Goal: Task Accomplishment & Management: Manage account settings

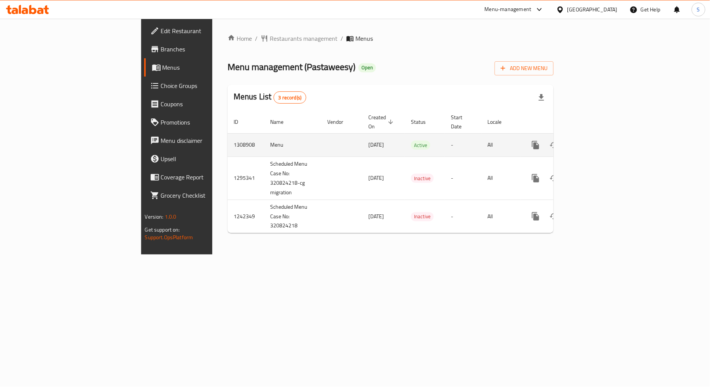
click at [595, 140] on icon "enhanced table" at bounding box center [590, 144] width 9 height 9
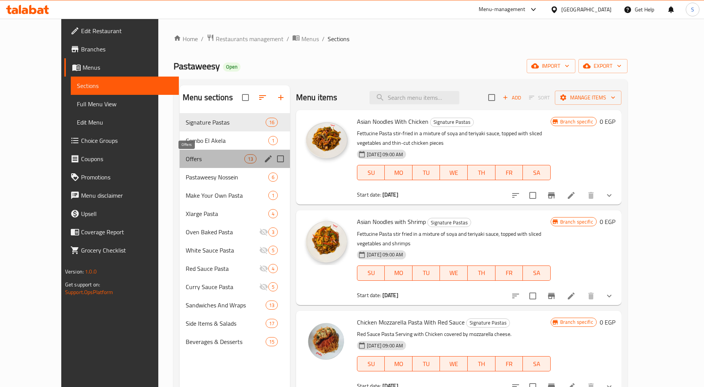
click at [186, 156] on span "Offers" at bounding box center [215, 158] width 59 height 9
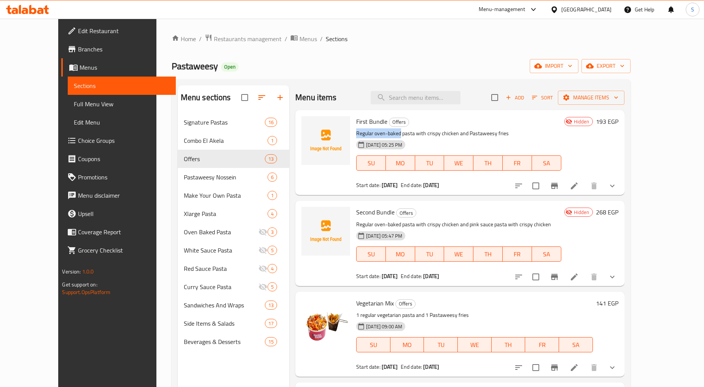
drag, startPoint x: 343, startPoint y: 132, endPoint x: 386, endPoint y: 135, distance: 43.1
click at [386, 135] on p "Regular oven-baked pasta with crispy chicken and Pastaweesy fries" at bounding box center [458, 134] width 205 height 10
click at [414, 226] on p "Regular oven-baked pasta with crispy chicken and pink sauce pasta with crispy c…" at bounding box center [458, 225] width 205 height 10
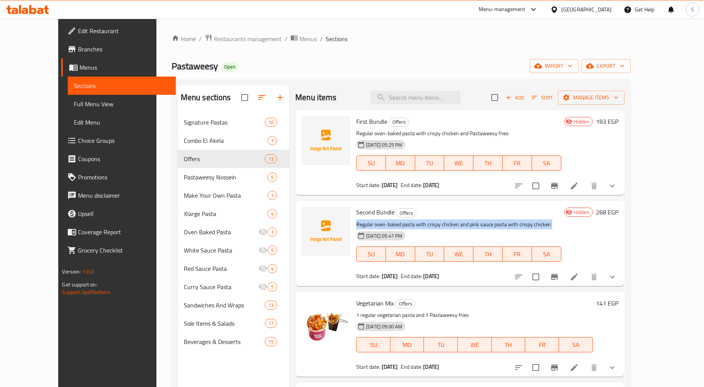
copy div "Regular oven-baked pasta with crispy chicken and pink sauce pasta with crispy c…"
click at [358, 123] on span "First Bundle" at bounding box center [371, 121] width 31 height 11
copy h6 "First Bundle"
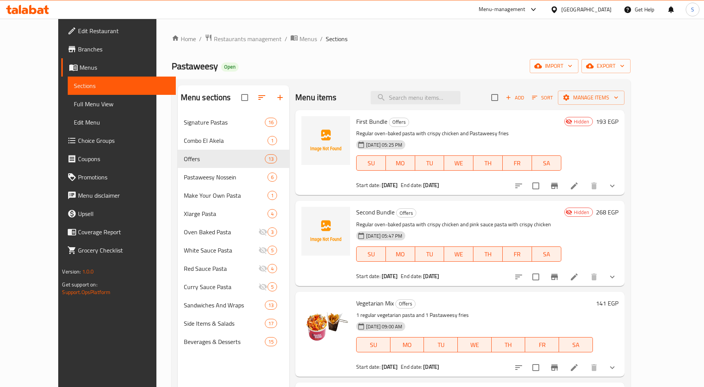
click at [542, 134] on p "Regular oven-baked pasta with crispy chicken and Pastaweesy fries" at bounding box center [458, 134] width 205 height 10
drag, startPoint x: 454, startPoint y: 134, endPoint x: 497, endPoint y: 134, distance: 43.4
click at [497, 134] on p "Regular oven-baked pasta with crispy chicken and Pastaweesy fries" at bounding box center [458, 134] width 205 height 10
copy p "Pastaweesy fries"
click at [413, 99] on input "search" at bounding box center [416, 97] width 90 height 13
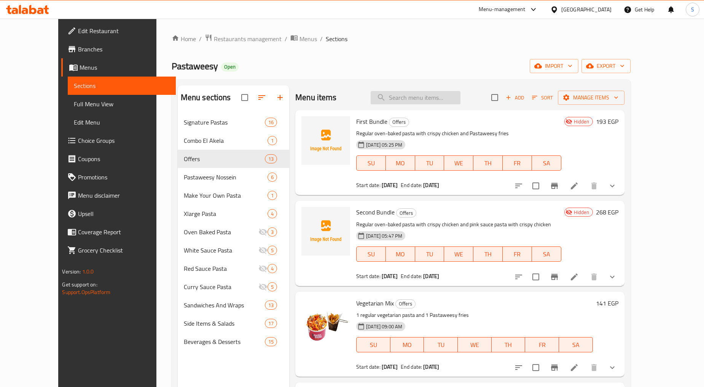
paste input "Pastaweesy fries"
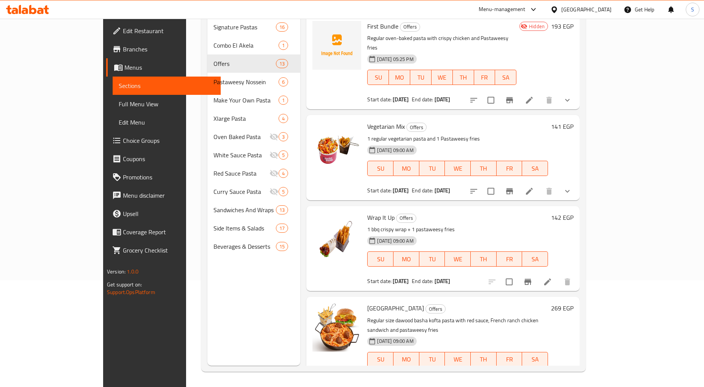
type input "Pastaweesy fries"
click at [608, 10] on div "[GEOGRAPHIC_DATA]" at bounding box center [586, 9] width 50 height 8
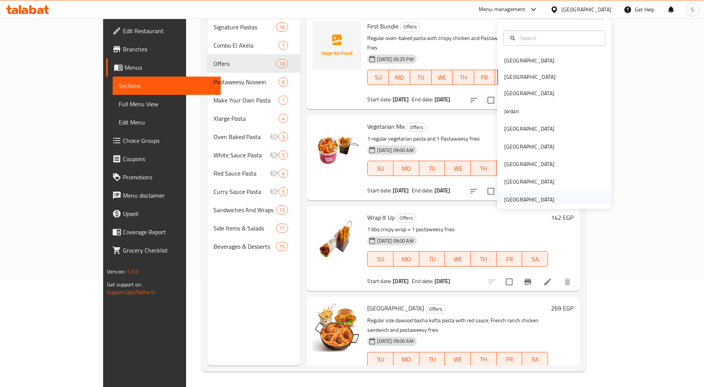
click at [530, 200] on div "[GEOGRAPHIC_DATA]" at bounding box center [529, 199] width 50 height 8
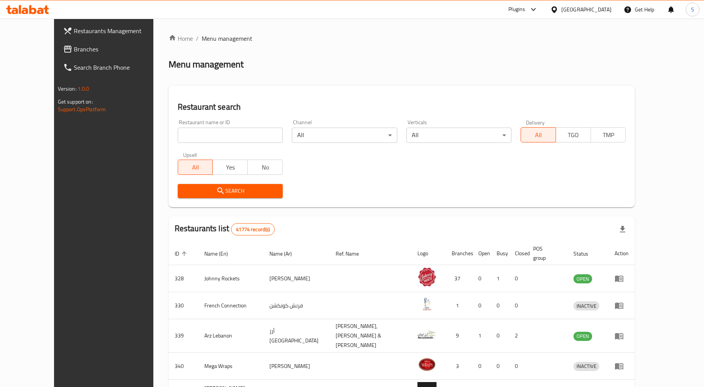
click at [180, 133] on input "search" at bounding box center [230, 134] width 105 height 15
paste input "23141"
type input "23141"
click button "Search" at bounding box center [230, 191] width 105 height 14
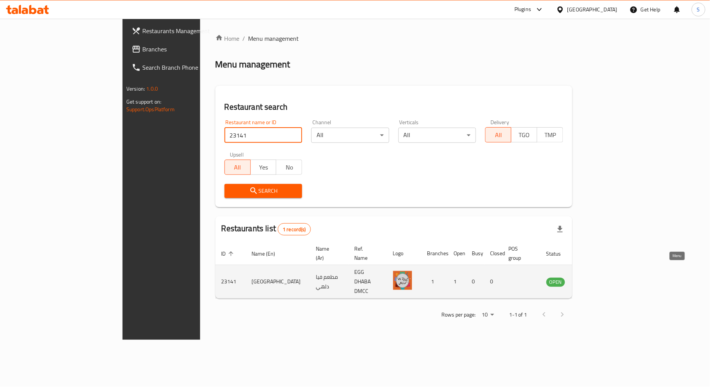
click at [595, 279] on icon "enhanced table" at bounding box center [591, 282] width 8 height 6
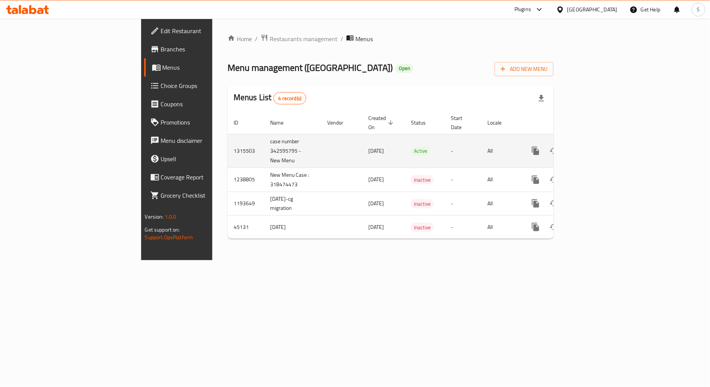
click at [594, 147] on icon "enhanced table" at bounding box center [590, 150] width 7 height 7
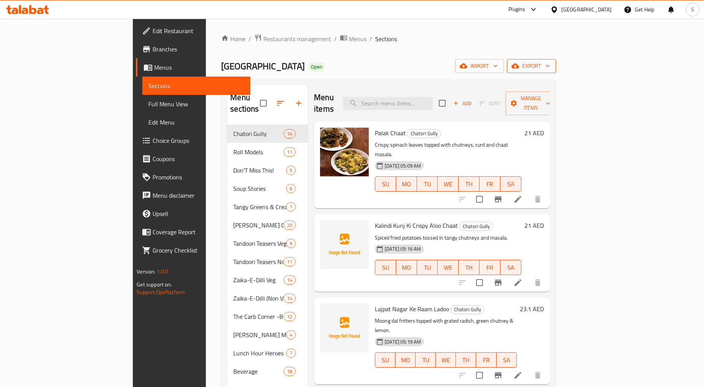
click at [550, 68] on span "export" at bounding box center [531, 66] width 37 height 10
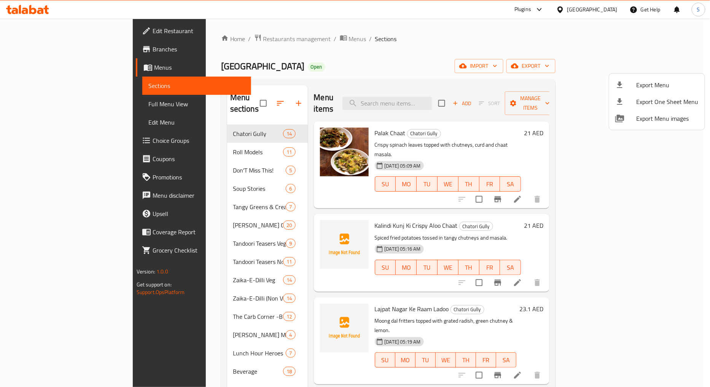
click at [652, 84] on span "Export Menu" at bounding box center [668, 84] width 62 height 9
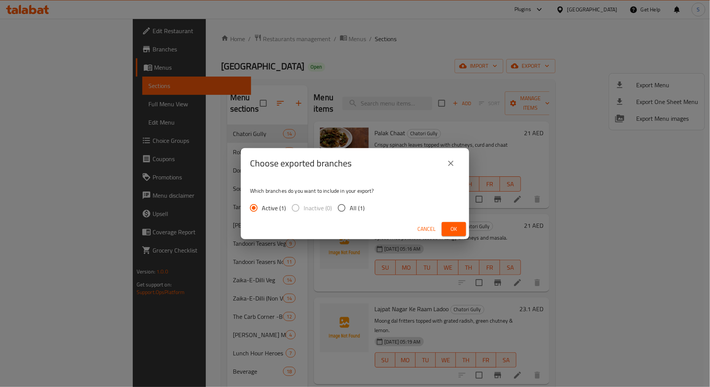
click at [354, 206] on span "All (1)" at bounding box center [357, 207] width 15 height 9
click at [350, 206] on input "All (1)" at bounding box center [342, 208] width 16 height 16
radio input "true"
click at [455, 227] on span "Ok" at bounding box center [454, 229] width 12 height 10
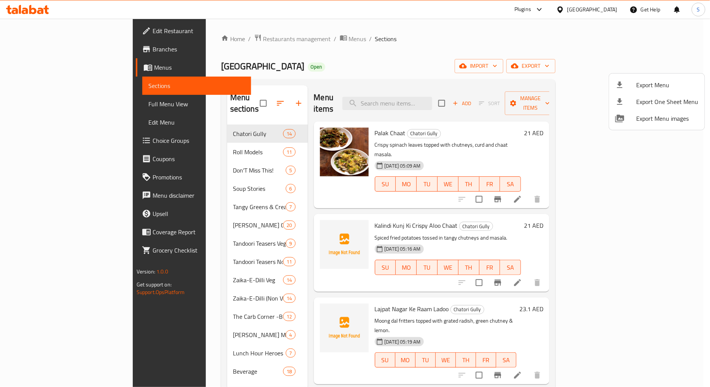
click at [479, 47] on div at bounding box center [355, 193] width 710 height 387
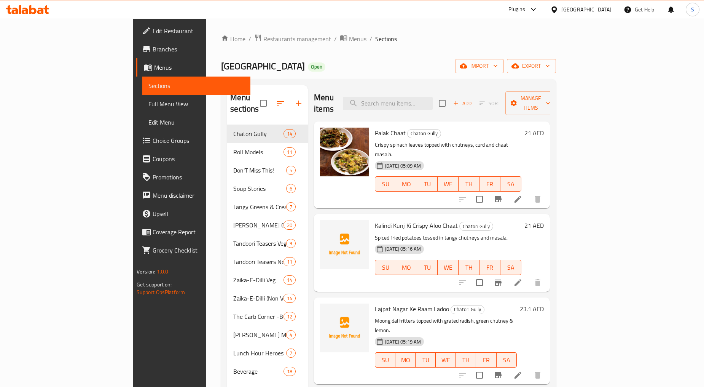
click at [406, 66] on div "Via Delhi Restaurant Open import export" at bounding box center [388, 66] width 334 height 14
click at [433, 97] on input "search" at bounding box center [388, 103] width 90 height 13
paste input "Hot N Sour Soup"
type input "Hot N Sour Soup"
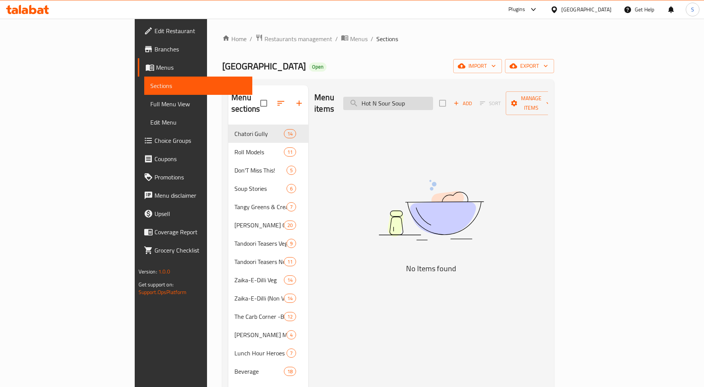
click at [433, 103] on input "Hot N Sour Soup" at bounding box center [388, 103] width 90 height 13
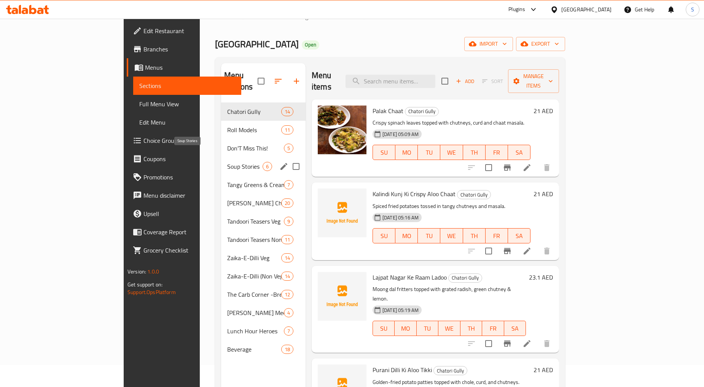
scroll to position [22, 0]
click at [227, 162] on span "Soup Stories" at bounding box center [244, 166] width 35 height 9
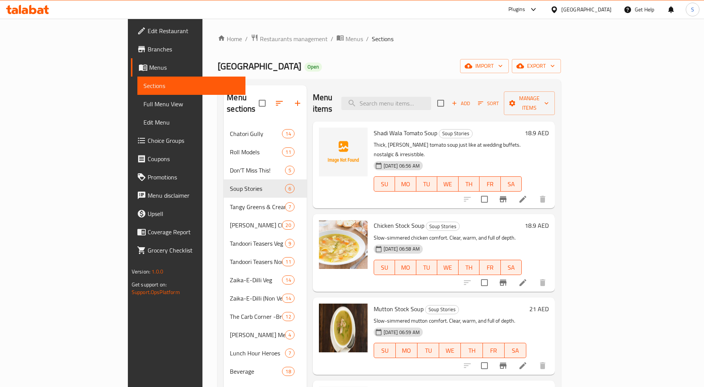
click at [436, 86] on div "Menu items Add Sort Manage items" at bounding box center [434, 103] width 242 height 36
click at [431, 102] on input "search" at bounding box center [386, 103] width 90 height 13
click at [458, 100] on icon "button" at bounding box center [454, 103] width 7 height 7
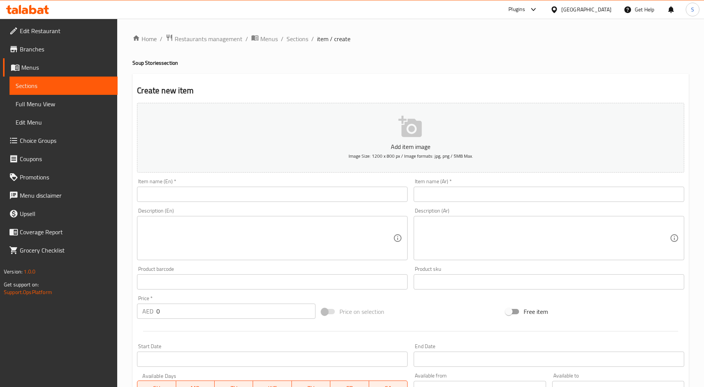
click at [210, 190] on input "text" at bounding box center [272, 193] width 271 height 15
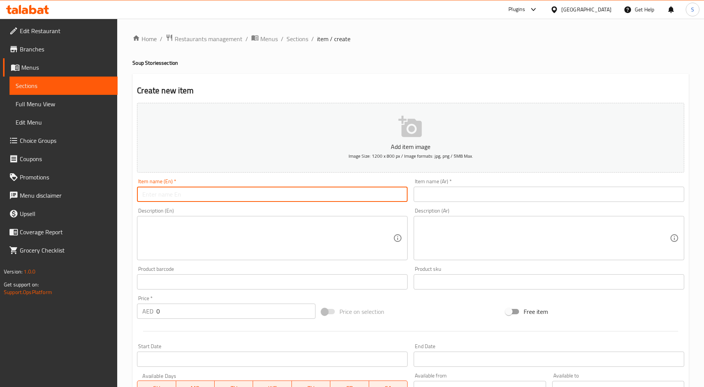
paste input "Hot N Sour Soup"
type input "Hot N Sour Soup"
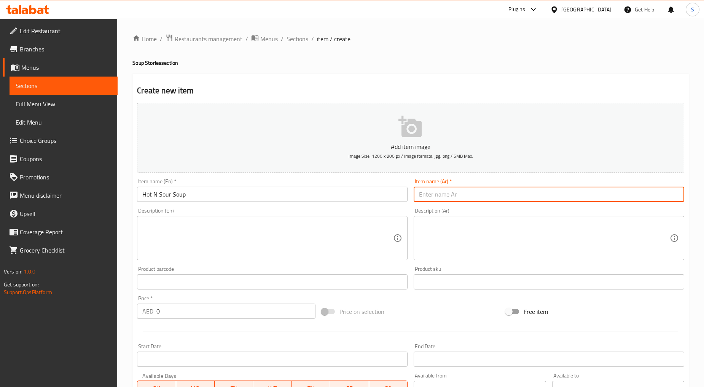
click at [472, 188] on input "text" at bounding box center [549, 193] width 271 height 15
paste input "شوربة ساخنة وحامضة"
type input "شوربة ساخنة وحامضة"
click at [164, 196] on input "Hot N Sour Soup" at bounding box center [272, 193] width 271 height 15
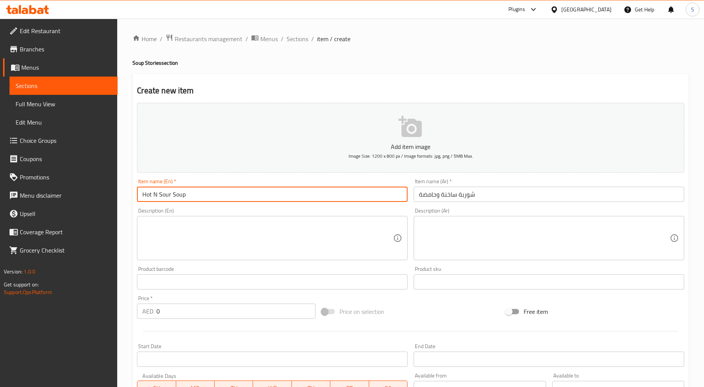
click at [164, 196] on input "Hot N Sour Soup" at bounding box center [272, 193] width 271 height 15
click at [307, 225] on textarea at bounding box center [267, 238] width 251 height 36
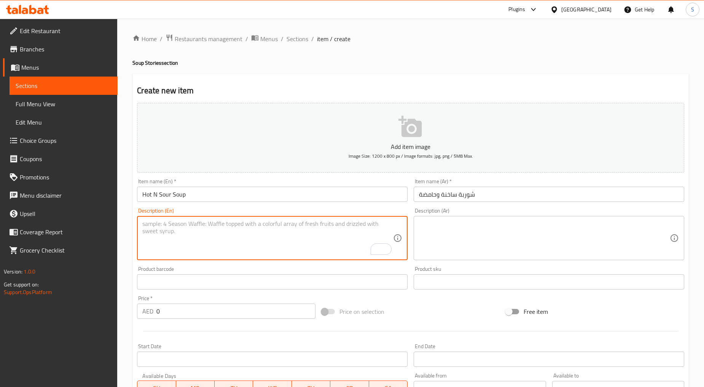
click at [231, 227] on textarea "To enrich screen reader interactions, please activate Accessibility in Grammarl…" at bounding box center [267, 238] width 251 height 36
paste textarea "Hot And Spicy Desi Chinese Broth Soup With Onions, Garlic, Ginger And Hot Peppe…"
click at [231, 227] on textarea "Hot And Spicy Desi Chinese Broth Soup With Onions, Garlic, Ginger And Hot Peppe…" at bounding box center [267, 238] width 251 height 36
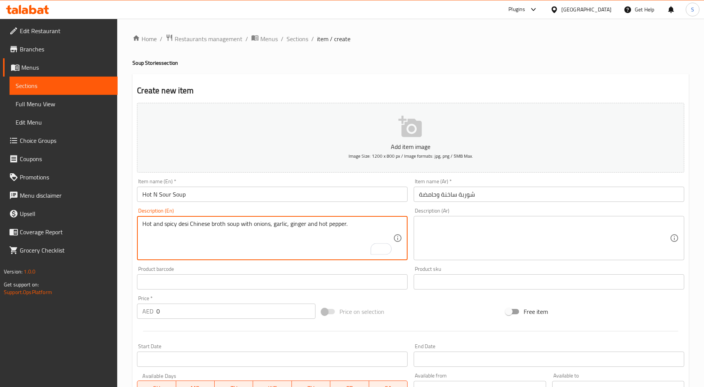
click at [307, 225] on textarea "Hot and spicy desi Chinese broth soup with onions, garlic, ginger and hot peppe…" at bounding box center [267, 238] width 251 height 36
type textarea "Hot and spicy desi Chinese broth soup with onions, garlic, ginger and hot peppe…"
click at [475, 234] on textarea at bounding box center [544, 238] width 251 height 36
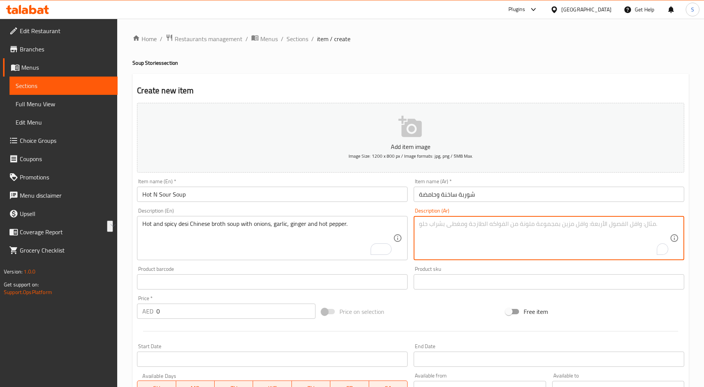
paste textarea "شوربة صينية حارة مع البصل والثوم والزنجبيل والفلفل الحار."
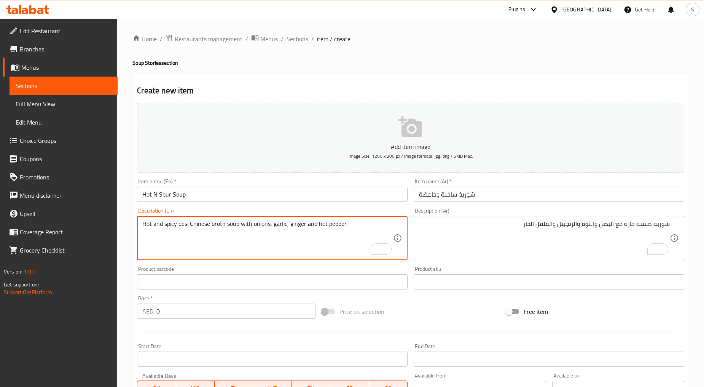
click at [221, 225] on textarea "Hot and spicy desi Chinese broth soup with onions, garlic, ginger and hot peppe…" at bounding box center [267, 238] width 251 height 36
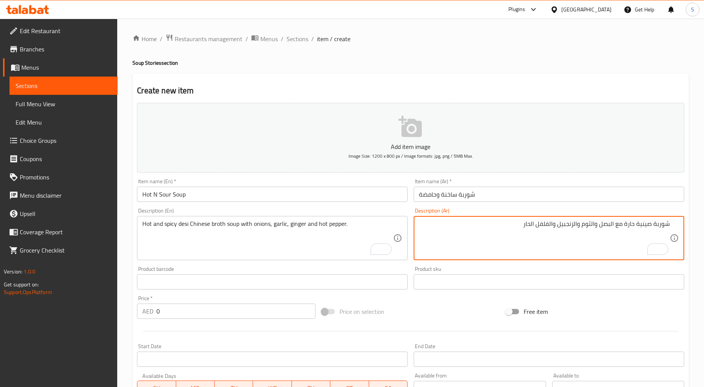
paste textarea "مرق"
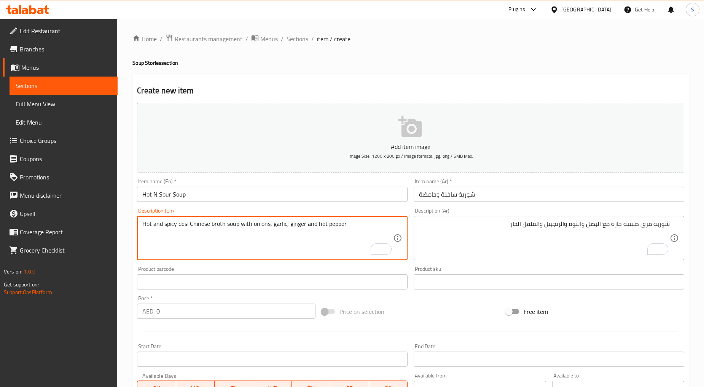
click at [183, 225] on textarea "Hot and spicy desi Chinese broth soup with onions, garlic, ginger and hot peppe…" at bounding box center [267, 238] width 251 height 36
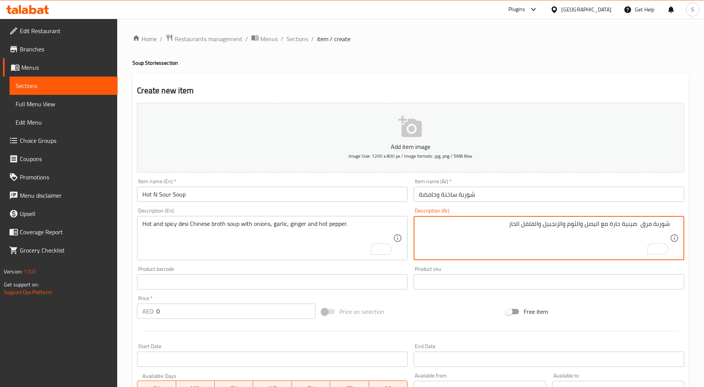
paste textarea "ديسي"
click at [592, 225] on textarea "شوربة مرق ديسي صينية حارة مع البصل والثوم والزنجبيل والفلفل الحار" at bounding box center [544, 238] width 251 height 36
click at [562, 223] on textarea "شوربة مرق ديسي صينية حارة وساخنة مع البصل والثوم والزنجبيل والفلفل الحار" at bounding box center [544, 238] width 251 height 36
click at [546, 224] on textarea "شوربة مرق ديسي صينية حارة وساخنة مع بصل والثوم والزنجبيل والفلفل الحار" at bounding box center [544, 238] width 251 height 36
click at [531, 226] on textarea "شوربة مرق ديسي صينية حارة وساخنة مع بصل وثوم والزنجبيل والفلفل الحار" at bounding box center [544, 238] width 251 height 36
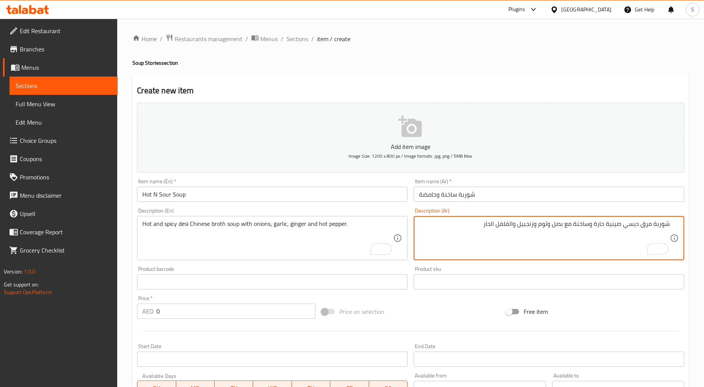
click at [511, 223] on textarea "شوربة مرق ديسي صينية حارة وساخنة مع بصل وثوم وزنجبيل والفلفل الحار" at bounding box center [544, 238] width 251 height 36
click at [497, 223] on textarea "شوربة مرق ديسي صينية حارة وساخنة مع بصل وثوم وزنجبيل وفلفل الحار" at bounding box center [544, 238] width 251 height 36
click at [549, 227] on textarea "شوربة مرق ديسي صينية حارة وساخنة مع بصل وثوم وزنجبيل وفلفل حار" at bounding box center [544, 238] width 251 height 36
click at [538, 226] on textarea "شوربة مرق ديسي صينية حارة وساخنة مع بصل، ثوم وزنجبيل وفلفل حار" at bounding box center [544, 238] width 251 height 36
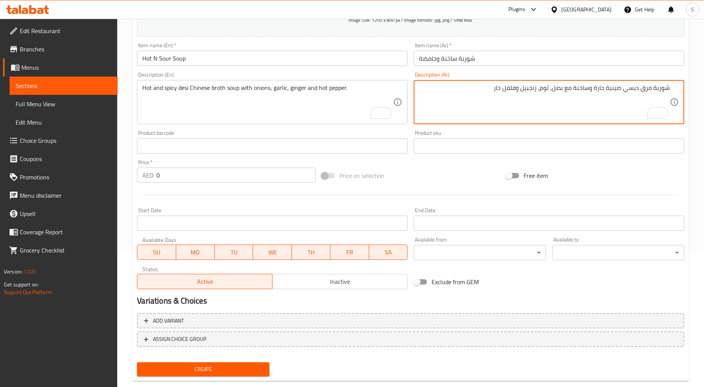
scroll to position [150, 0]
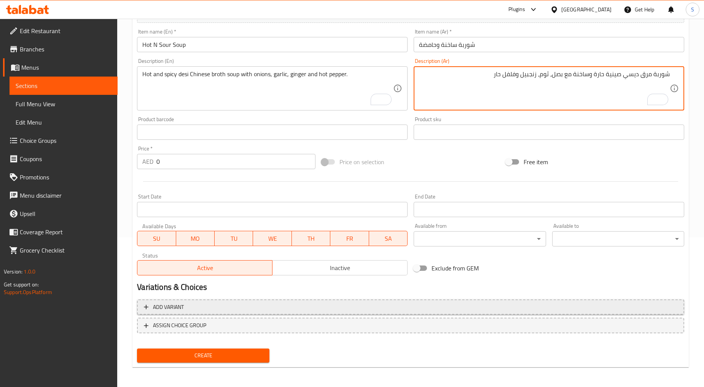
type textarea "شوربة مرق ديسي صينية حارة وساخنة مع بصل، ثوم، زنجبيل وفلفل حار"
click at [229, 306] on span "Add variant" at bounding box center [410, 307] width 533 height 10
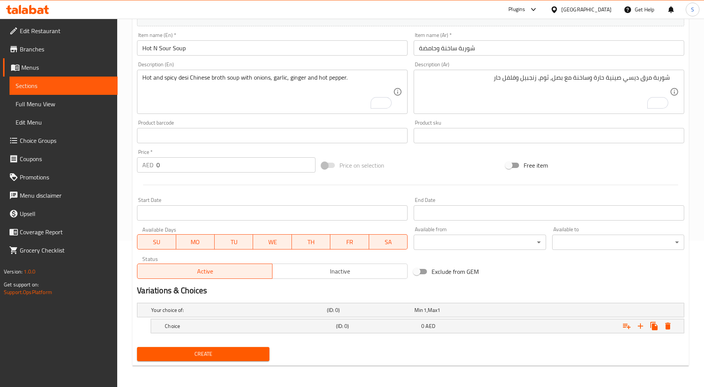
scroll to position [146, 0]
click at [260, 328] on h5 "Choice" at bounding box center [249, 326] width 168 height 8
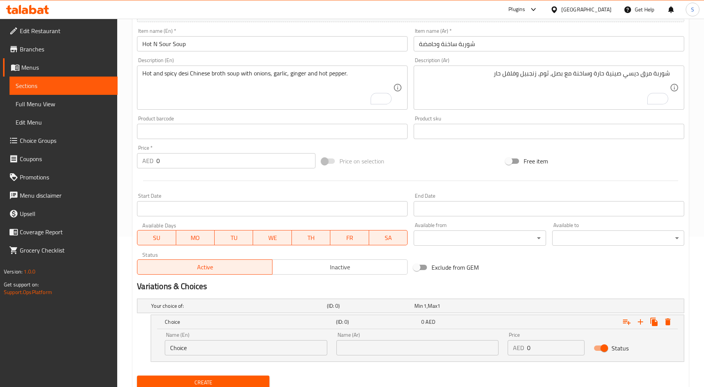
scroll to position [178, 0]
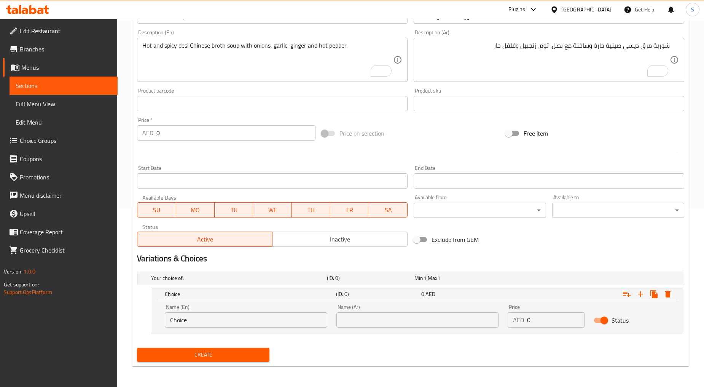
click at [216, 322] on input "Choice" at bounding box center [246, 319] width 162 height 15
paste input "Veg"
type input "Veg"
click at [385, 325] on input "text" at bounding box center [417, 319] width 162 height 15
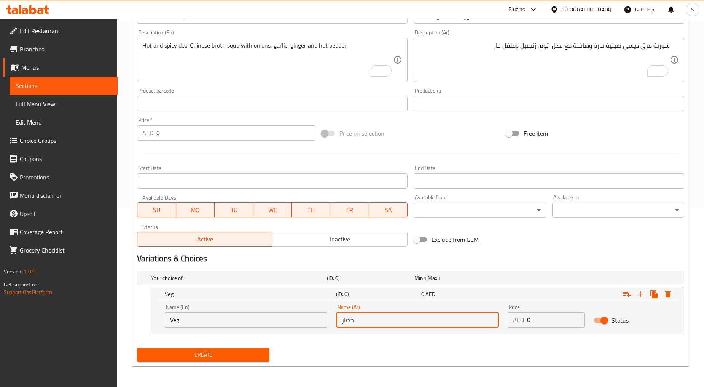
type input "خضار"
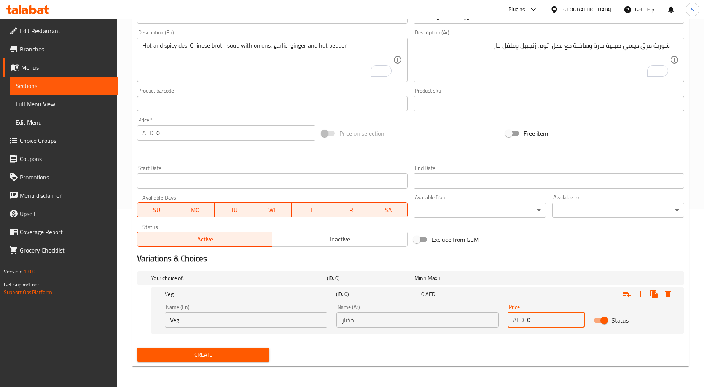
click at [530, 319] on input "0" at bounding box center [555, 319] width 57 height 15
type input "18"
click at [641, 295] on icon "Expand" at bounding box center [640, 293] width 9 height 9
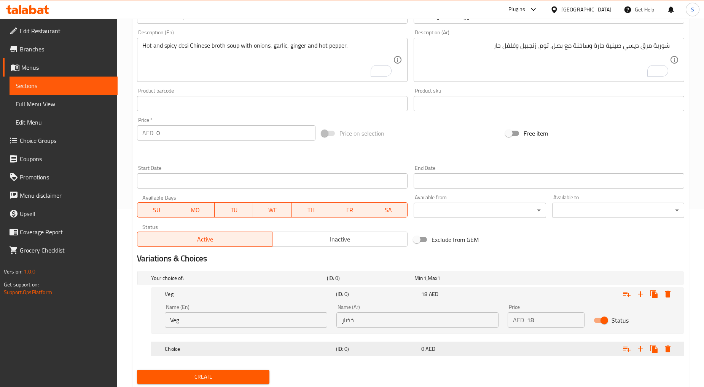
click at [199, 347] on h5 "Choice" at bounding box center [249, 349] width 168 height 8
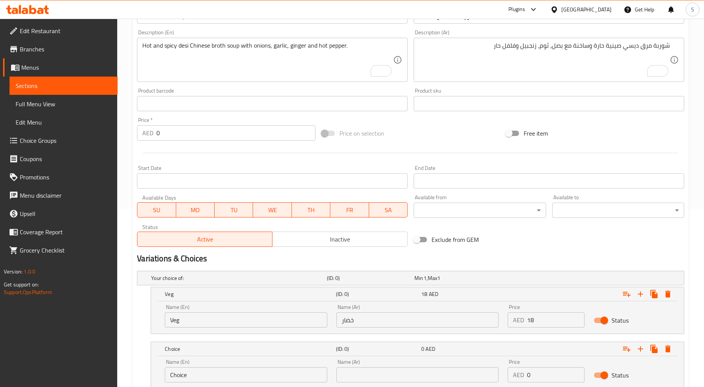
click at [202, 374] on input "Choice" at bounding box center [246, 374] width 162 height 15
paste input "icken"
type input "Chicken"
click at [386, 377] on input "text" at bounding box center [417, 374] width 162 height 15
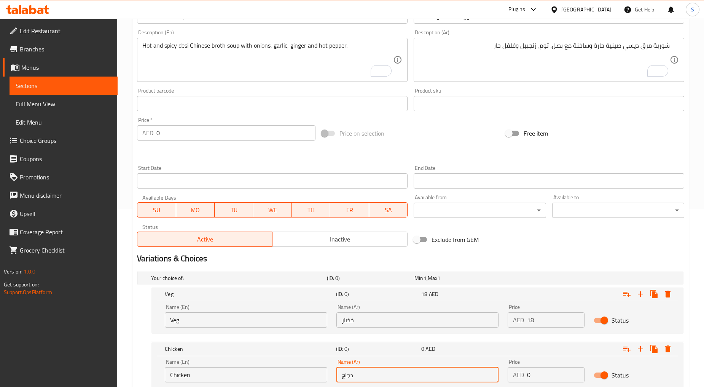
type input "دجاج"
click at [522, 378] on p "AED" at bounding box center [518, 374] width 11 height 9
drag, startPoint x: 522, startPoint y: 378, endPoint x: 533, endPoint y: 375, distance: 11.8
click at [522, 378] on p "AED" at bounding box center [518, 374] width 11 height 9
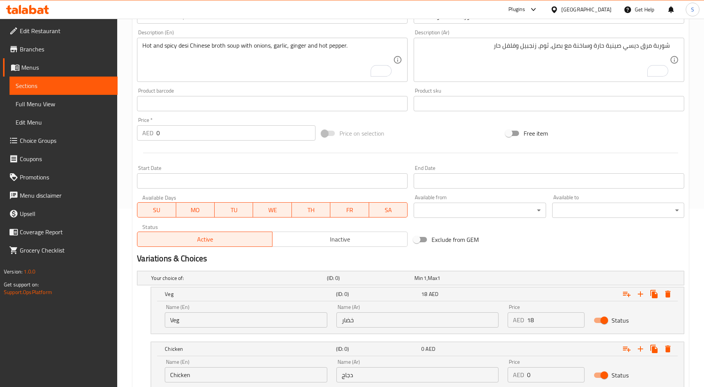
click at [533, 375] on input "0" at bounding box center [555, 374] width 57 height 15
type input "19"
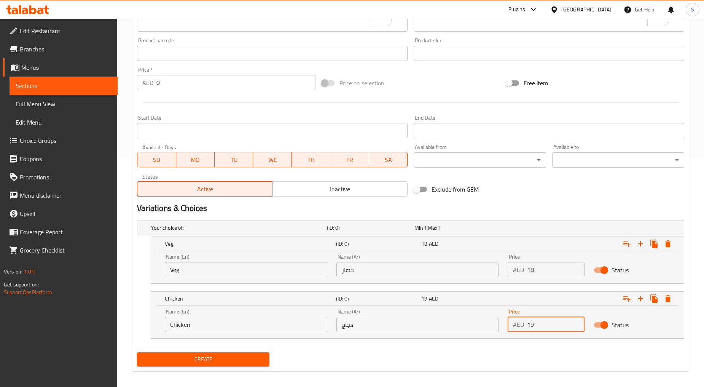
scroll to position [233, 0]
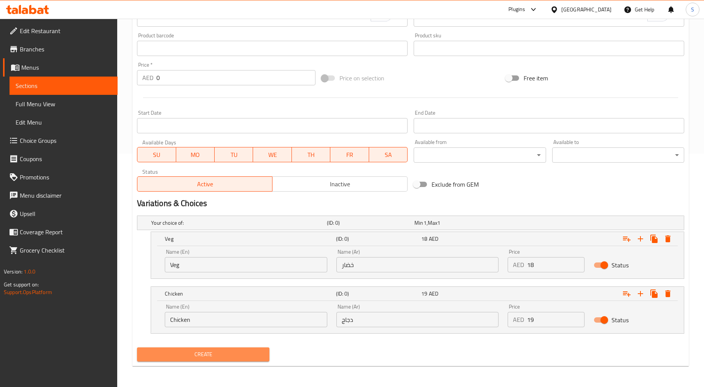
click at [219, 353] on span "Create" at bounding box center [203, 354] width 120 height 10
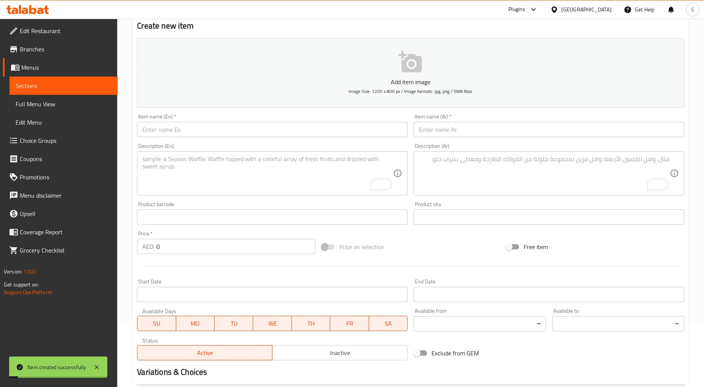
scroll to position [64, 0]
click at [192, 130] on input "text" at bounding box center [272, 130] width 271 height 15
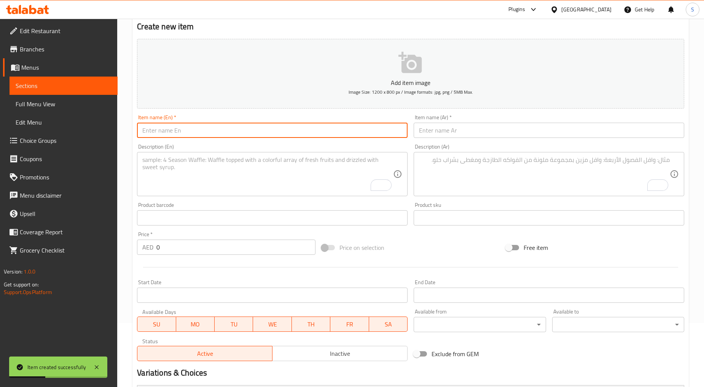
paste input "Manchow Soup"
type input "Manchow Soup"
click at [476, 141] on div "Description (Ar) Description (Ar)" at bounding box center [549, 170] width 277 height 58
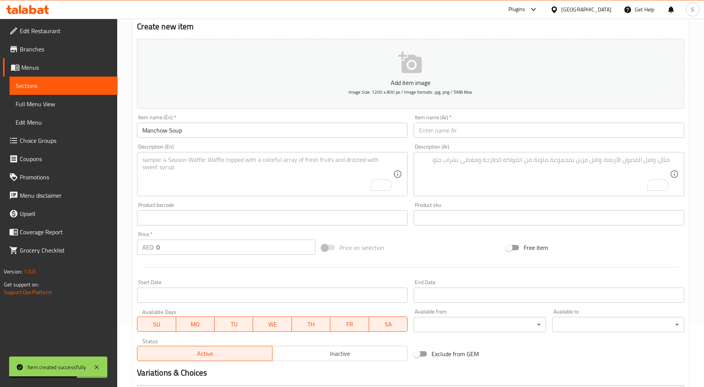
click at [474, 137] on input "text" at bounding box center [549, 130] width 271 height 15
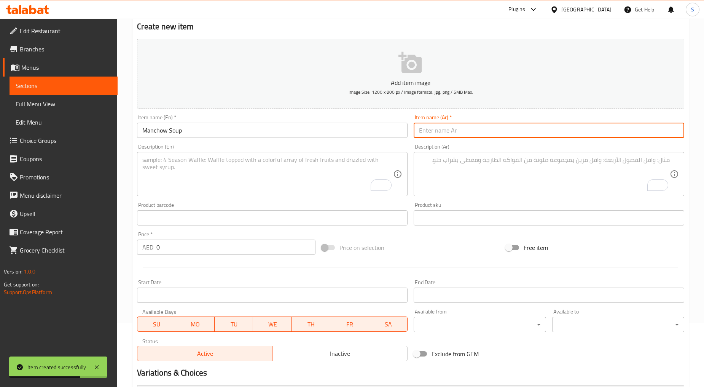
paste input "شوربة مانشو"
type input "شوربة مانشو"
click at [290, 184] on textarea "To enrich screen reader interactions, please activate Accessibility in Grammarl…" at bounding box center [267, 174] width 251 height 36
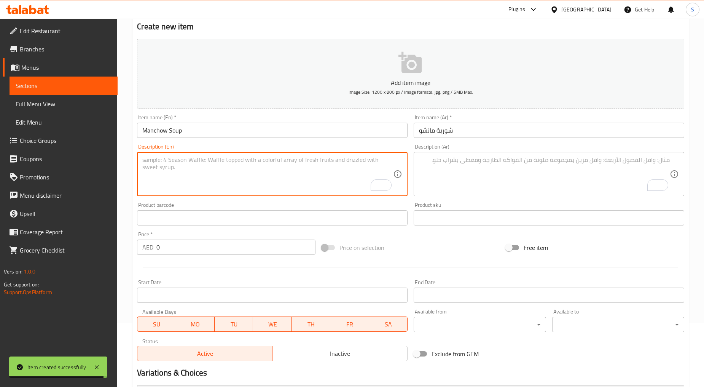
paste textarea "Thick & Spicy Soup With Fried Noodle Garnish. Slurpy Satisfaction."
click at [290, 184] on textarea "Thick & Spicy Soup With Fried Noodle Garnish. Slurpy Satisfaction." at bounding box center [267, 174] width 251 height 36
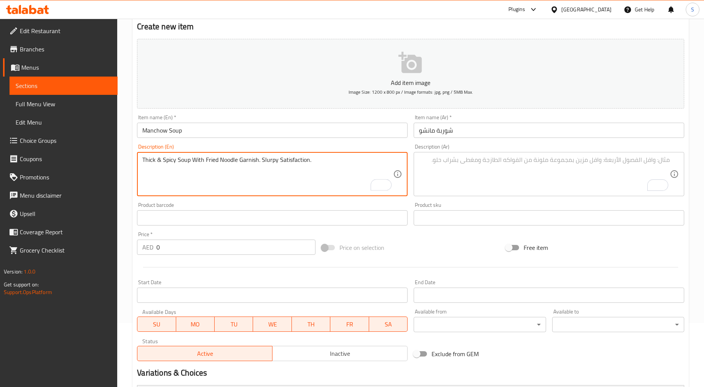
click at [290, 184] on textarea "Thick & Spicy Soup With Fried Noodle Garnish. Slurpy Satisfaction." at bounding box center [267, 174] width 251 height 36
type textarea "Thick & spicy soup with fried noodle garnish. Slurpy satisfaction."
click at [446, 188] on textarea "To enrich screen reader interactions, please activate Accessibility in Grammarl…" at bounding box center [544, 174] width 251 height 36
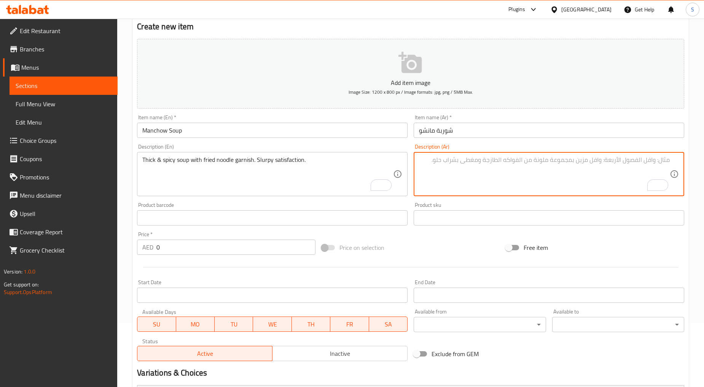
paste textarea "شوربة سميكة وحارة مع نودلز مقلية. إشباع شهي."
type textarea "شوربة سميكة وحارة مع نودلز مقلية. إشباع شهي"
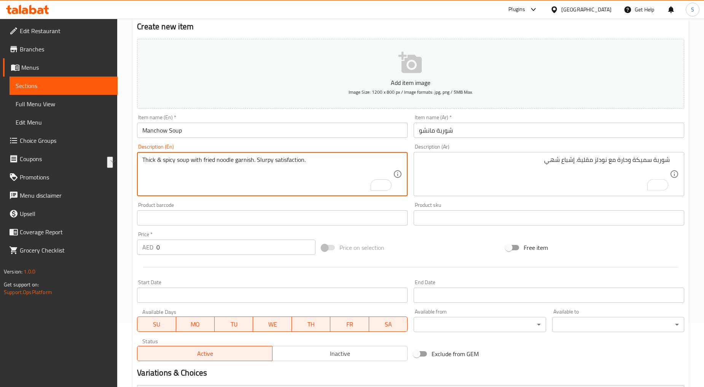
drag, startPoint x: 257, startPoint y: 159, endPoint x: 328, endPoint y: 157, distance: 71.6
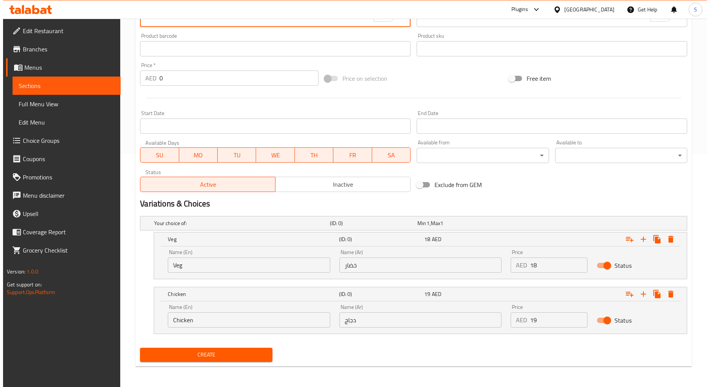
scroll to position [233, 0]
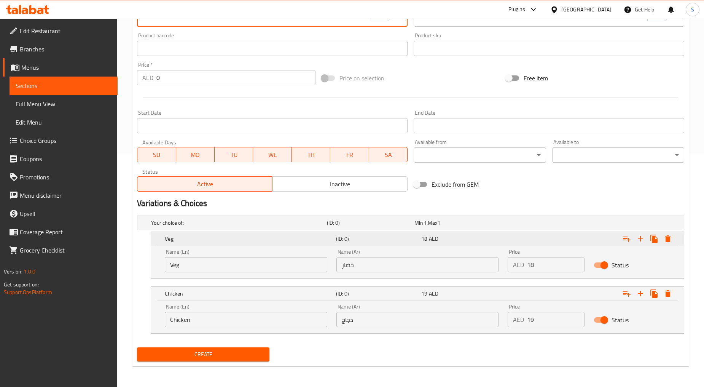
click at [666, 240] on icon "Expand" at bounding box center [667, 238] width 5 height 7
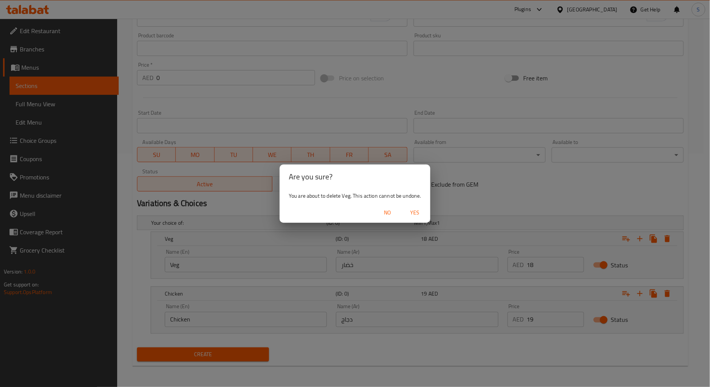
click at [411, 214] on span "Yes" at bounding box center [415, 213] width 18 height 10
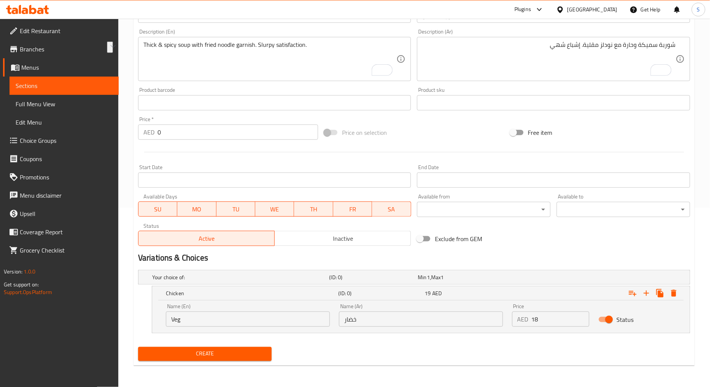
scroll to position [178, 0]
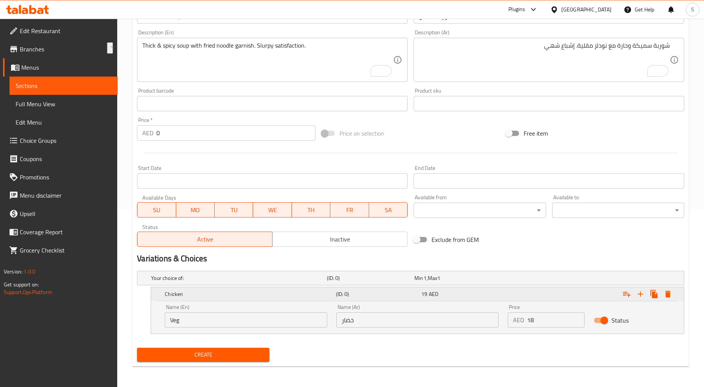
click at [670, 295] on icon "Expand" at bounding box center [667, 293] width 9 height 9
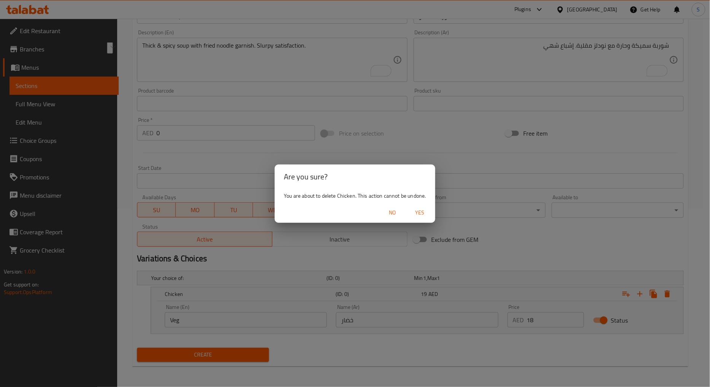
click at [420, 215] on span "Yes" at bounding box center [420, 213] width 18 height 10
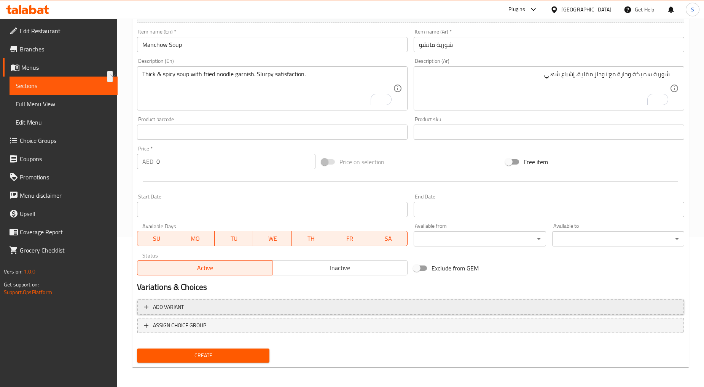
click at [215, 302] on span "Add variant" at bounding box center [410, 307] width 533 height 10
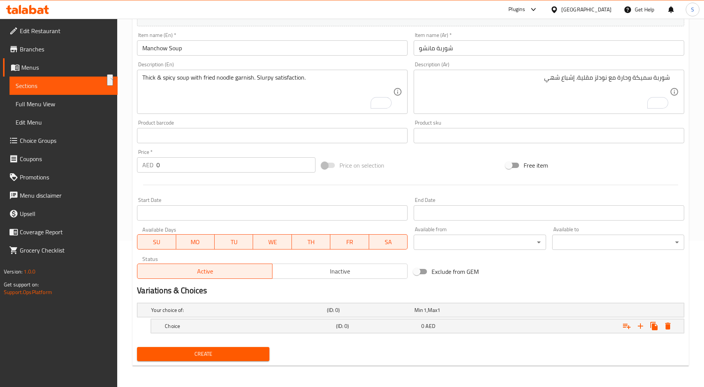
scroll to position [146, 0]
click at [196, 325] on h5 "Choice" at bounding box center [249, 326] width 168 height 8
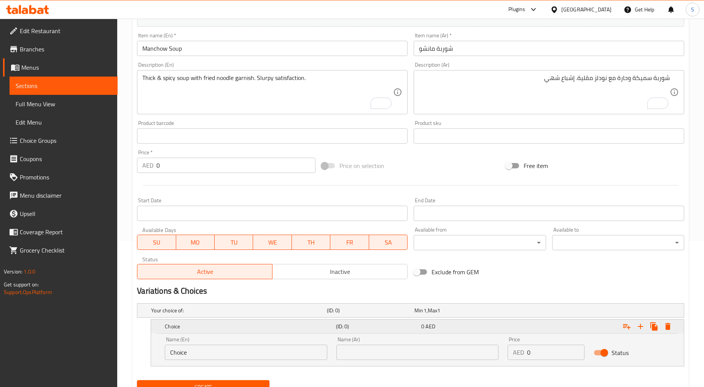
scroll to position [178, 0]
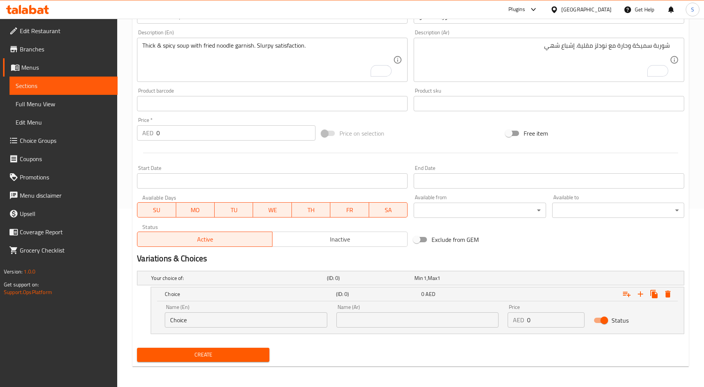
click at [197, 325] on input "Choice" at bounding box center [246, 319] width 162 height 15
paste input "Veg"
type input "Veg"
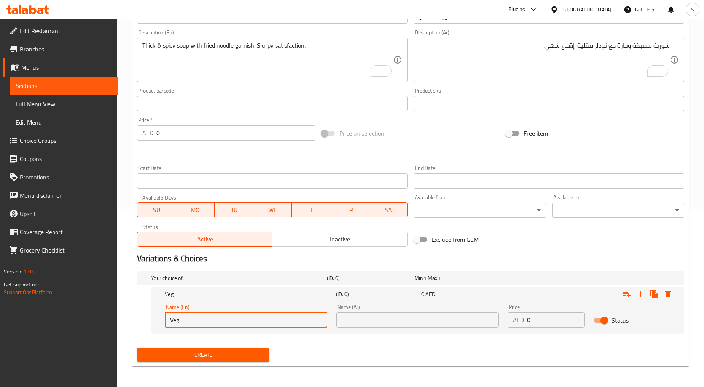
click at [406, 321] on input "text" at bounding box center [417, 319] width 162 height 15
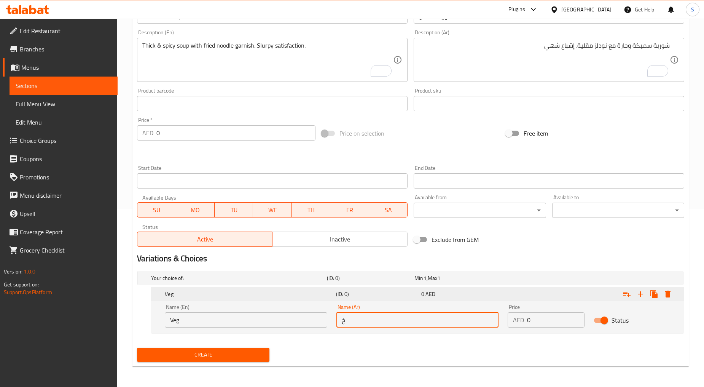
type input "خضار"
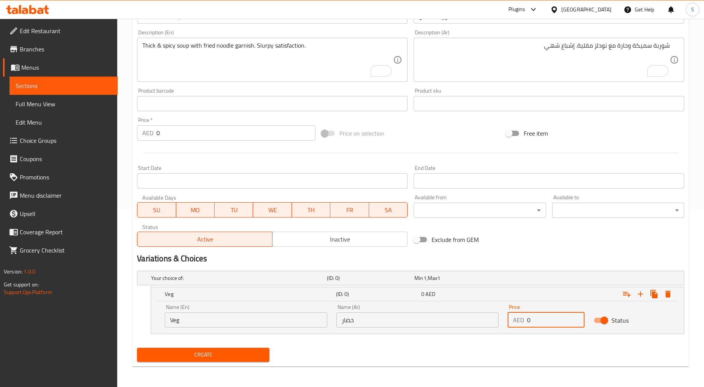
click at [540, 323] on input "0" at bounding box center [555, 319] width 57 height 15
type input "18"
click at [640, 293] on icon "Expand" at bounding box center [640, 293] width 5 height 5
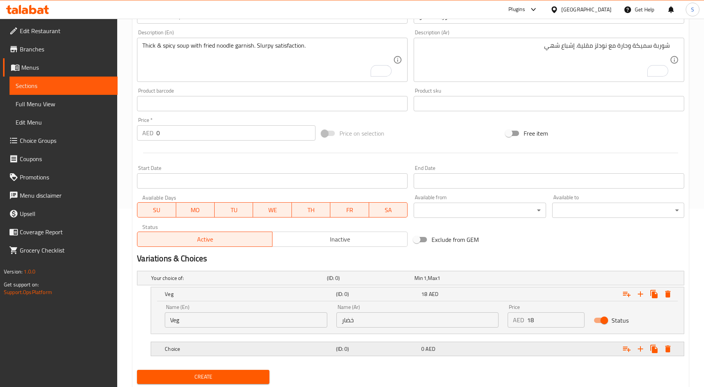
click at [228, 347] on h5 "Choice" at bounding box center [249, 349] width 168 height 8
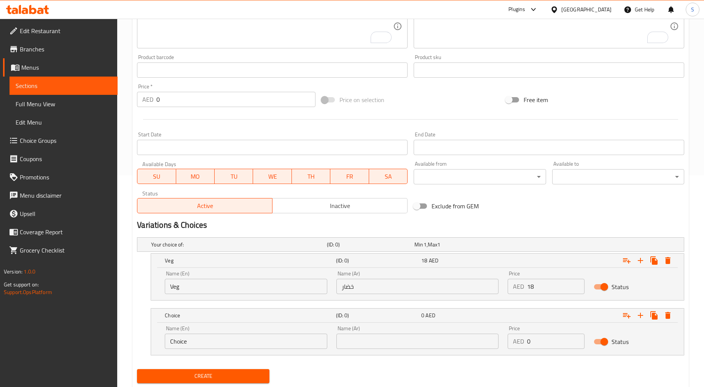
scroll to position [233, 0]
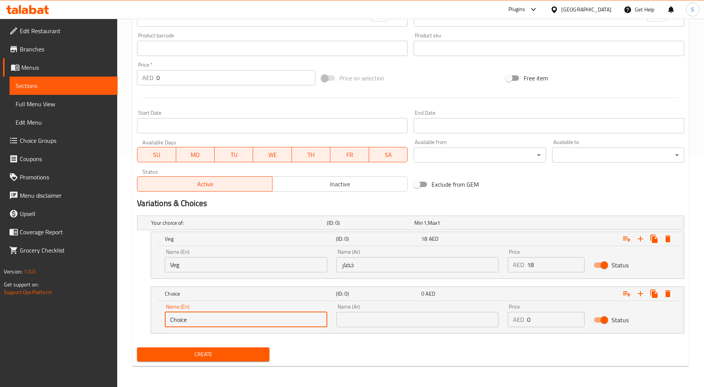
click at [209, 317] on input "Choice" at bounding box center [246, 319] width 162 height 15
type input "ؤ"
click at [234, 321] on input "text" at bounding box center [246, 319] width 162 height 15
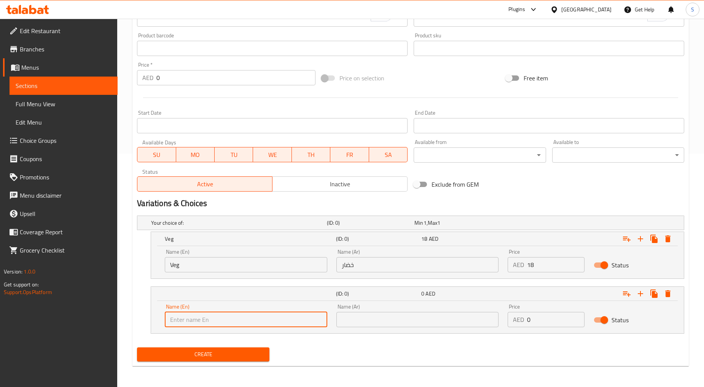
paste input "Chicken"
type input "Chicken"
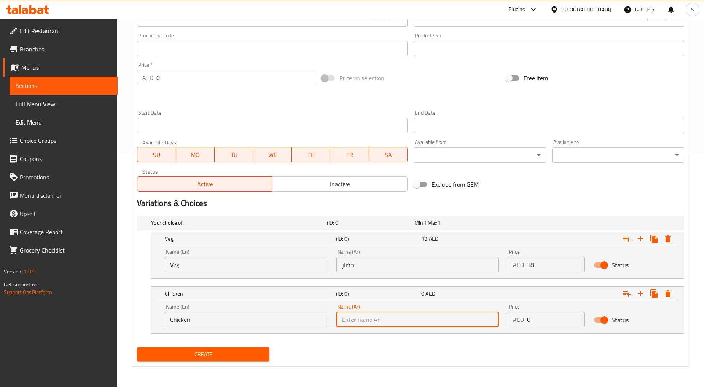
click at [396, 320] on input "text" at bounding box center [417, 319] width 162 height 15
type input "دجاج"
click at [549, 325] on input "0" at bounding box center [555, 319] width 57 height 15
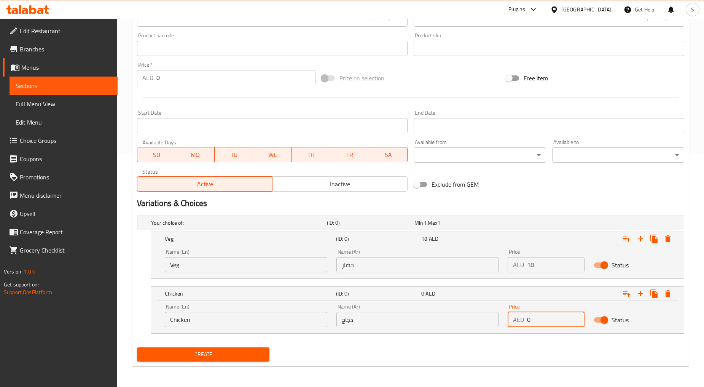
click at [549, 325] on input "0" at bounding box center [555, 319] width 57 height 15
type input "19"
click at [215, 353] on span "Create" at bounding box center [203, 354] width 120 height 10
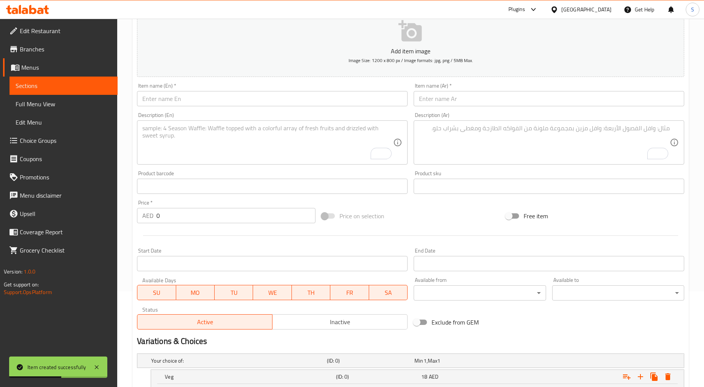
scroll to position [0, 0]
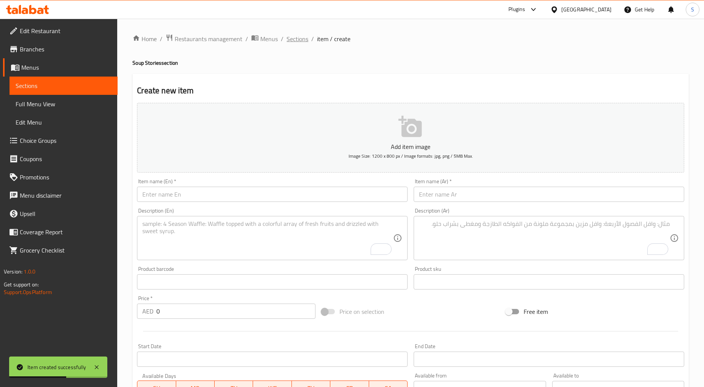
click at [287, 39] on span "Sections" at bounding box center [298, 38] width 22 height 9
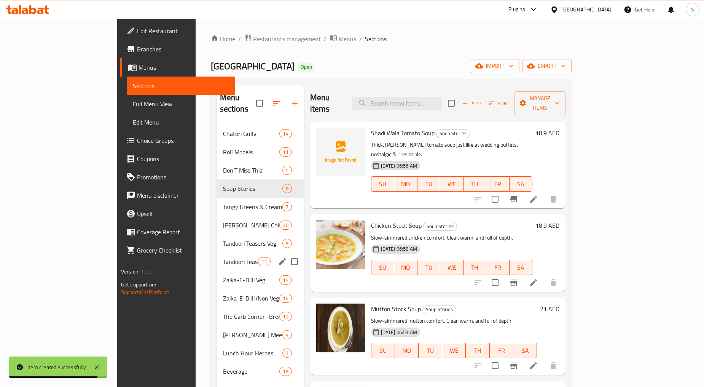
click at [223, 257] on span "Tandoori Teasers Non Veg" at bounding box center [240, 261] width 35 height 9
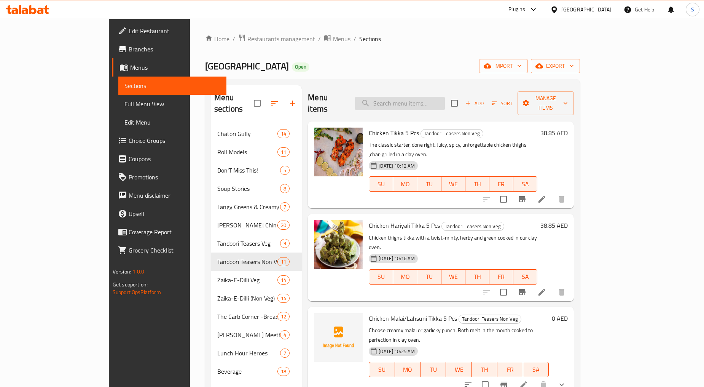
click at [428, 97] on input "search" at bounding box center [400, 103] width 90 height 13
paste input "Tandoori Chicken (4 Pcs)"
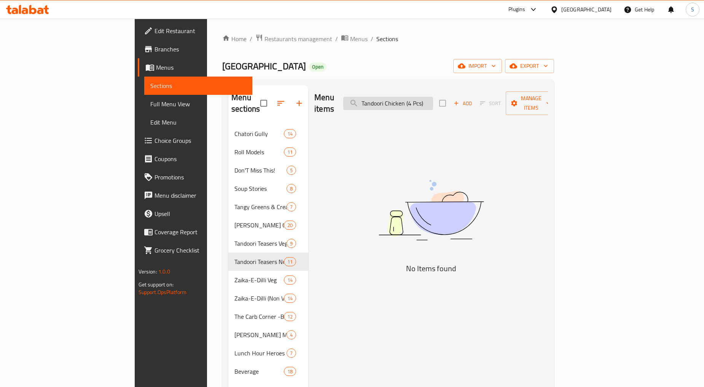
click at [433, 99] on input "Tandoori Chicken (4 Pcs)" at bounding box center [388, 103] width 90 height 13
drag, startPoint x: 454, startPoint y: 96, endPoint x: 511, endPoint y: 104, distance: 58.4
click at [511, 104] on div "Menu items Tandoori Chicken (4 Pcs) Add Sort Manage items" at bounding box center [431, 103] width 234 height 36
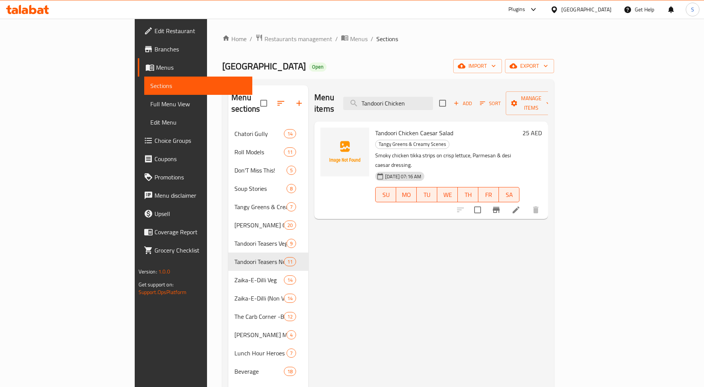
type input "Tandoori Chicken"
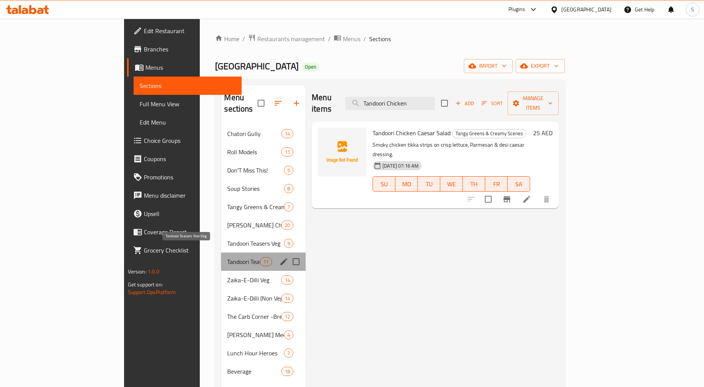
click at [227, 257] on span "Tandoori Teasers Non Veg" at bounding box center [243, 261] width 32 height 9
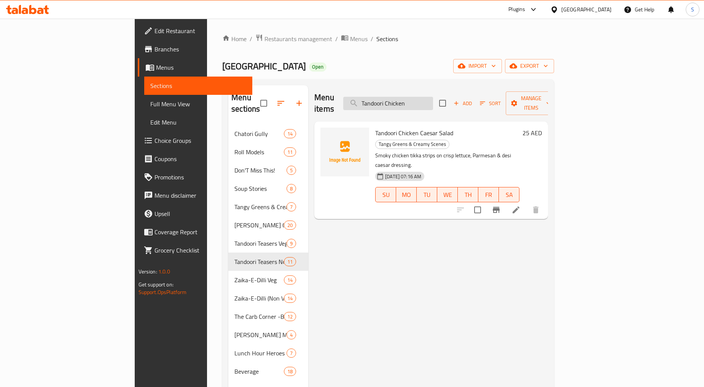
click at [433, 99] on input "Tandoori Chicken" at bounding box center [388, 103] width 90 height 13
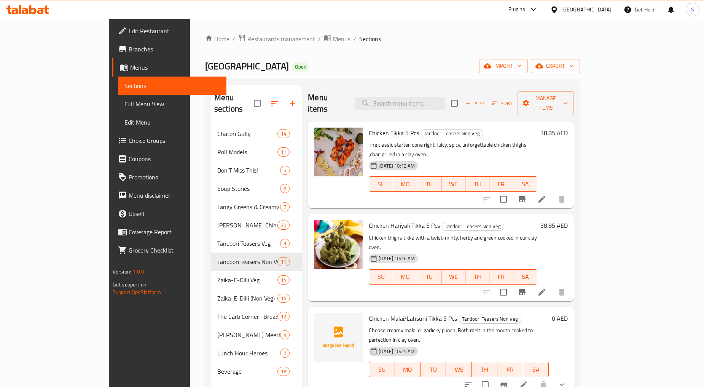
click at [487, 104] on button "Add" at bounding box center [474, 103] width 24 height 12
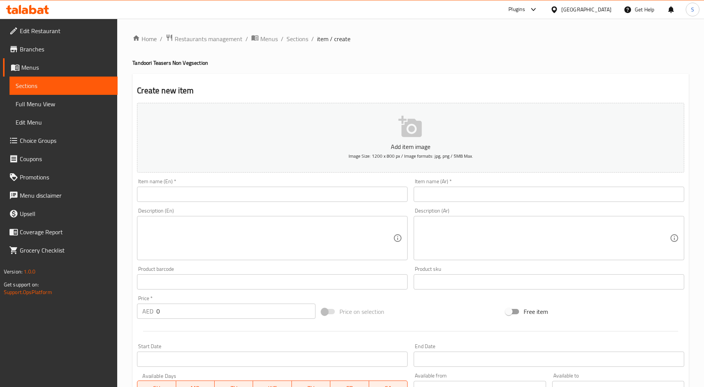
click at [254, 194] on input "text" at bounding box center [272, 193] width 271 height 15
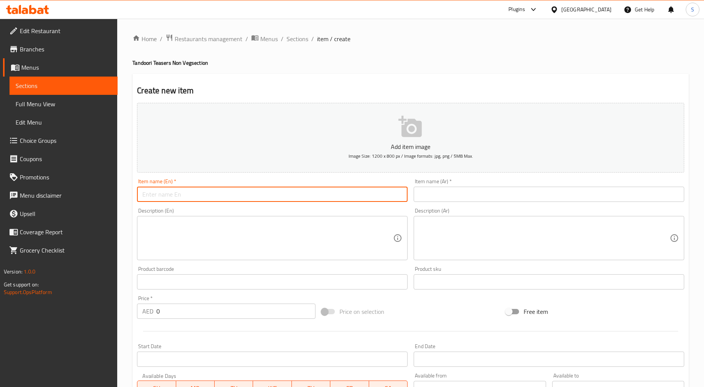
paste input "Tandoori Chicken (4 Pcs)"
drag, startPoint x: 187, startPoint y: 196, endPoint x: 268, endPoint y: 193, distance: 81.5
click at [268, 193] on input "Tandoori Chicken (4 Pcs)" at bounding box center [272, 193] width 271 height 15
type input "Tandoori Chicken"
click at [146, 196] on input "Tandoori Chicken" at bounding box center [272, 193] width 271 height 15
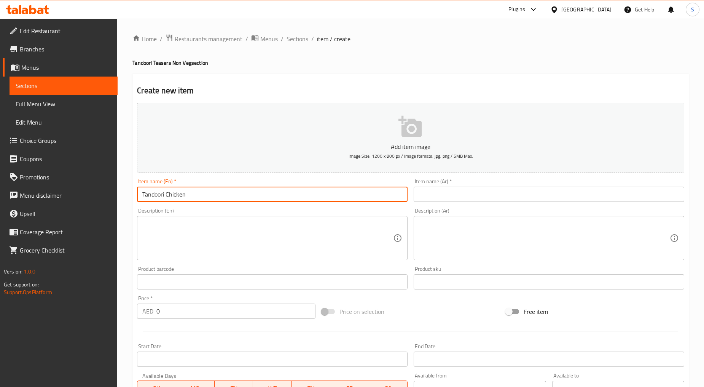
click at [146, 196] on input "Tandoori Chicken" at bounding box center [272, 193] width 271 height 15
click at [436, 193] on input "text" at bounding box center [549, 193] width 271 height 15
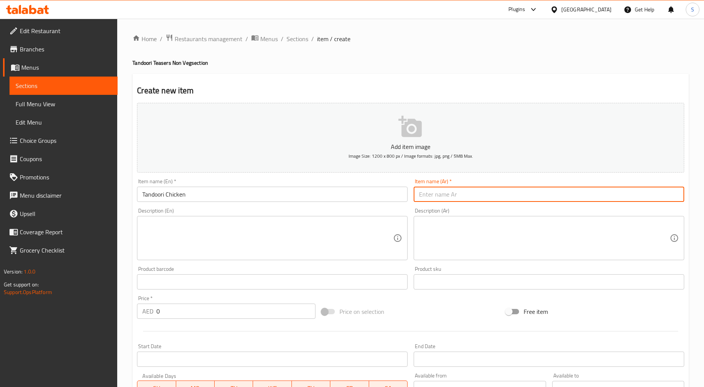
paste input "دجاج تندوري"
type input "دجاج تندوري"
click at [231, 232] on textarea at bounding box center [267, 238] width 251 height 36
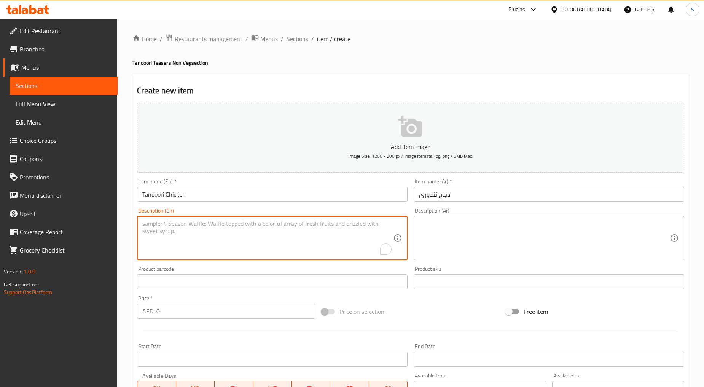
paste textarea "Smoky, Spicy, Succulent Char-Grilled Chicken In A Clay Oven.– Straight From Dil…"
click at [231, 232] on textarea "Smoky, Spicy, Succulent Char-Grilled Chicken In A Clay Oven.– Straight From Dil…" at bounding box center [267, 238] width 251 height 36
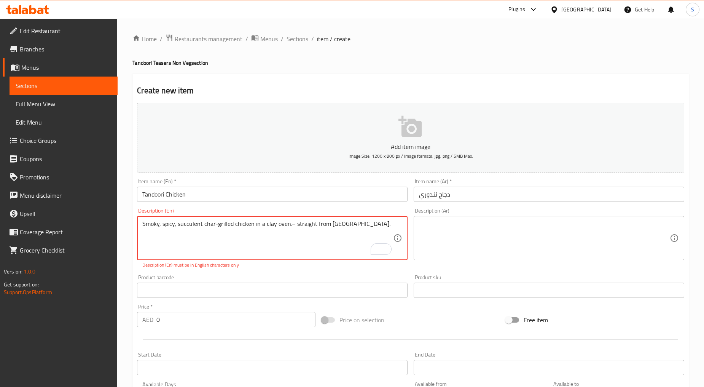
click at [340, 226] on textarea "Smoky, spicy, succulent char-grilled chicken in a clay oven.– straight from Dil…" at bounding box center [267, 238] width 251 height 36
click at [295, 226] on textarea "Smoky, spicy, succulent char-grilled chicken in a clay oven.– straight from Dil…" at bounding box center [267, 238] width 251 height 36
click at [288, 265] on p "Description (En) must be in English characters only" at bounding box center [272, 264] width 260 height 7
click at [288, 276] on div "Product barcode Product barcode" at bounding box center [272, 285] width 271 height 23
click at [288, 273] on div "Product barcode Product barcode" at bounding box center [272, 285] width 277 height 29
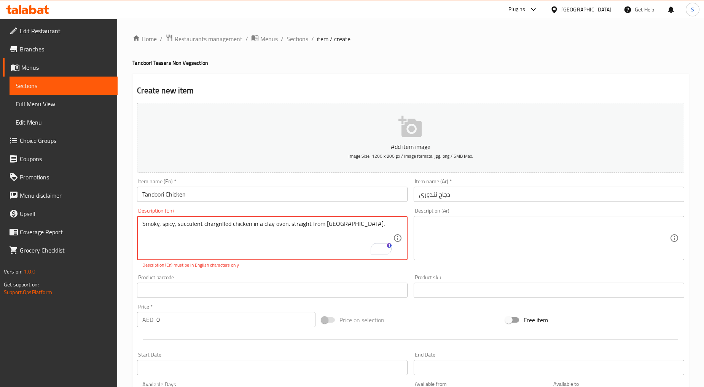
click at [287, 268] on p "Description (En) must be in English characters only" at bounding box center [272, 264] width 260 height 7
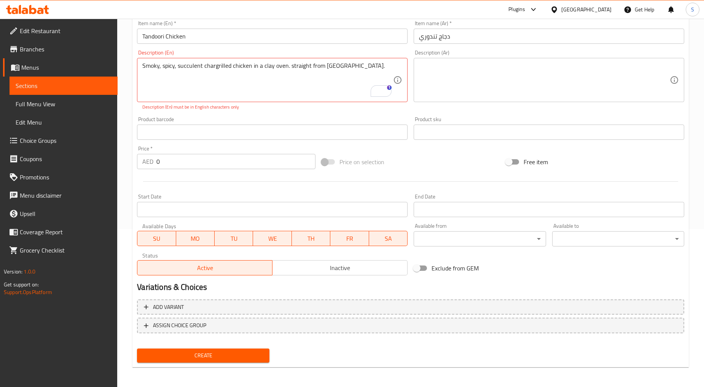
scroll to position [73, 0]
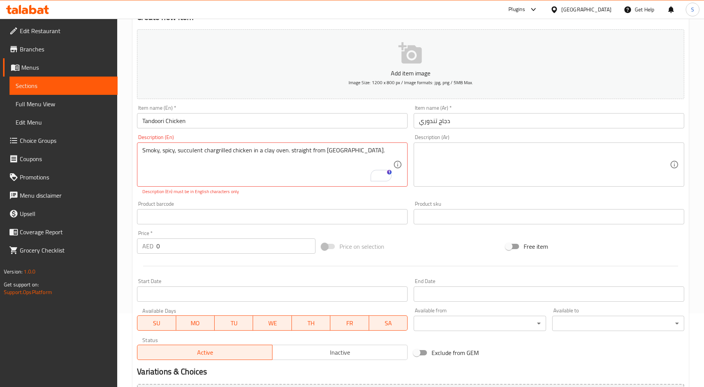
click at [247, 199] on div "Product barcode Product barcode" at bounding box center [272, 212] width 277 height 29
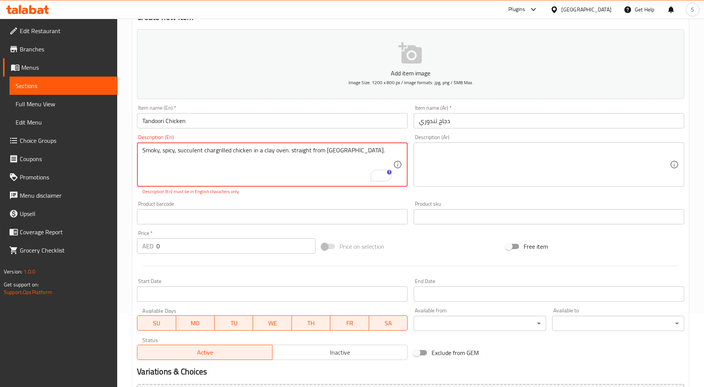
drag, startPoint x: 295, startPoint y: 166, endPoint x: 299, endPoint y: 166, distance: 3.8
click at [296, 166] on textarea "Smoky, spicy, succulent chargrilled chicken in a clay oven. straight from Dilli…" at bounding box center [267, 164] width 251 height 36
click at [333, 152] on textarea "Smoky, spicy, succulent chargrilled chicken in a clay oven. straight from Dilli…" at bounding box center [267, 164] width 251 height 36
type textarea "Smoky, spicy, succulent chargrilled chicken in a clay oven. straight from Dilli…"
click at [326, 196] on div "Add item image Image Size: 1200 x 800 px / Image formats: jpg, png / 5MB Max. I…" at bounding box center [410, 194] width 553 height 336
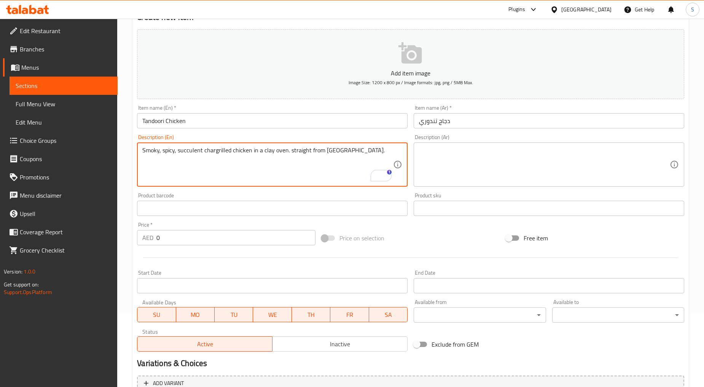
click at [308, 172] on textarea "Smoky, spicy, succulent chargrilled chicken in a clay oven. straight from Dilli…" at bounding box center [267, 164] width 251 height 36
click at [481, 179] on textarea at bounding box center [544, 164] width 251 height 36
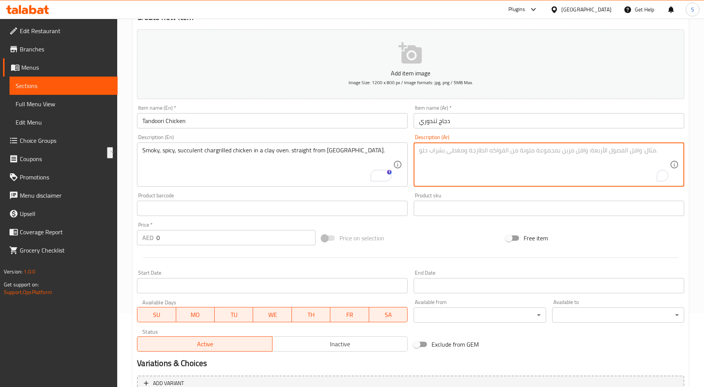
paste textarea "دجاج مشوي مدخن، حار، ولذيذ في فرن طيني. مباشرة من شوارع ديليس."
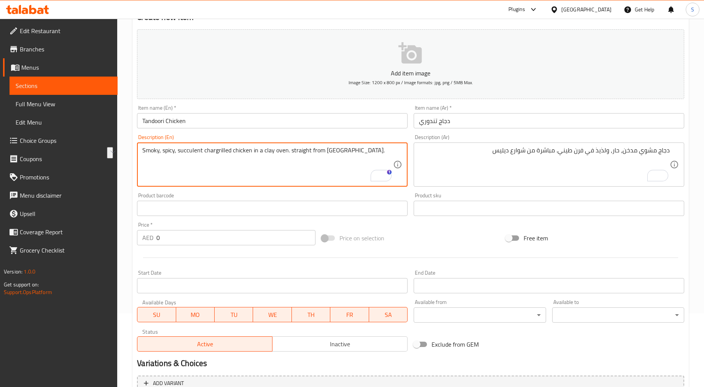
drag, startPoint x: 179, startPoint y: 151, endPoint x: 251, endPoint y: 156, distance: 72.5
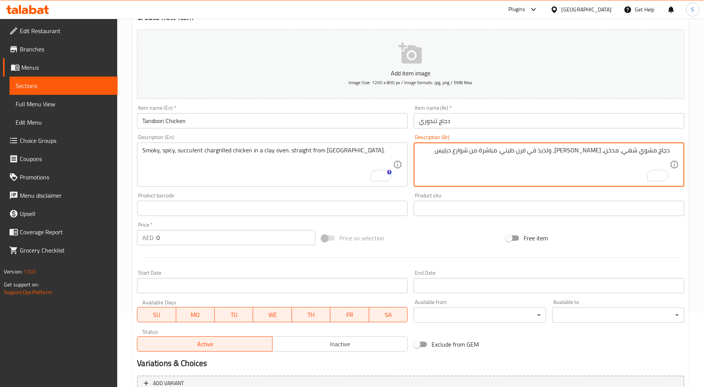
click at [630, 150] on textarea "دجاج مشوي شهي، مدخن، حار، ولذيذ في فرن طيني. مباشرة من شوارع ديليس" at bounding box center [544, 164] width 251 height 36
click at [634, 151] on textarea "دجاج مشوي ، مدخن، حار، ولذيذ في فرن طيني. مباشرة من شوارع ديليس" at bounding box center [544, 164] width 251 height 36
type textarea "دجاج مشوي مدخن، حار، ولذيذ في فرن طيني. مباشرة من شوارع ديليس"
click at [138, 149] on div "Smoky, spicy, succulent chargrilled chicken in a clay oven. straight from Dilli…" at bounding box center [272, 164] width 271 height 44
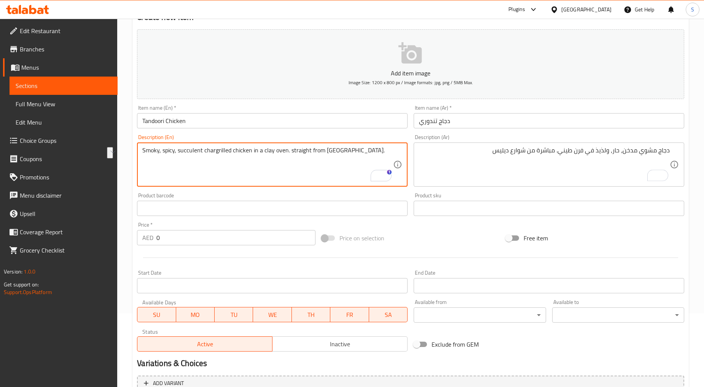
click at [154, 150] on textarea "Smoky, spicy, succulent chargrilled chicken in a clay oven. straight from Dilli…" at bounding box center [267, 164] width 251 height 36
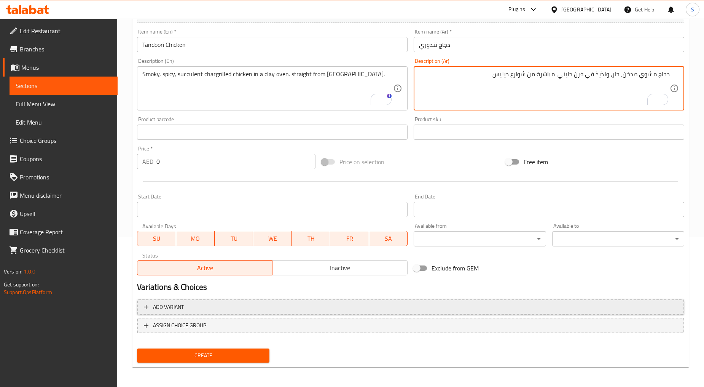
click at [188, 309] on span "Add variant" at bounding box center [410, 307] width 533 height 10
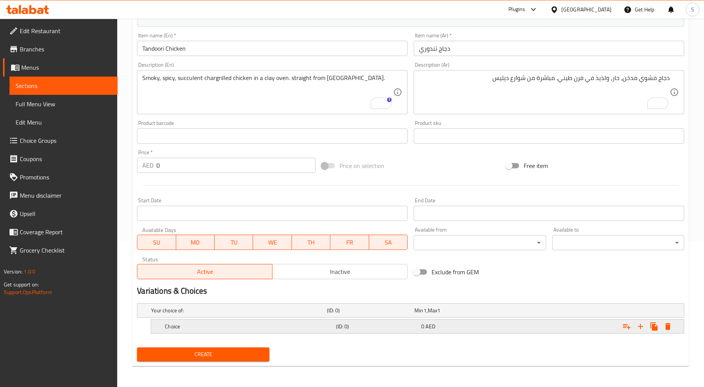
click at [208, 330] on div "Choice" at bounding box center [248, 326] width 171 height 11
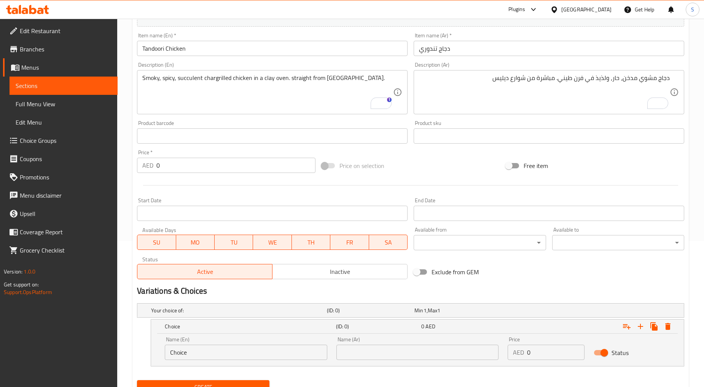
scroll to position [178, 0]
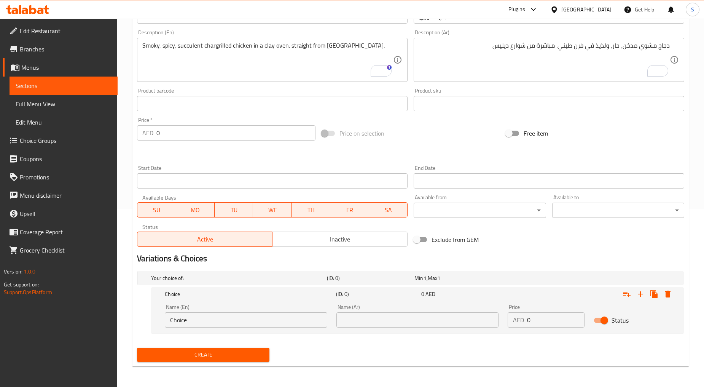
click at [201, 322] on input "Choice" at bounding box center [246, 319] width 162 height 15
paste input "Half"
type input "Half"
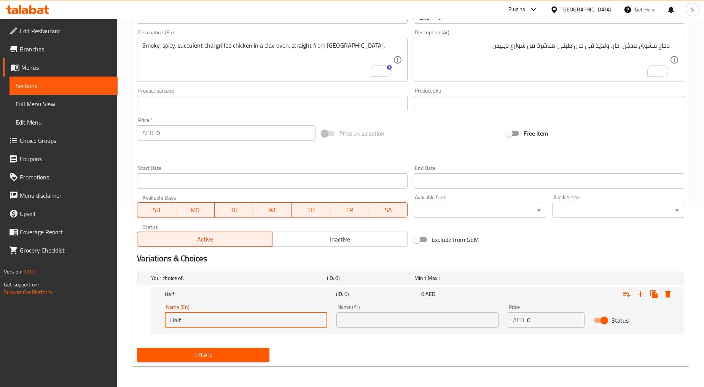
click at [390, 318] on input "text" at bounding box center [417, 319] width 162 height 15
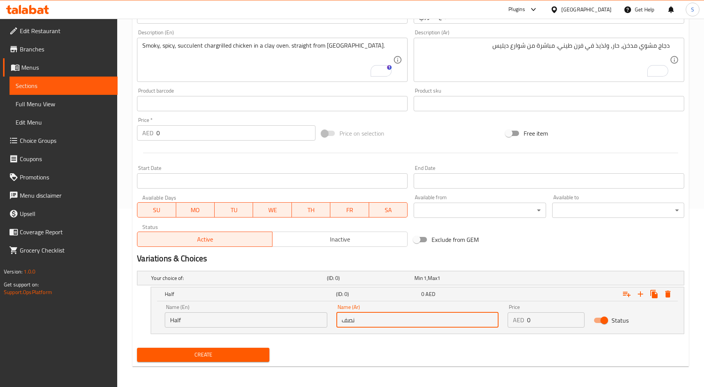
type input "نصف"
click at [535, 326] on input "0" at bounding box center [555, 319] width 57 height 15
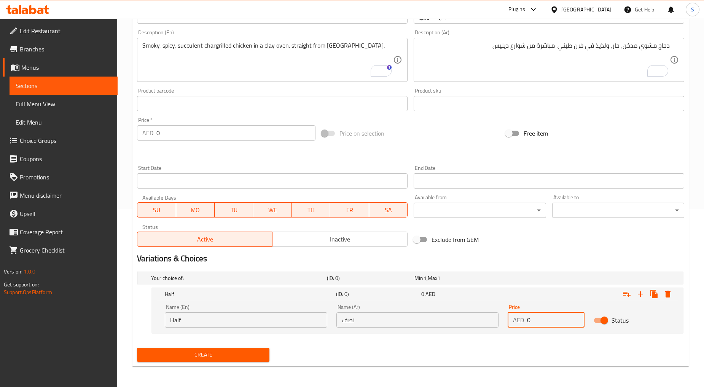
click at [535, 326] on input "0" at bounding box center [555, 319] width 57 height 15
type input "30"
click at [640, 295] on icon "Expand" at bounding box center [640, 293] width 9 height 9
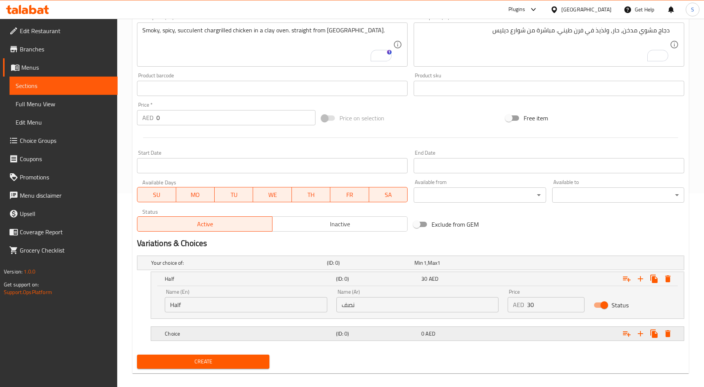
scroll to position [201, 0]
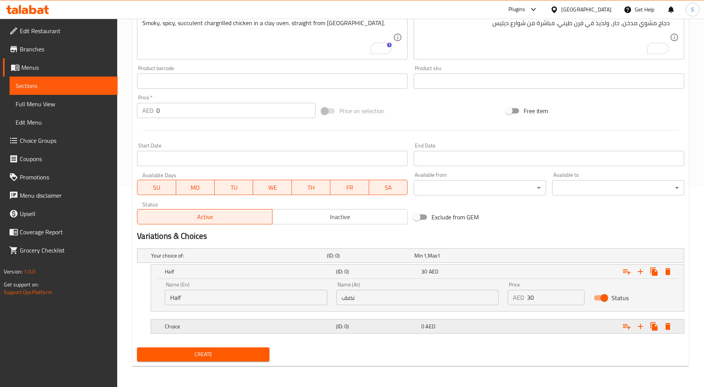
click at [203, 328] on h5 "Choice" at bounding box center [249, 326] width 168 height 8
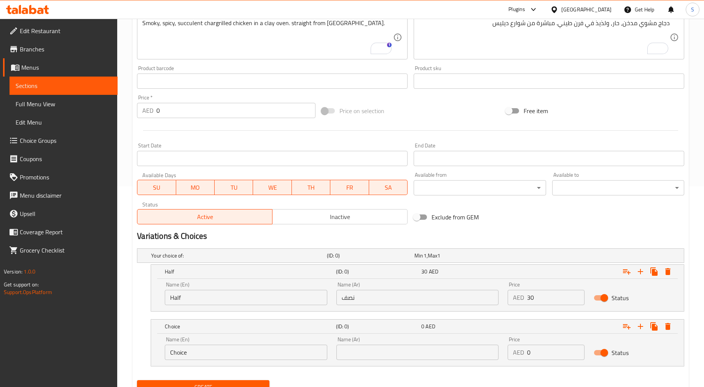
click at [200, 351] on input "Choice" at bounding box center [246, 351] width 162 height 15
click at [192, 352] on input "[عمم" at bounding box center [246, 351] width 162 height 15
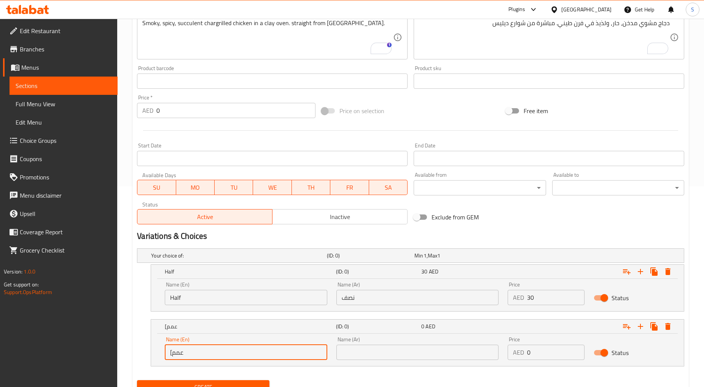
click at [192, 352] on input "[عمم" at bounding box center [246, 351] width 162 height 15
paste input "Full"
type input "Full"
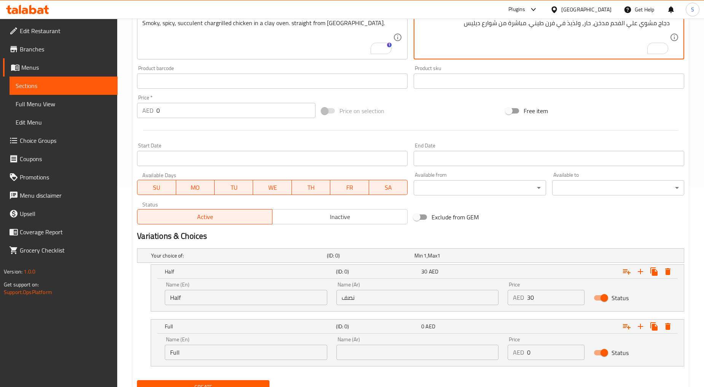
type textarea "دجاج مشوي علي الفحم مدخن، حار، ولذيذ في فرن طيني. مباشرة من شوارع ديليس"
click at [429, 352] on input "text" at bounding box center [417, 351] width 162 height 15
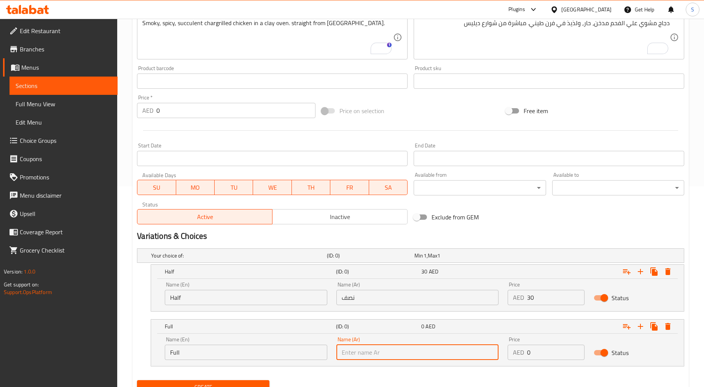
paste input "كاملة"
type input "كاملة"
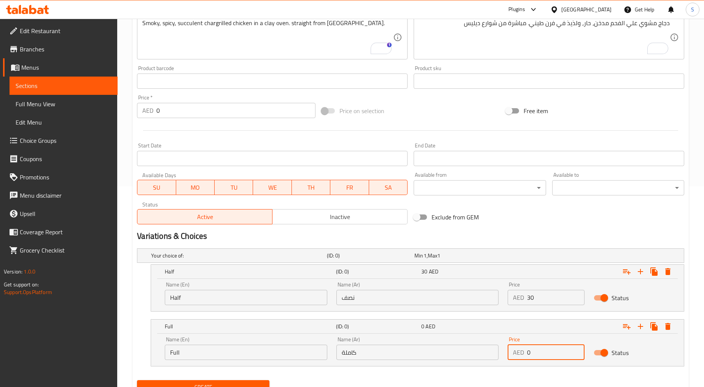
click at [547, 358] on input "0" at bounding box center [555, 351] width 57 height 15
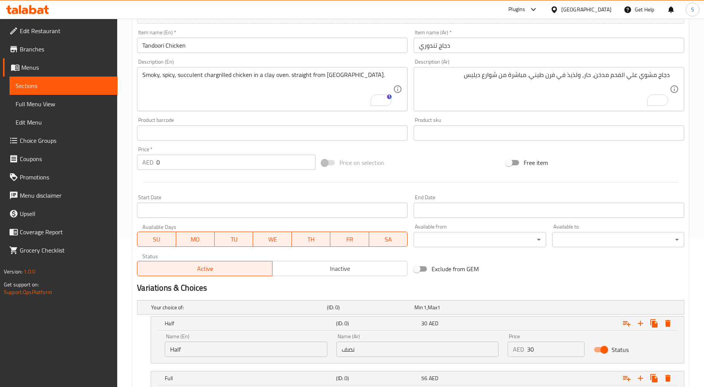
scroll to position [233, 0]
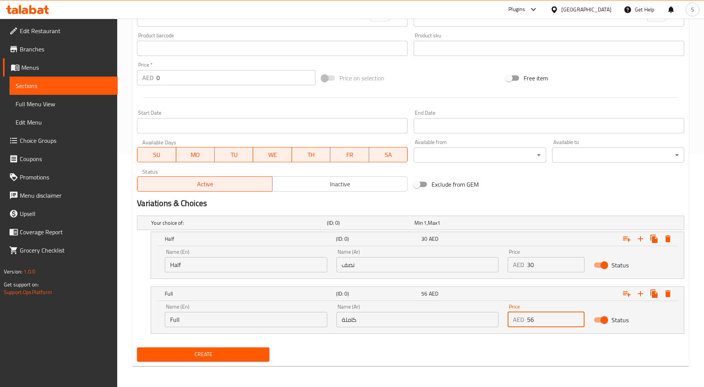
type input "56"
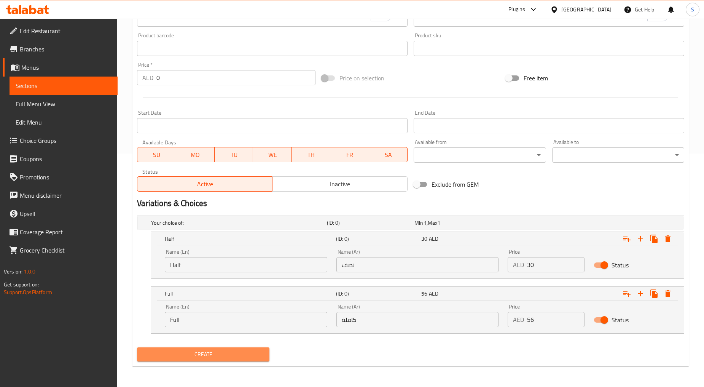
click at [189, 352] on span "Create" at bounding box center [203, 354] width 120 height 10
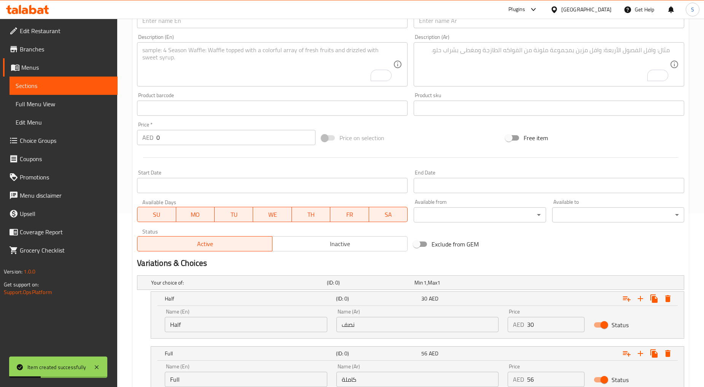
scroll to position [149, 0]
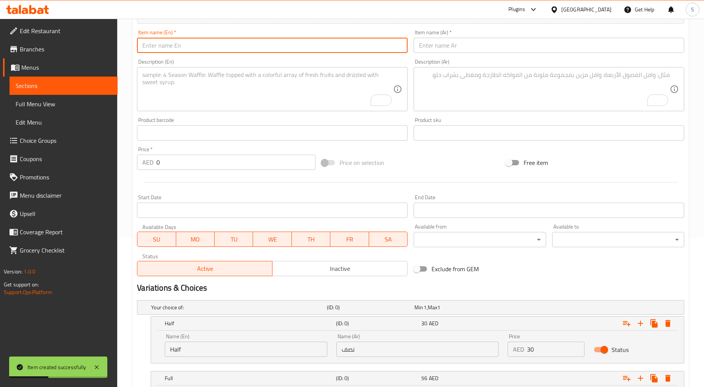
click at [196, 53] on input "text" at bounding box center [272, 45] width 271 height 15
paste input "Bhatti Chicken"
type input "Bhatti Chicken"
click at [450, 60] on div "Description (Ar) Description (Ar)" at bounding box center [549, 85] width 271 height 52
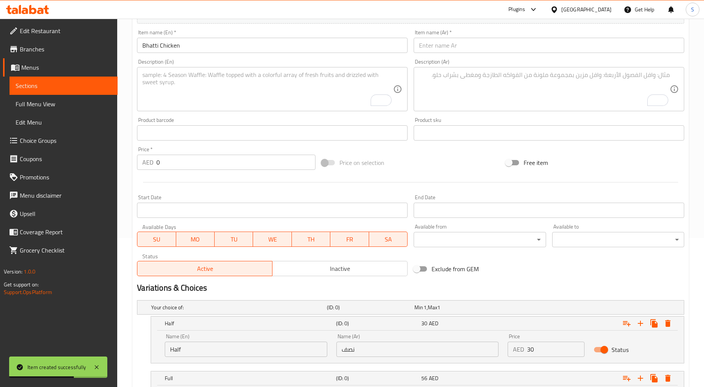
click at [450, 49] on input "text" at bounding box center [549, 45] width 271 height 15
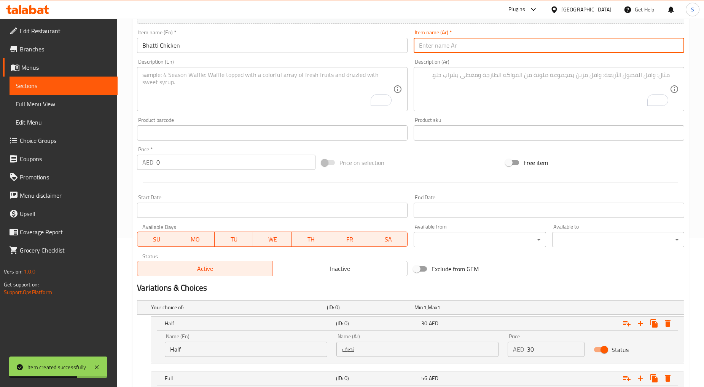
paste input "دجاج بهاتي"
type input "دجاج بهاتي"
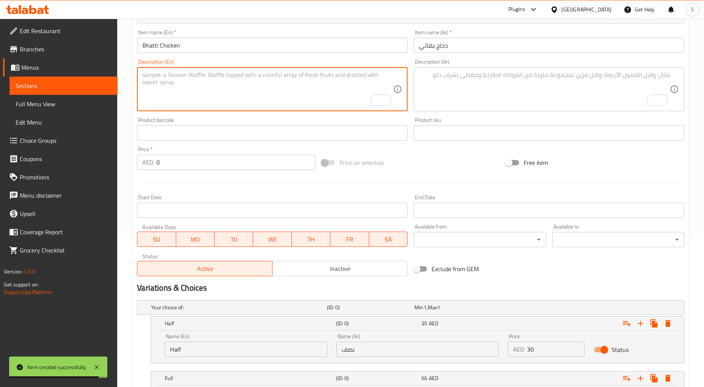
click at [200, 82] on textarea "To enrich screen reader interactions, please activate Accessibility in Grammarl…" at bounding box center [267, 89] width 251 height 36
paste textarea "Vd Signature Spicy Chicken, Cooked To Perfection In Our Clay Oven."
click at [200, 82] on textarea "Vd Signature Spicy Chicken, Cooked To Perfection In Our Clay Oven." at bounding box center [267, 89] width 251 height 36
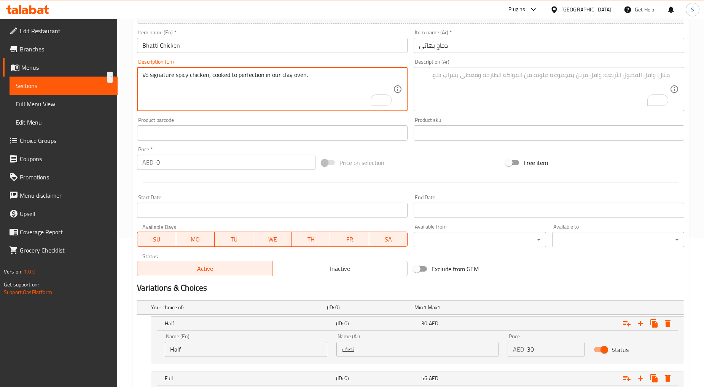
type textarea "Vd signature spicy chicken, cooked to perfection in our clay oven."
click at [484, 94] on textarea "To enrich screen reader interactions, please activate Accessibility in Grammarl…" at bounding box center [544, 89] width 251 height 36
paste textarea "دجاج Vd الحار المميز، مطبوخ بشكل مثالي في فرن الطين الخاص بنا."
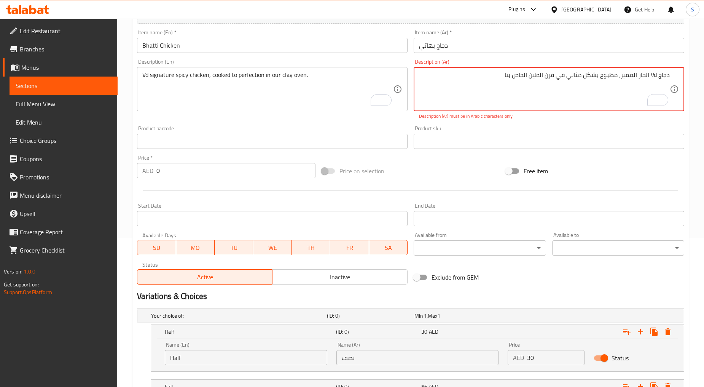
click at [654, 74] on textarea "دجاج Vd الحار المميز، مطبوخ بشكل مثالي في فرن الطين الخاص بنا" at bounding box center [544, 89] width 251 height 36
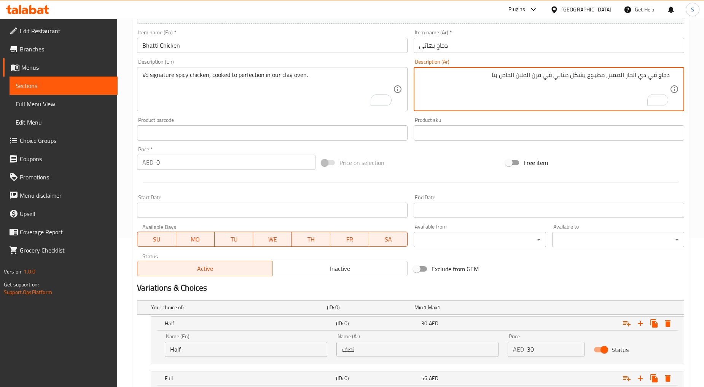
click at [633, 76] on textarea "دجاج في دي الحار المميز، مطبوخ بشكل مثالي في فرن الطين الخاص بنا" at bounding box center [544, 89] width 251 height 36
click at [626, 74] on textarea "دجاج في دي حار المميز، مطبوخ بشكل مثالي في فرن الطين الخاص بنا" at bounding box center [544, 89] width 251 height 36
click at [535, 75] on textarea "دجاج في دي حار مميز، مطبوخ بشكل مثالي في فرن الطين الخاص بنا" at bounding box center [544, 89] width 251 height 36
click at [524, 74] on textarea "دجاج في دي حار مميز، مطبوخ بشكل مثالي في فرن طين الخاص بنا" at bounding box center [544, 89] width 251 height 36
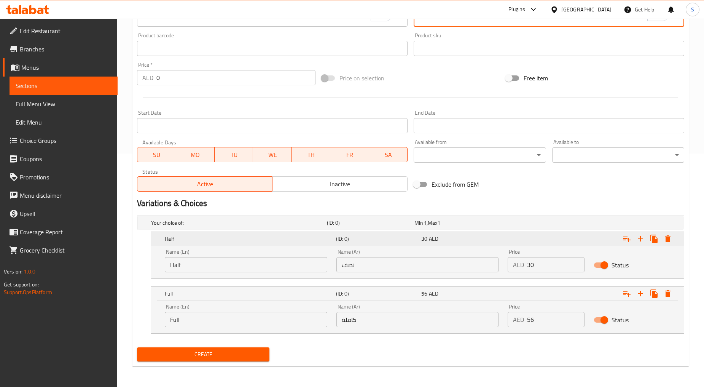
type textarea "دجاج في دي حار مميز، مطبوخ بشكل مثالي في فرن طين خاص بنا"
click at [434, 234] on span "AED" at bounding box center [434, 239] width 10 height 10
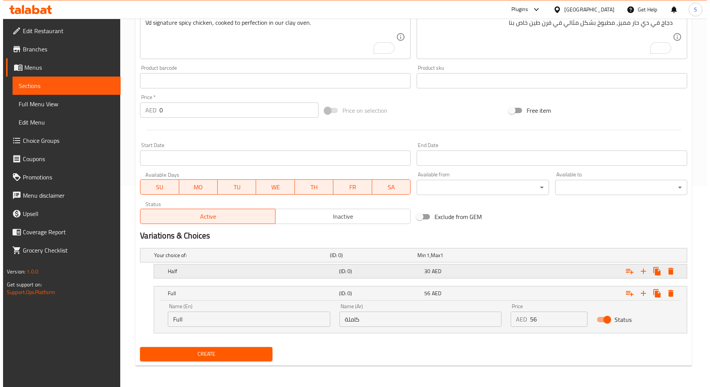
scroll to position [201, 0]
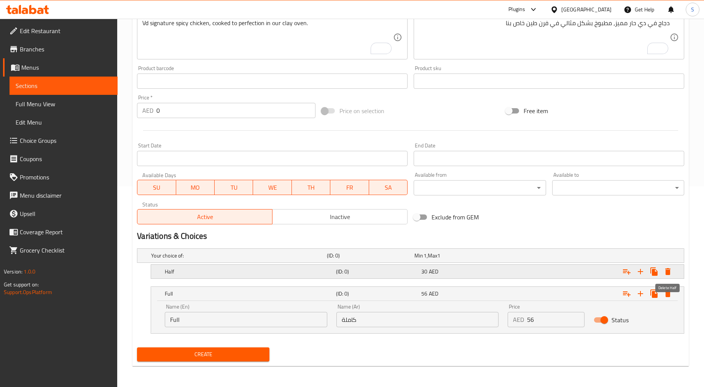
click at [669, 269] on icon "Expand" at bounding box center [667, 271] width 5 height 7
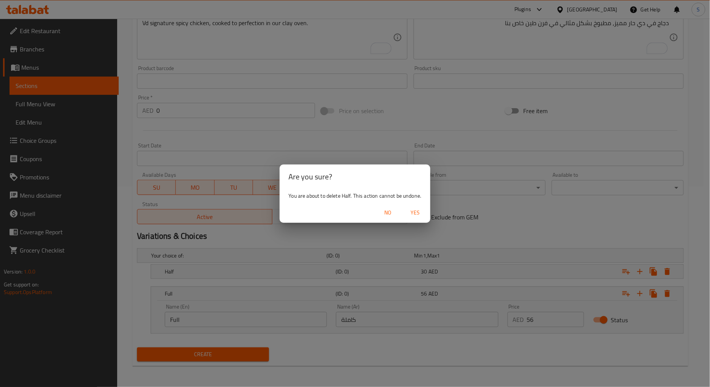
click at [424, 213] on span "Yes" at bounding box center [415, 213] width 18 height 10
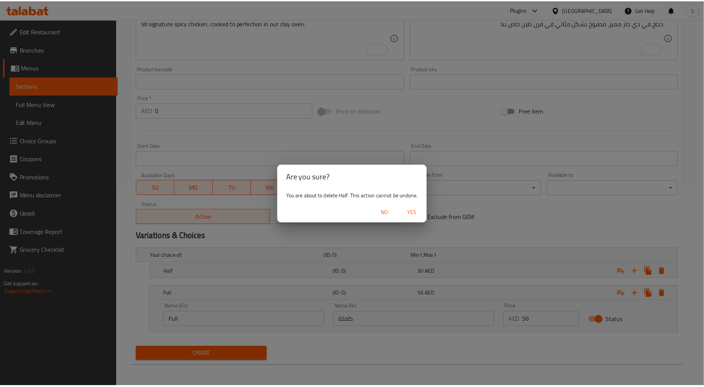
scroll to position [146, 0]
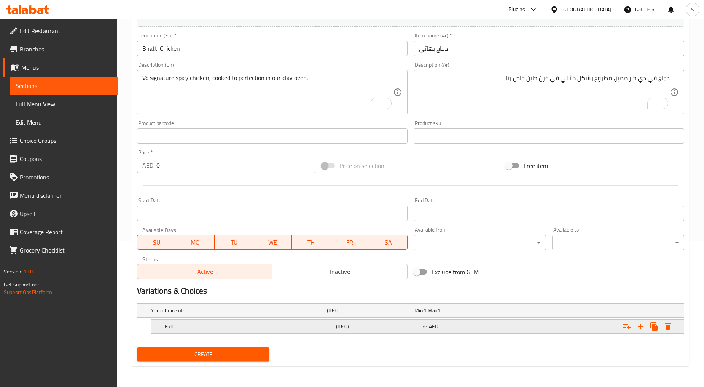
click at [670, 329] on icon "Expand" at bounding box center [667, 326] width 9 height 9
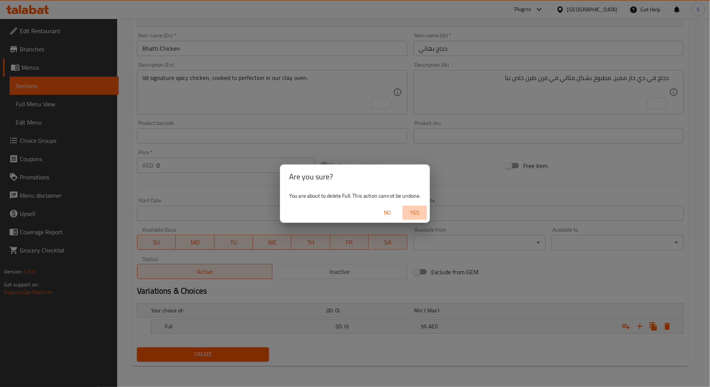
click at [417, 216] on span "Yes" at bounding box center [415, 213] width 18 height 10
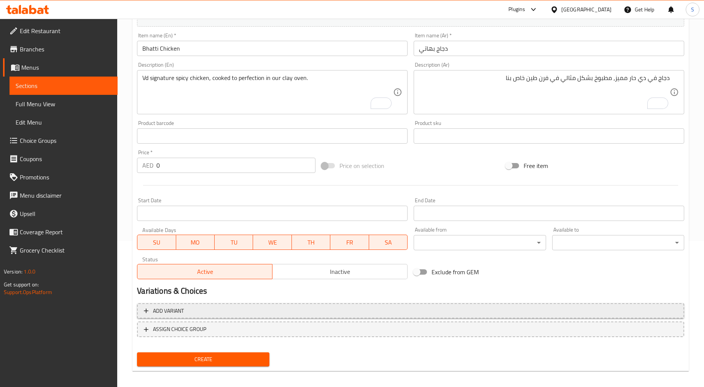
click at [231, 309] on span "Add variant" at bounding box center [410, 311] width 533 height 10
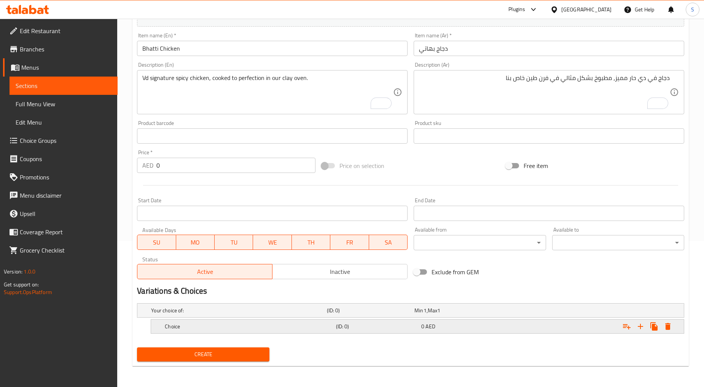
click at [219, 325] on h5 "Choice" at bounding box center [249, 326] width 168 height 8
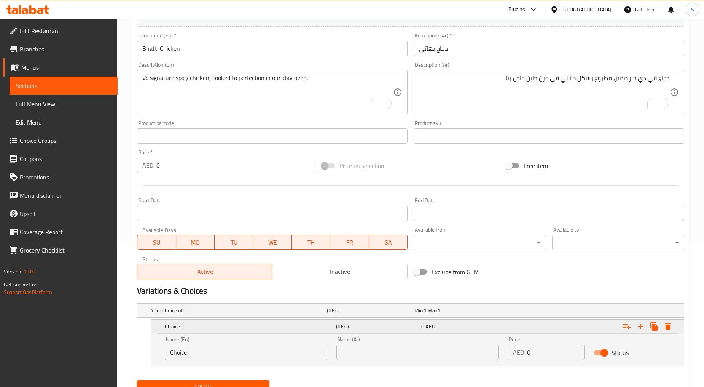
scroll to position [178, 0]
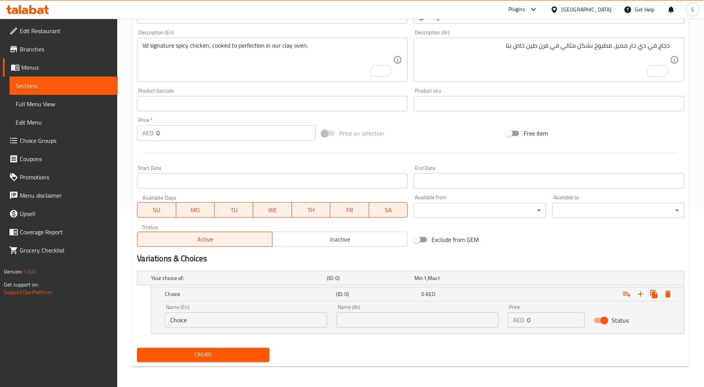
click at [212, 320] on input "Choice" at bounding box center [246, 319] width 162 height 15
paste input "Half"
type input "Half"
click at [376, 322] on input "text" at bounding box center [417, 319] width 162 height 15
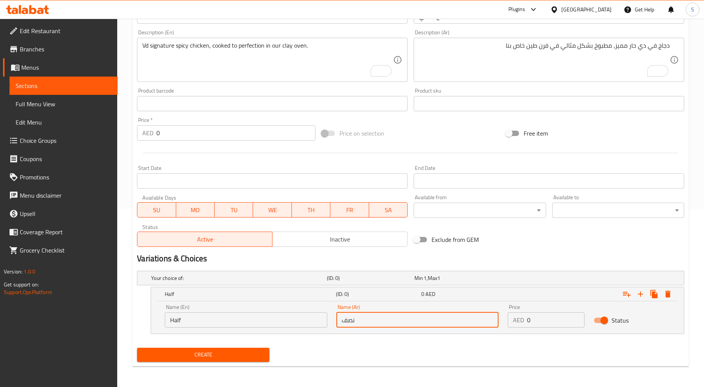
type input "نصف"
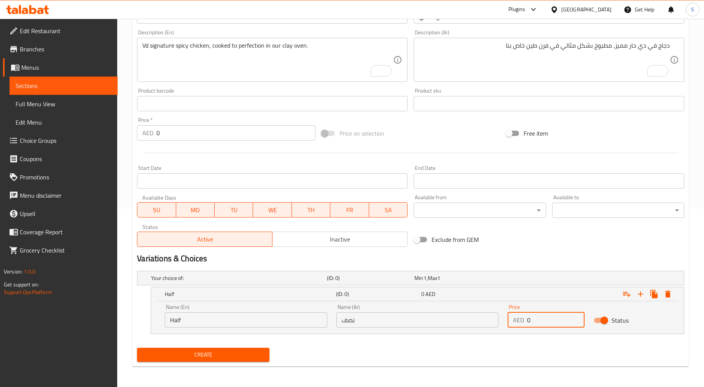
click at [537, 326] on input "0" at bounding box center [555, 319] width 57 height 15
paste input "32"
type input "32"
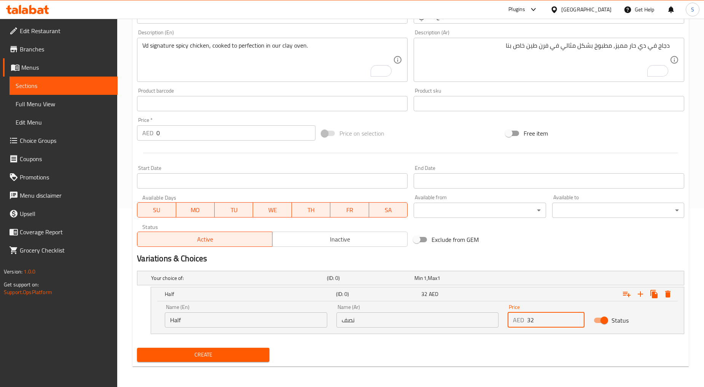
click at [523, 341] on nav at bounding box center [410, 338] width 547 height 6
click at [645, 295] on button "Expand" at bounding box center [641, 294] width 14 height 14
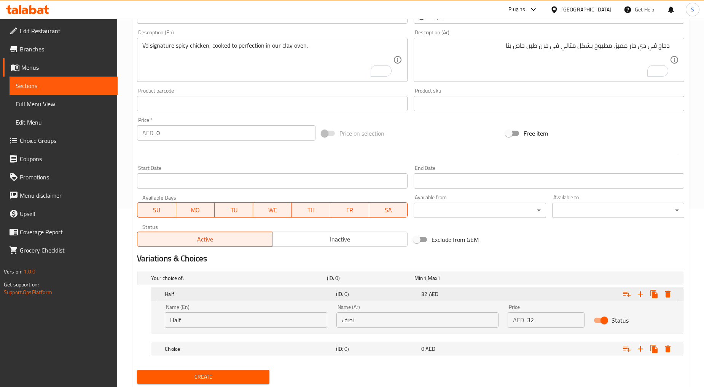
scroll to position [201, 0]
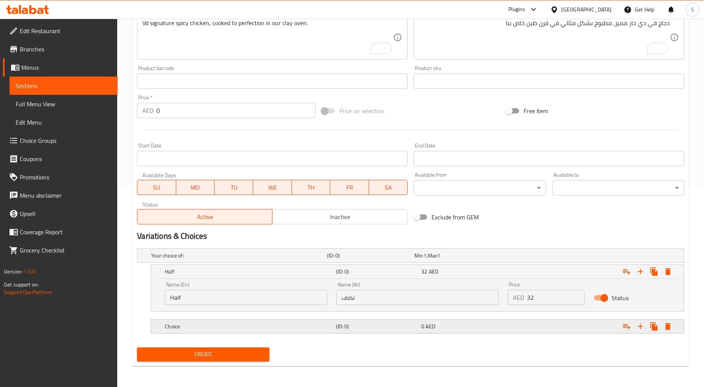
click at [231, 323] on h5 "Choice" at bounding box center [249, 326] width 168 height 8
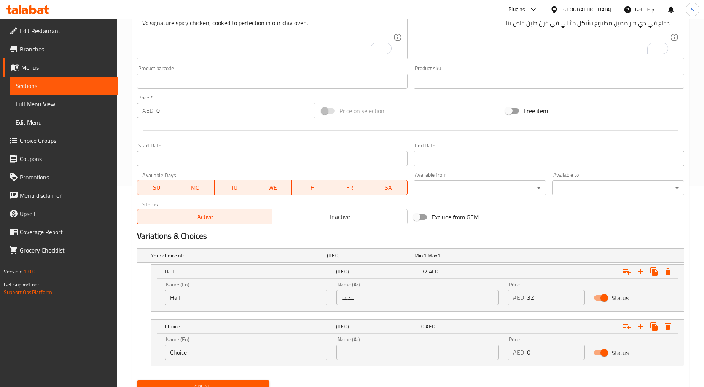
click at [207, 353] on input "Choice" at bounding box center [246, 351] width 162 height 15
paste input "Full"
type input "Full"
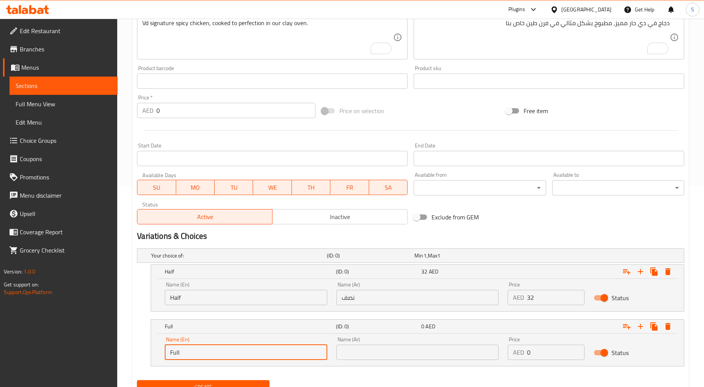
click at [395, 351] on input "text" at bounding box center [417, 351] width 162 height 15
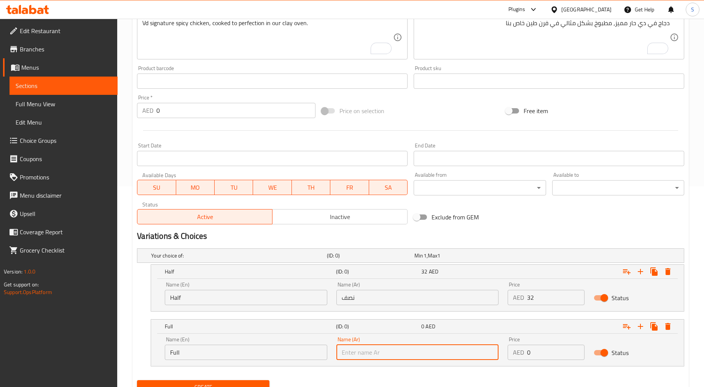
type input "كاملة"
click at [532, 341] on div "Price AED 0 Price" at bounding box center [546, 347] width 76 height 23
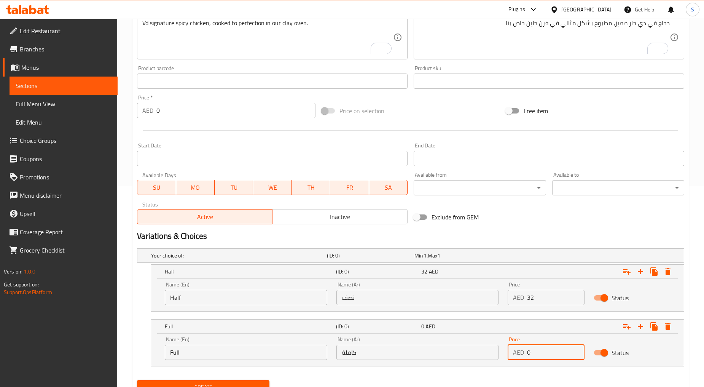
click at [542, 355] on input "0" at bounding box center [555, 351] width 57 height 15
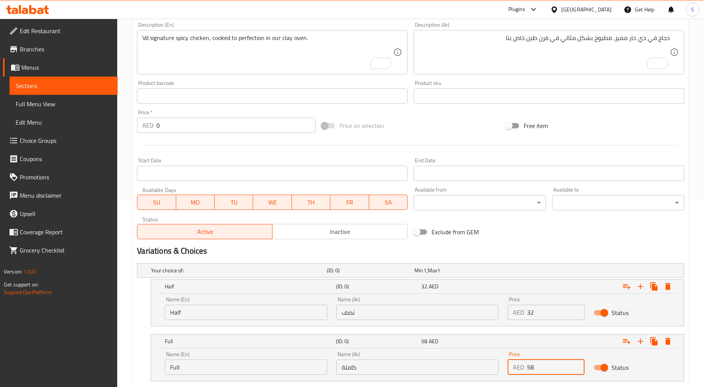
scroll to position [233, 0]
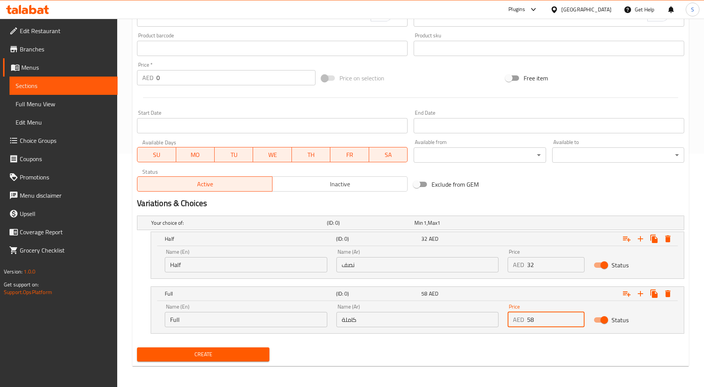
type input "58"
click at [182, 351] on span "Create" at bounding box center [203, 354] width 120 height 10
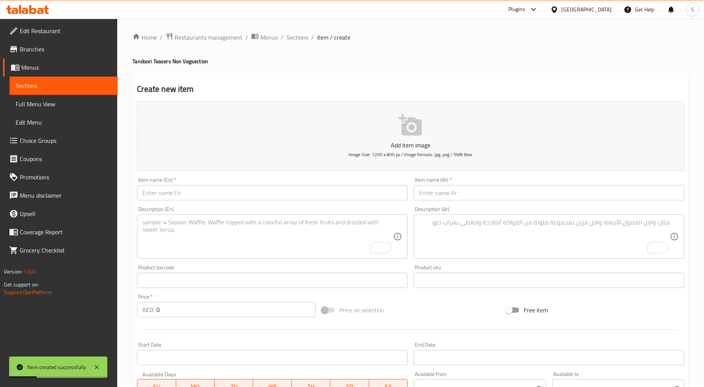
scroll to position [0, 0]
drag, startPoint x: 304, startPoint y: 46, endPoint x: 299, endPoint y: 43, distance: 5.6
click at [305, 46] on div "Home / Restaurants management / Menus / Sections / item / create Tandoori Tease…" at bounding box center [410, 319] width 556 height 571
click at [298, 41] on span "Sections" at bounding box center [298, 38] width 22 height 9
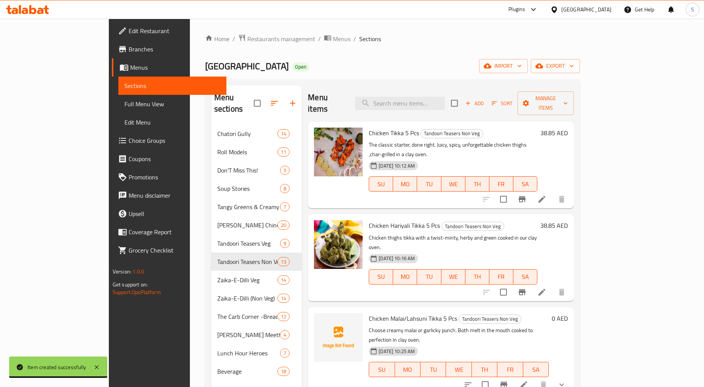
click at [439, 105] on div "Menu items Add Sort Manage items" at bounding box center [441, 103] width 266 height 36
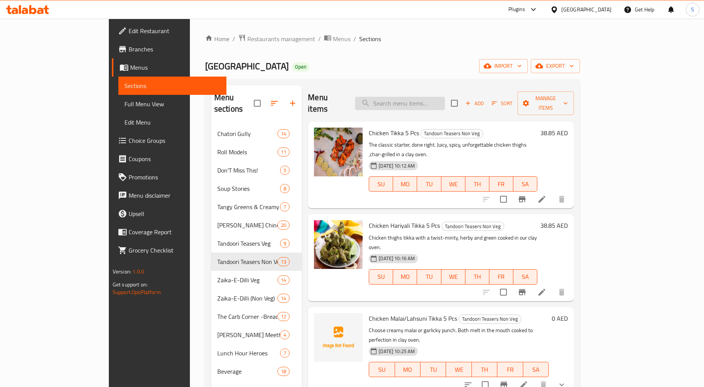
click at [435, 100] on input "search" at bounding box center [400, 103] width 90 height 13
paste input "Indo-Chinese Lunchbox"
type input "Indo-Chinese Lunchbox"
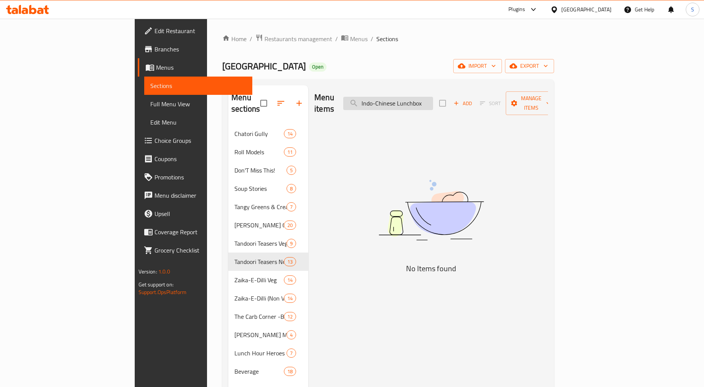
click at [433, 100] on input "Indo-Chinese Lunchbox" at bounding box center [388, 103] width 90 height 13
click at [449, 189] on img at bounding box center [431, 209] width 190 height 101
click at [435, 104] on div "Menu items Indo-Chinese Lunchbox Add Sort Manage items" at bounding box center [431, 103] width 234 height 36
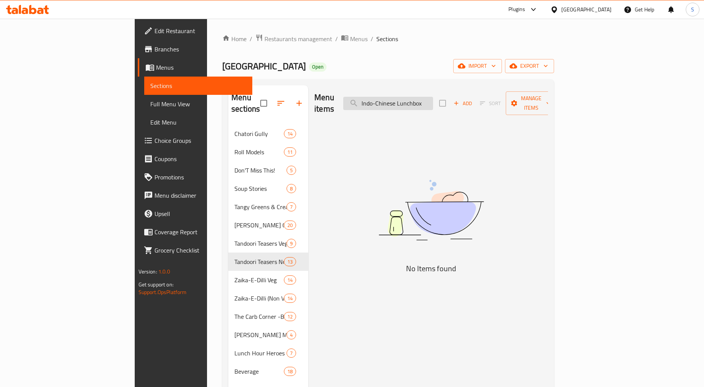
click at [433, 98] on input "Indo-Chinese Lunchbox" at bounding box center [388, 103] width 90 height 13
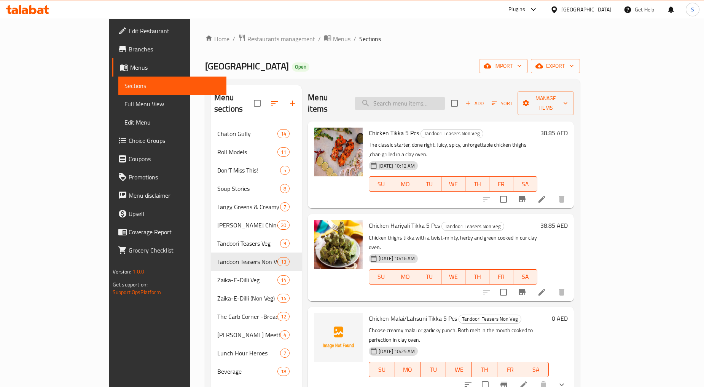
click at [424, 100] on input "search" at bounding box center [400, 103] width 90 height 13
paste input "Indo-Chinese Lunchbox"
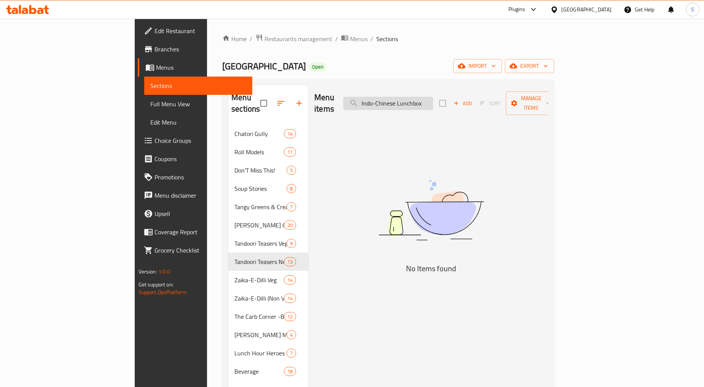
drag, startPoint x: 444, startPoint y: 98, endPoint x: 400, endPoint y: 101, distance: 44.6
click at [400, 101] on input "Indo-Chinese Lunchbox" at bounding box center [388, 103] width 90 height 13
click at [412, 98] on input "Lunchbox" at bounding box center [388, 103] width 90 height 13
click at [425, 99] on input "Lunchbox" at bounding box center [388, 103] width 90 height 13
click at [433, 100] on input "Lunch box" at bounding box center [388, 103] width 90 height 13
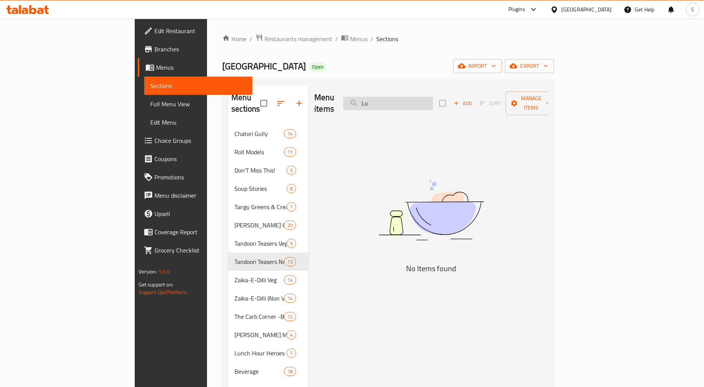
type input "L"
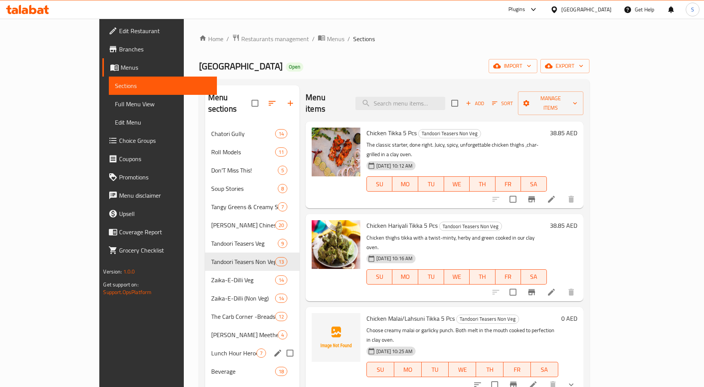
click at [205, 344] on div "Lunch Hour Heroes 7" at bounding box center [252, 353] width 94 height 18
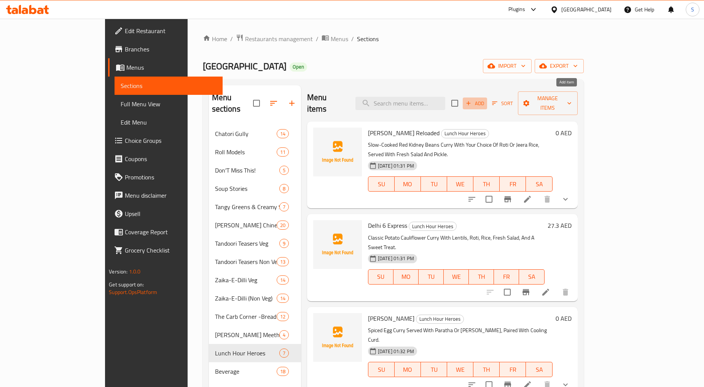
click at [485, 99] on span "Add" at bounding box center [475, 103] width 21 height 9
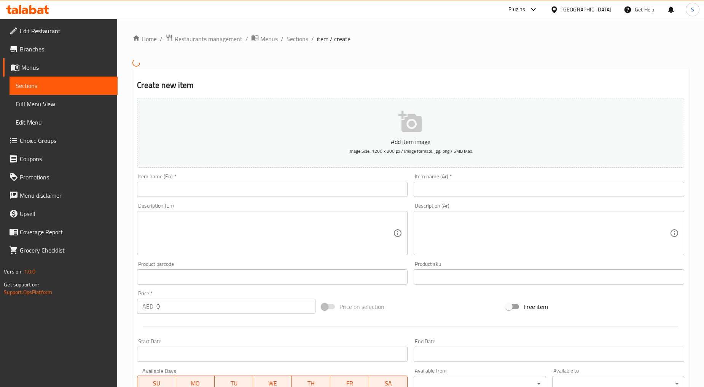
click at [288, 196] on input "text" at bounding box center [272, 189] width 271 height 15
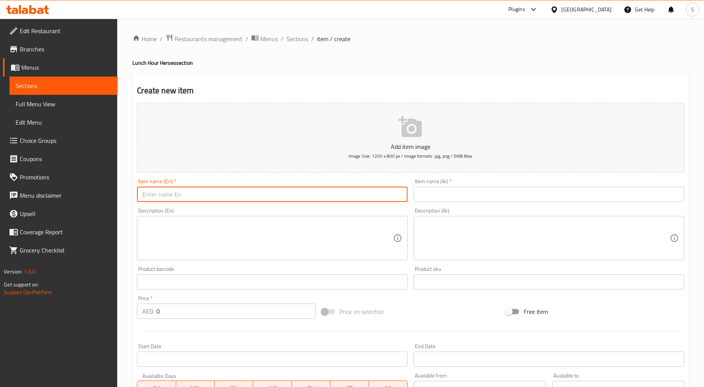
paste input "Indo-Chinese Lunchbox"
type input "Indo-Chinese Lunchbox"
click at [462, 193] on input "text" at bounding box center [549, 193] width 271 height 15
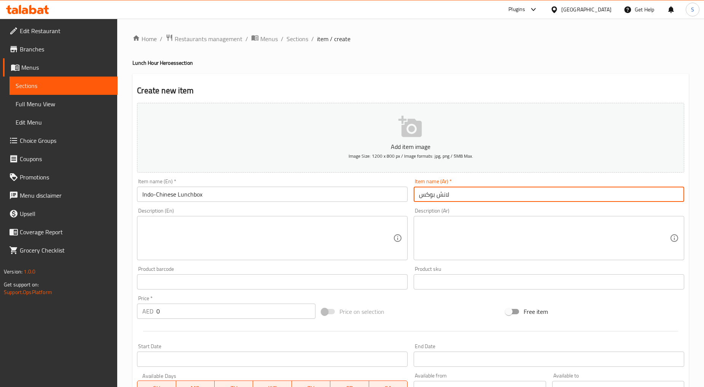
paste input "هندي صيني"
type input "لانش بوكس هندي صيني"
click at [199, 256] on textarea at bounding box center [267, 238] width 251 height 36
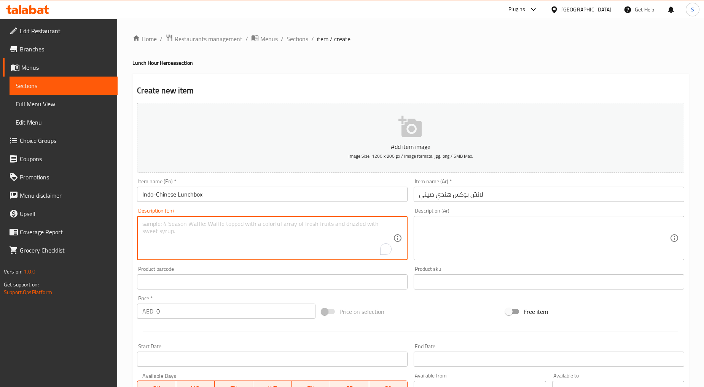
paste textarea "Indo-Chinese Feast With Your Choice Of Spicy Chilli Paneer Or Chicken, Noodles …"
click at [199, 256] on textarea "Indo-Chinese Feast With Your Choice Of Spicy Chilli Paneer Or Chicken, Noodles …" at bounding box center [267, 238] width 251 height 36
click at [199, 256] on textarea "Indo-chinese feast with your choice of spicy chilli paneer or chicken, noodles …" at bounding box center [267, 238] width 251 height 36
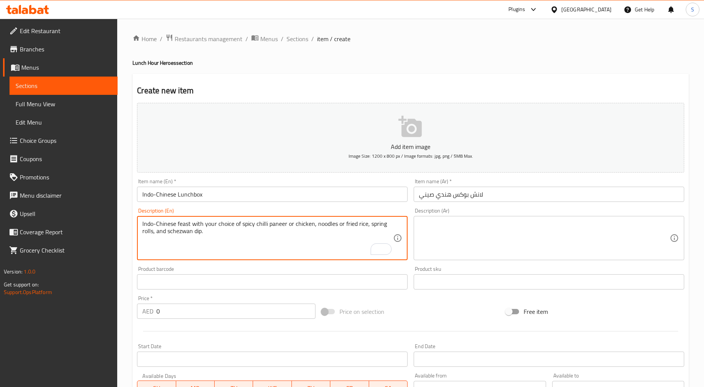
click at [229, 234] on textarea "Indo-Chinese feast with your choice of spicy chilli paneer or chicken, noodles …" at bounding box center [267, 238] width 251 height 36
type textarea "Indo-Chinese feast with your choice of spicy chilli paneer or chicken, noodles …"
click at [461, 217] on div "Description (Ar)" at bounding box center [549, 238] width 271 height 44
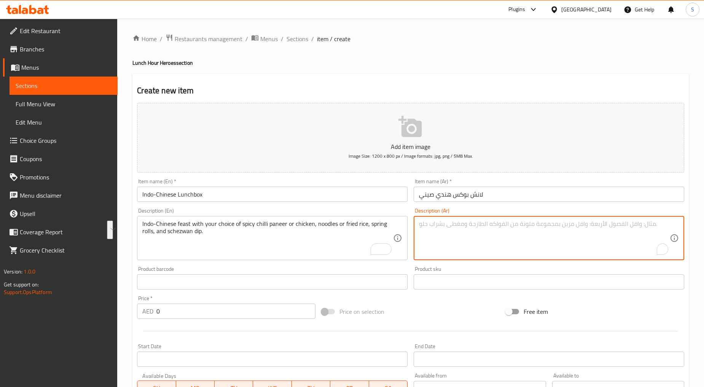
click at [467, 226] on textarea "To enrich screen reader interactions, please activate Accessibility in Grammarl…" at bounding box center [544, 238] width 251 height 36
paste textarea "وليمة هندية صينية مع اختيارك من البانير الحار أو الدجاج، أو المعكرونة أو الأرز …"
click at [578, 225] on textarea "وليمة هندية صينية مع اختيارك من البانير الحار أو الدجاج، أو المعكرونة أو الأرز …" at bounding box center [544, 238] width 251 height 36
click at [568, 223] on textarea "وليمة هندية صينية مع اختيارك من بانير الحار أو الدجاج، أو المعكرونة أو الأرز ال…" at bounding box center [544, 238] width 251 height 36
click at [553, 223] on textarea "وليمة هندية صينية مع اختيارك من بانير حار أو الدجاج، أو المعكرونة أو الأرز المق…" at bounding box center [544, 238] width 251 height 36
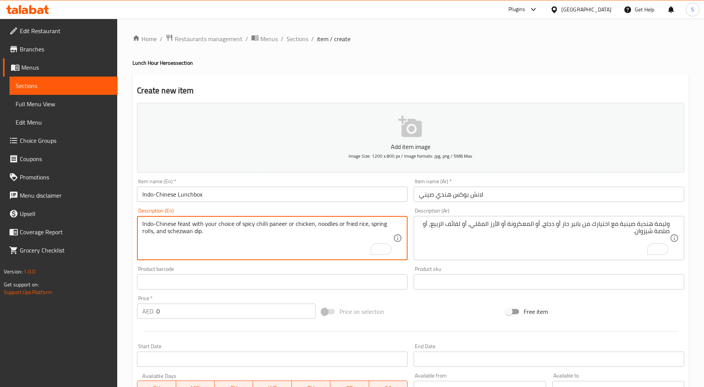
click at [330, 225] on textarea "Indo-Chinese feast with your choice of spicy chilli paneer or chicken, noodles …" at bounding box center [267, 238] width 251 height 36
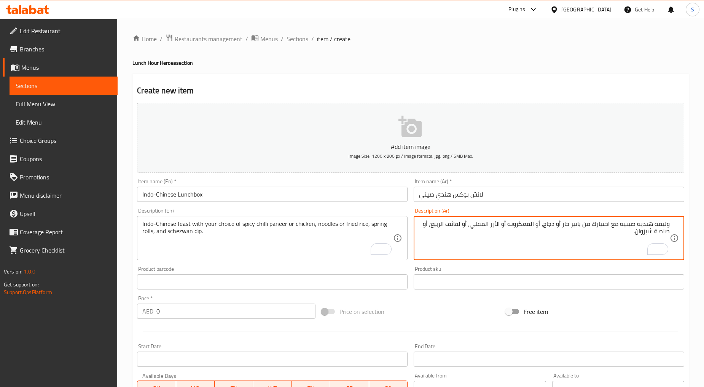
click at [524, 223] on textarea "وليمة هندية صينية مع اختيارك من بانير حار أو دجاج، أو المعكرونة أو الأرز المقلي…" at bounding box center [544, 238] width 251 height 36
paste textarea "نودلز"
click at [514, 225] on textarea "وليمة هندية صينية مع اختيارك من بانير حار أو دجاج، أو نودلز أو الأرز المقلي، أو…" at bounding box center [544, 238] width 251 height 36
click at [505, 223] on textarea "وليمة هندية صينية مع اختيارك من بانير حار أو دجاج، أو نودلز أو أرز المقلي، أو ل…" at bounding box center [544, 238] width 251 height 36
click at [486, 225] on textarea "وليمة هندية صينية مع اختيارك من بانير حار أو دجاج، أو نودلز أو أرز مقلي، أو لفا…" at bounding box center [544, 238] width 251 height 36
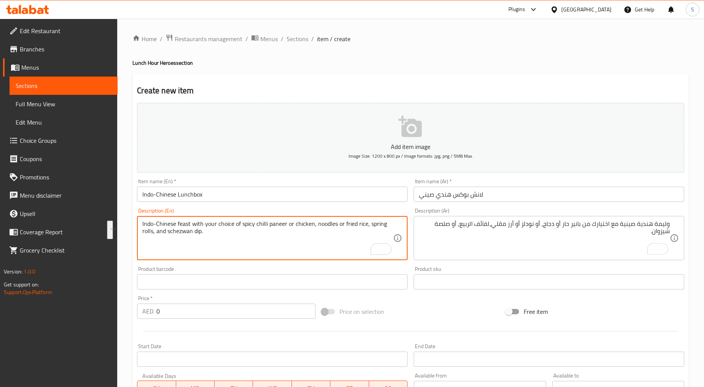
drag, startPoint x: 369, startPoint y: 225, endPoint x: 153, endPoint y: 236, distance: 217.2
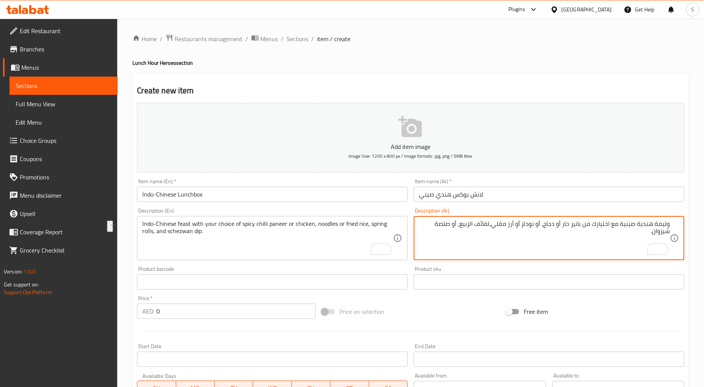
drag, startPoint x: 492, startPoint y: 223, endPoint x: 465, endPoint y: 228, distance: 27.5
paste textarea "برينج رولز"
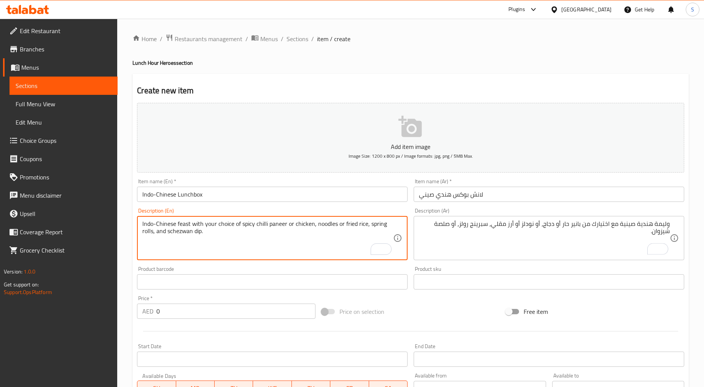
click at [172, 232] on textarea "Indo-Chinese feast with your choice of spicy chilli paneer or chicken, noodles …" at bounding box center [267, 238] width 251 height 36
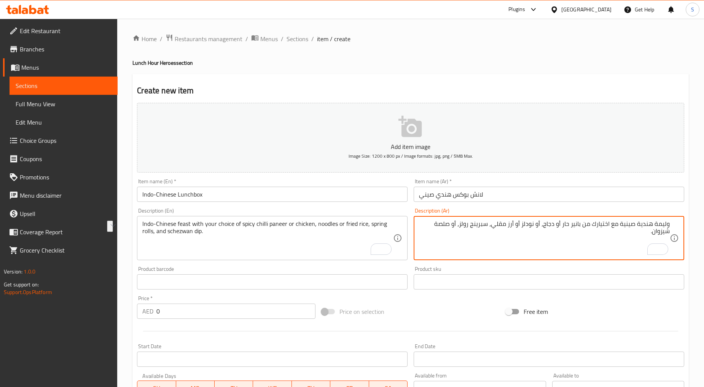
drag, startPoint x: 459, startPoint y: 224, endPoint x: 436, endPoint y: 226, distance: 23.7
click at [432, 223] on textarea "وليمة هندية صينية مع اختيارك من بانير حار أو دجاج، أو نودلز أو أرز مقلي، سبرينج…" at bounding box center [544, 238] width 251 height 36
paste textarea "يشوان"
click at [528, 239] on textarea "وليمة هندية صينية مع اختيارك من بانير حار أو دجاج، أو نودلز أو أرز مقلي، سبرينج…" at bounding box center [544, 238] width 251 height 36
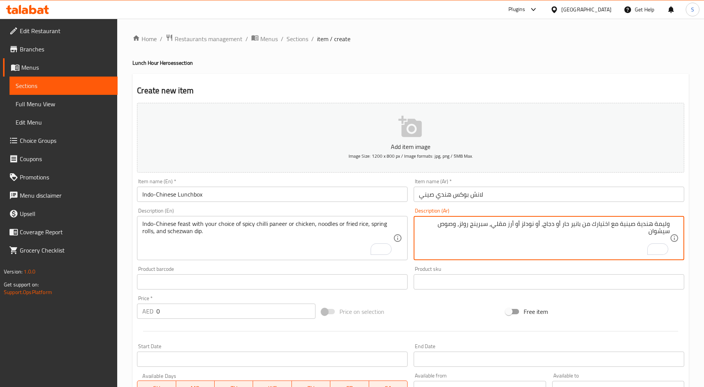
type textarea "وليمة هندية صينية مع اختيارك من بانير حار أو دجاج، أو نودلز أو أرز مقلي، سبرينج…"
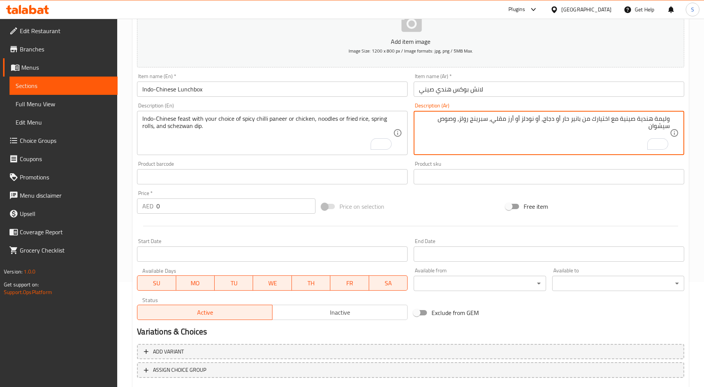
scroll to position [127, 0]
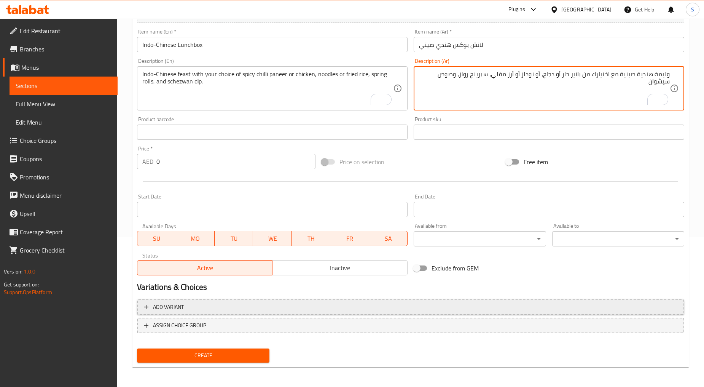
click at [208, 303] on span "Add variant" at bounding box center [410, 307] width 533 height 10
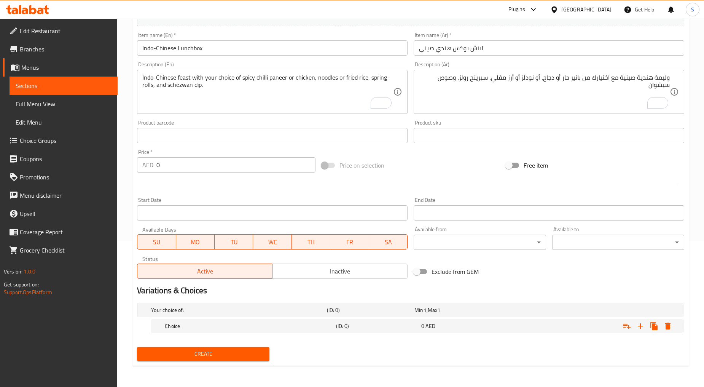
scroll to position [146, 0]
click at [208, 321] on div "Choice" at bounding box center [248, 326] width 171 height 11
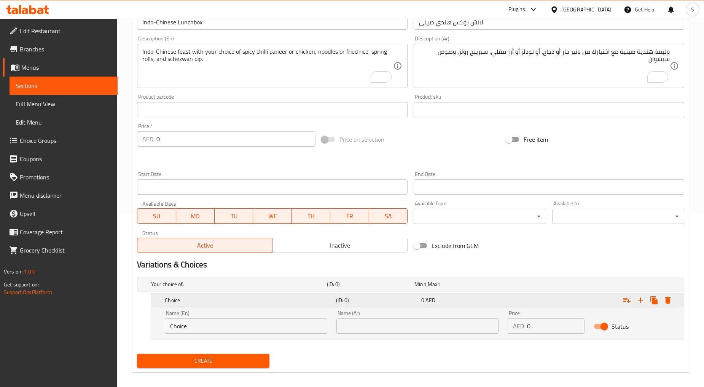
scroll to position [178, 0]
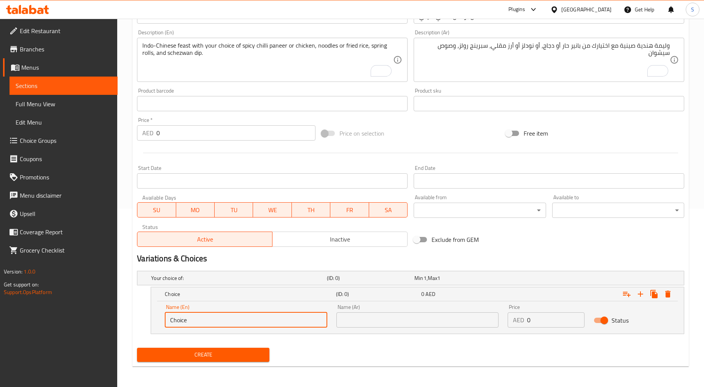
click at [208, 318] on input "Choice" at bounding box center [246, 319] width 162 height 15
paste input "Paneer"
type input "Paneer"
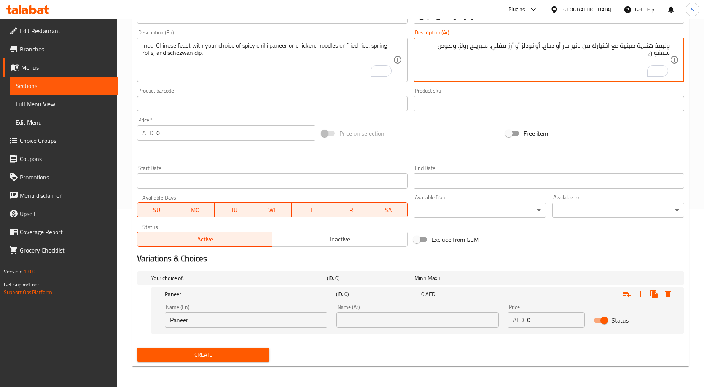
click at [576, 46] on textarea "وليمة هندية صينية مع اختيارك من بانير حار أو دجاج، أو نودلز أو أرز مقلي، سبرينج…" at bounding box center [544, 60] width 251 height 36
click at [387, 325] on input "text" at bounding box center [417, 319] width 162 height 15
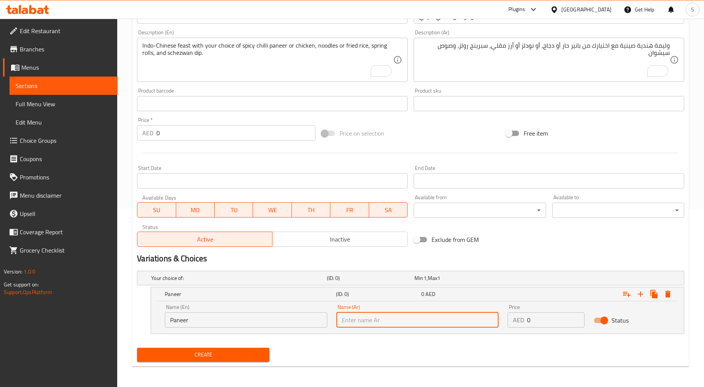
paste input "بانير"
type input "بانير"
click at [265, 43] on textarea "Indo-Chinese feast with your choice of spicy chilli paneer or chicken, noodles …" at bounding box center [267, 60] width 251 height 36
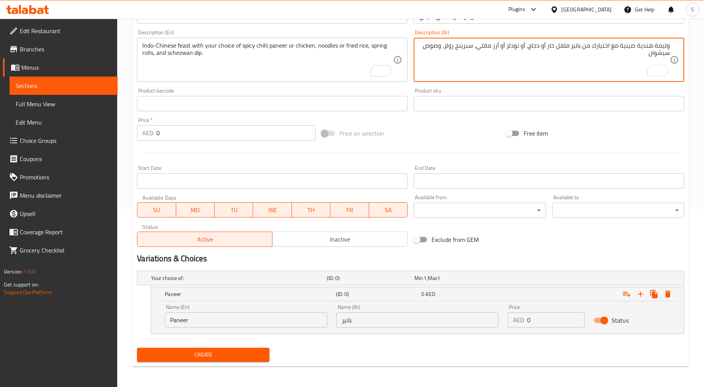
type textarea "وليمة هندية صينية مع اختيارك من بانير فلفل حار أو دجاج، أو نودلز أو أرز مقلي، س…"
click at [641, 295] on icon "Expand" at bounding box center [640, 293] width 9 height 9
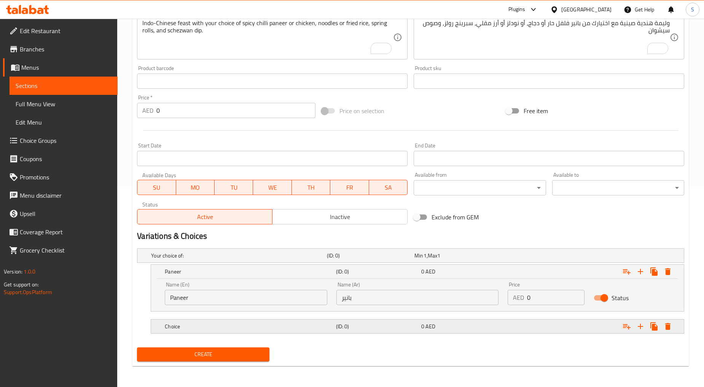
click at [199, 322] on h5 "Choice" at bounding box center [249, 326] width 168 height 8
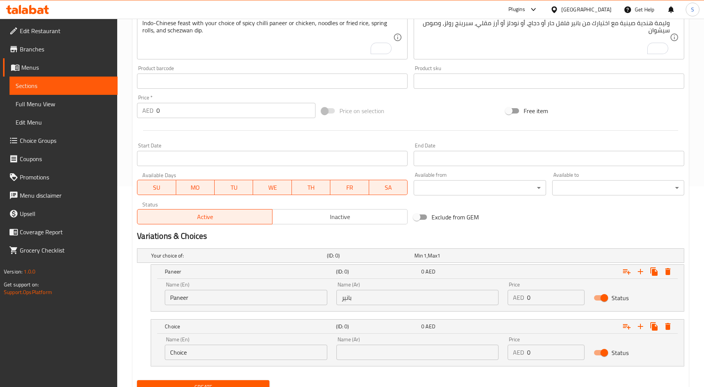
scroll to position [233, 0]
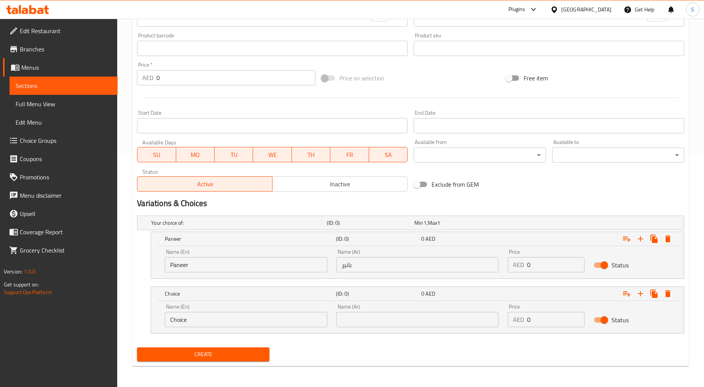
click at [196, 320] on input "Choice" at bounding box center [246, 319] width 162 height 15
paste input "icken"
type input "Chicken"
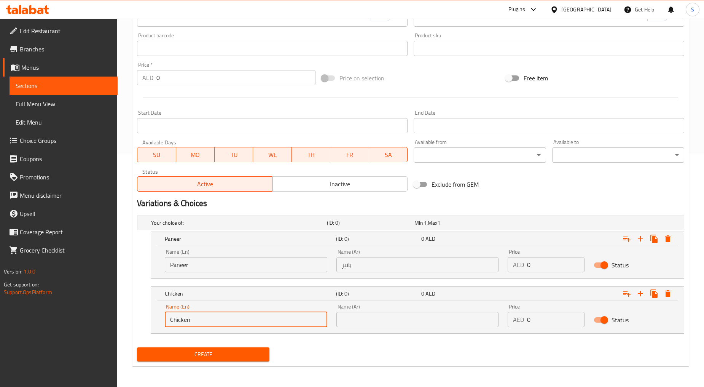
click at [397, 313] on input "text" at bounding box center [417, 319] width 162 height 15
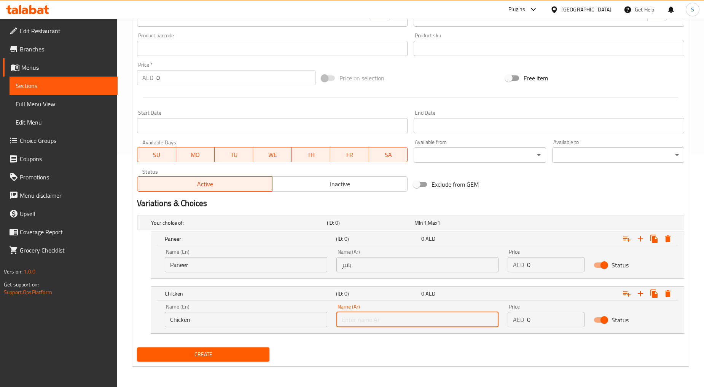
type input "دجاج"
click at [644, 293] on icon "Expand" at bounding box center [640, 293] width 9 height 9
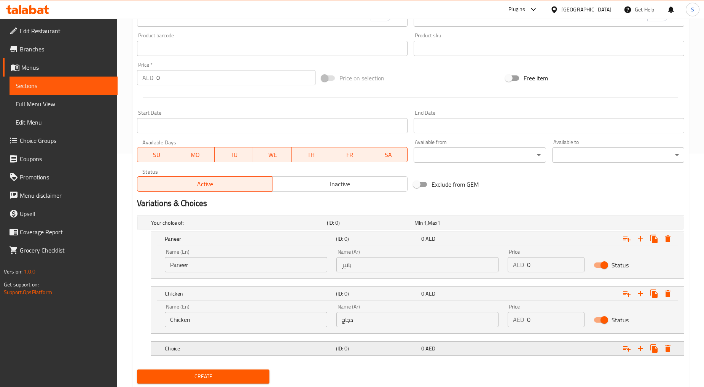
click at [236, 353] on div "Choice" at bounding box center [248, 348] width 171 height 11
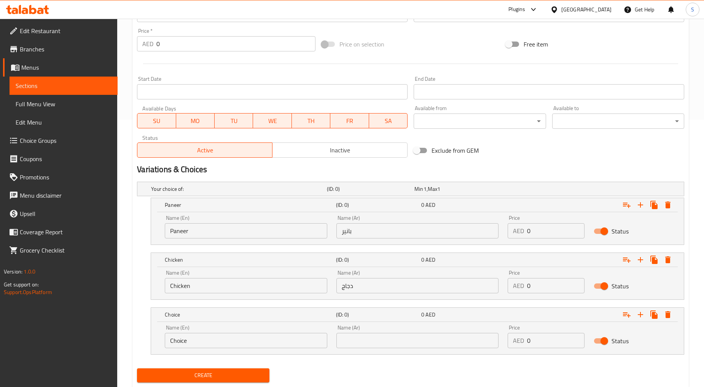
scroll to position [288, 0]
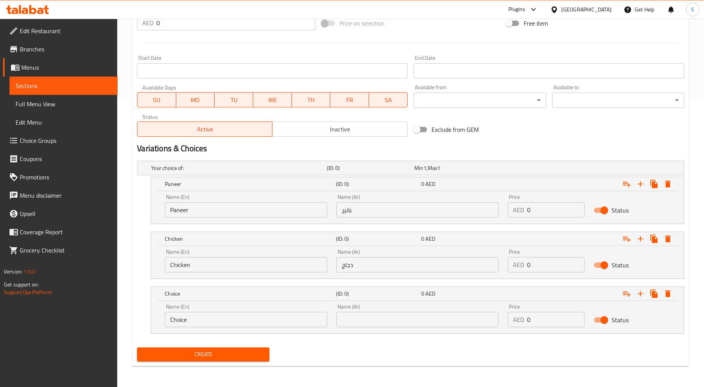
click at [194, 324] on input "Choice" at bounding box center [246, 319] width 162 height 15
paste input "Noodles"
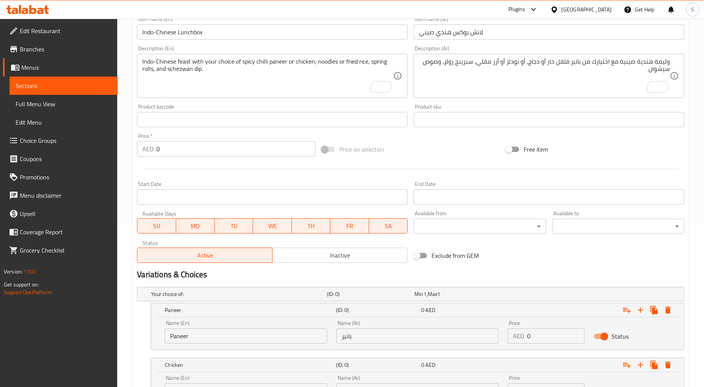
scroll to position [161, 0]
type input "Noodles"
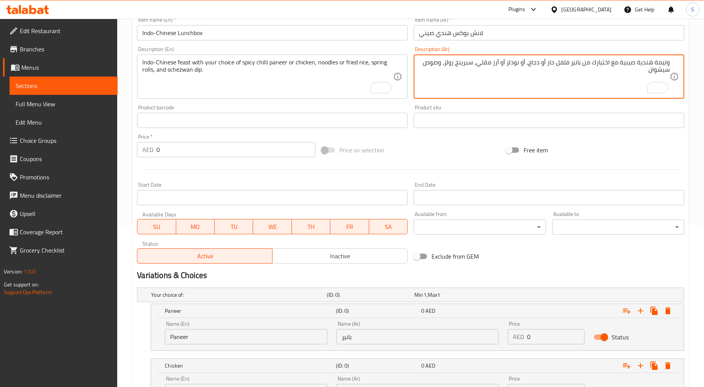
click at [513, 65] on textarea "وليمة هندية صينية مع اختيارك من بانير فلفل حار أو دجاج، أو نودلز أو أرز مقلي، س…" at bounding box center [544, 77] width 251 height 36
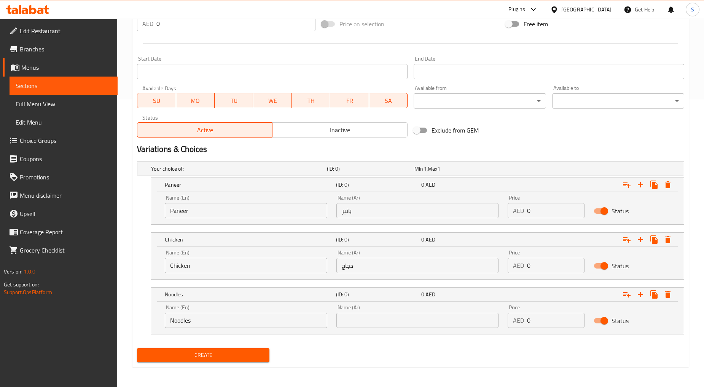
scroll to position [288, 0]
click at [378, 323] on input "text" at bounding box center [417, 319] width 162 height 15
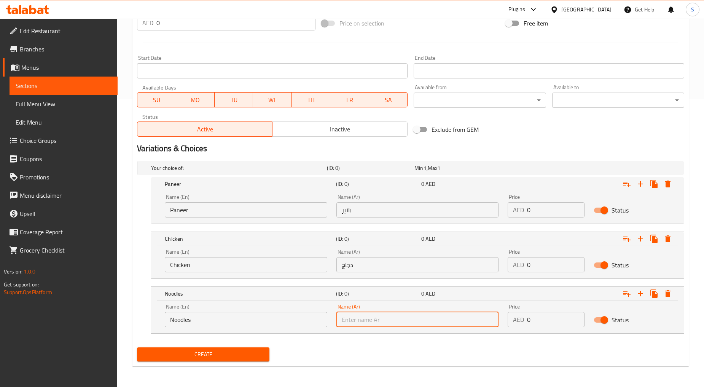
paste input "نودلز"
type input "نودلز"
click at [642, 292] on icon "Expand" at bounding box center [640, 293] width 9 height 9
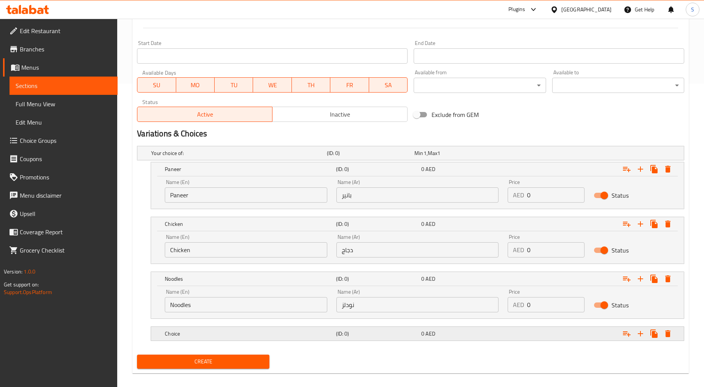
scroll to position [310, 0]
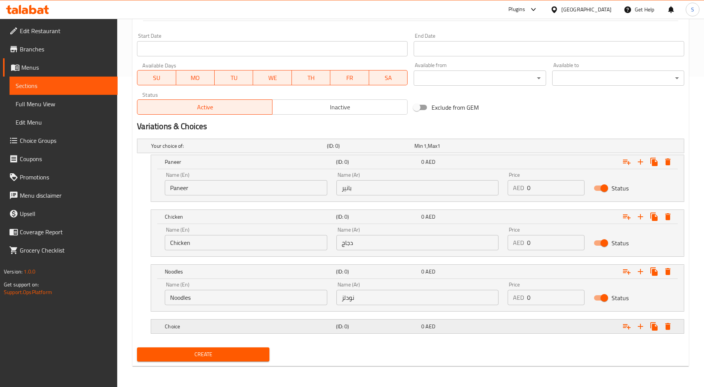
click at [183, 326] on h5 "Choice" at bounding box center [249, 326] width 168 height 8
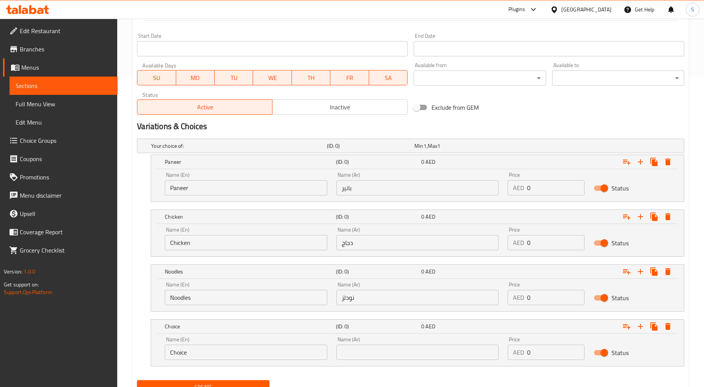
click at [204, 353] on input "Choice" at bounding box center [246, 351] width 162 height 15
paste input "Fried R"
type input "Fried Rice"
drag, startPoint x: 391, startPoint y: 347, endPoint x: 397, endPoint y: 354, distance: 8.6
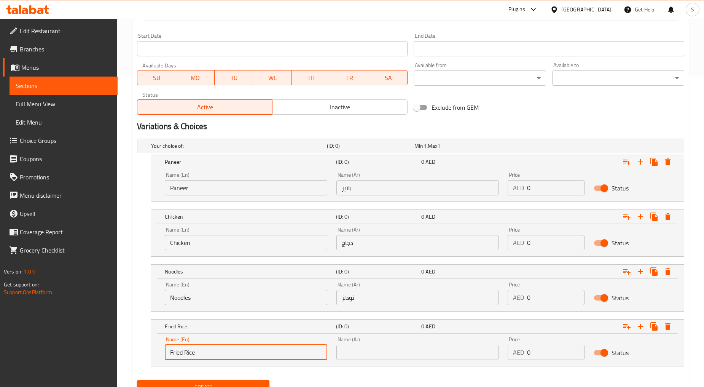
click at [393, 349] on input "text" at bounding box center [417, 351] width 162 height 15
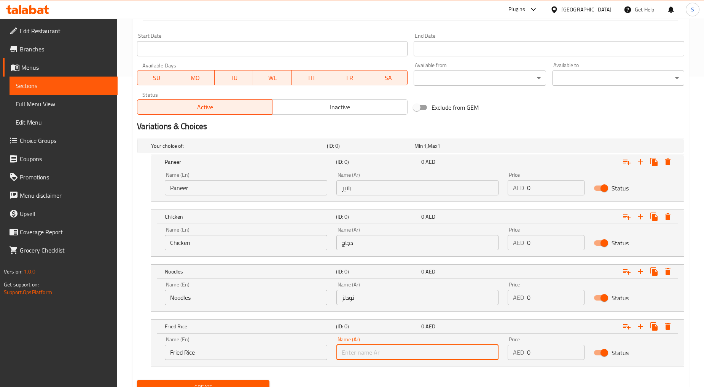
paste input "أرز مقلي"
type input "أرز مقلي"
click at [537, 191] on input "0" at bounding box center [555, 187] width 57 height 15
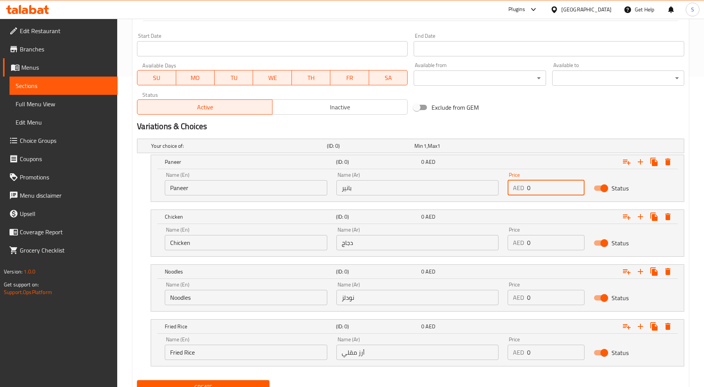
click at [537, 191] on input "0" at bounding box center [555, 187] width 57 height 15
paste input "34"
type input "34"
click at [540, 245] on input "0" at bounding box center [555, 242] width 57 height 15
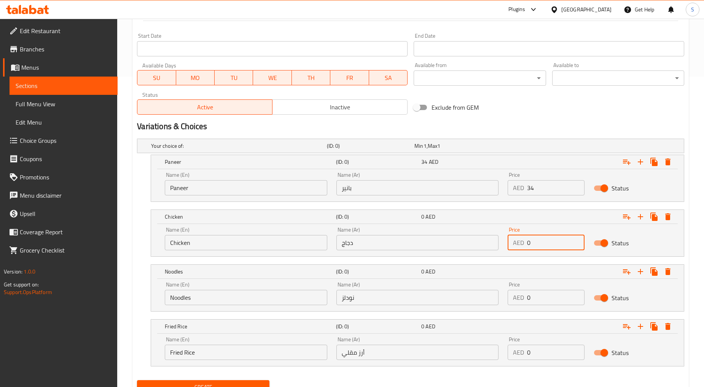
click at [543, 242] on input "0" at bounding box center [555, 242] width 57 height 15
paste input "36"
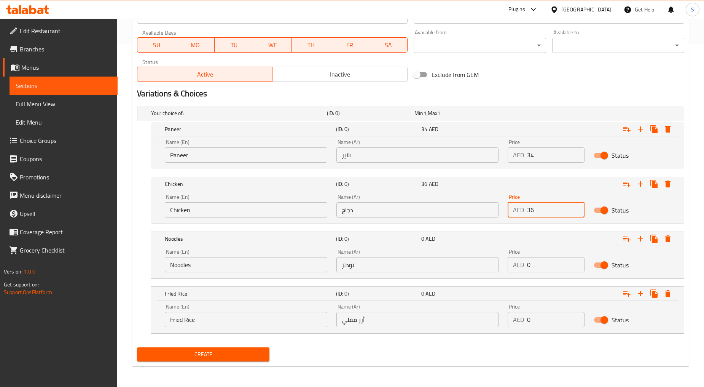
type input "36"
click at [220, 356] on span "Create" at bounding box center [203, 354] width 120 height 10
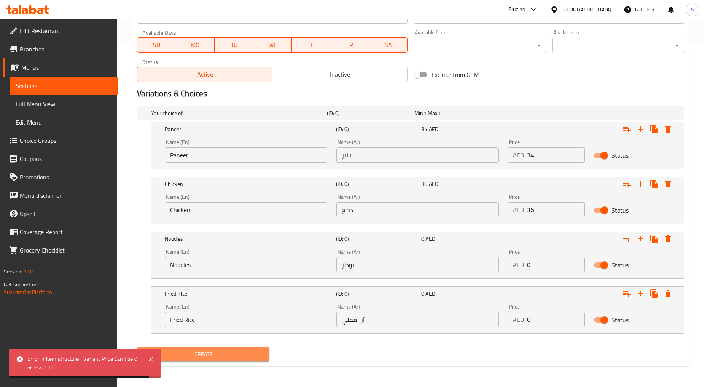
click at [192, 348] on button "Create" at bounding box center [203, 354] width 132 height 14
click at [669, 127] on icon "Expand" at bounding box center [667, 128] width 9 height 9
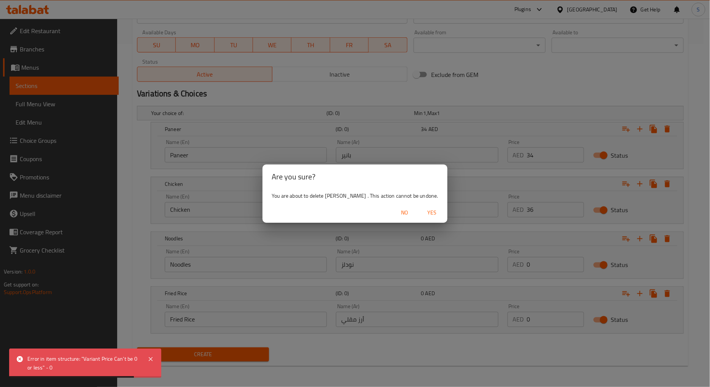
click at [423, 211] on span "Yes" at bounding box center [432, 213] width 18 height 10
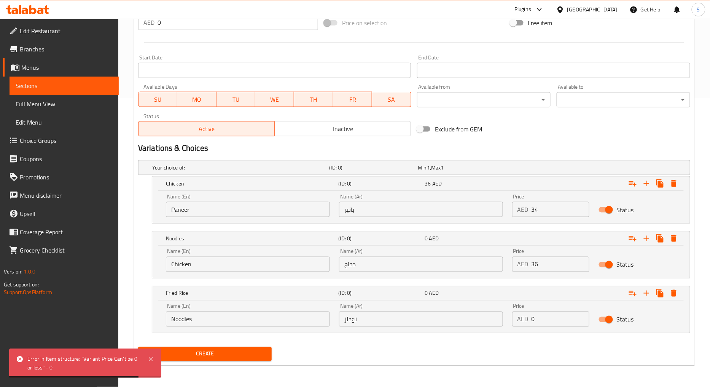
scroll to position [288, 0]
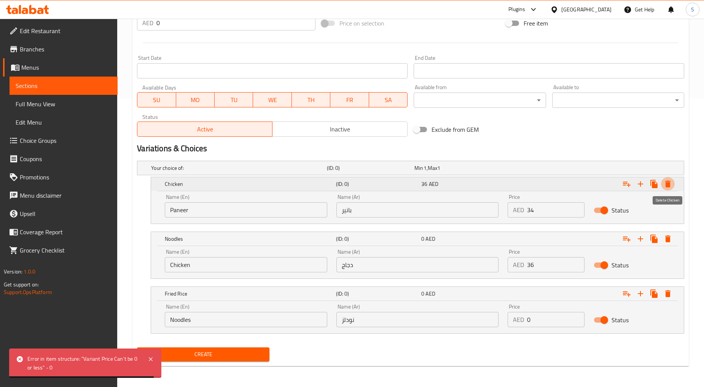
click at [669, 185] on icon "Expand" at bounding box center [667, 183] width 5 height 7
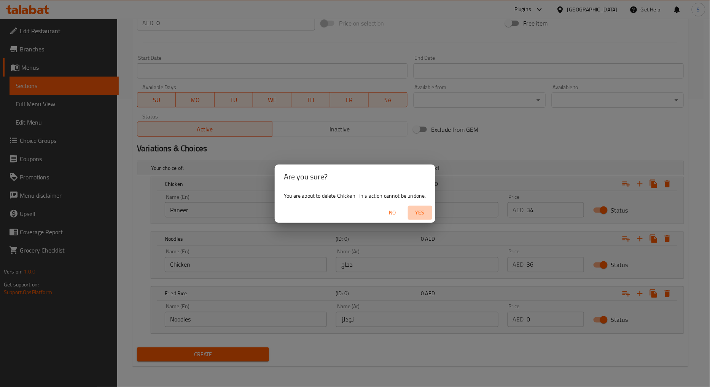
click at [414, 215] on span "Yes" at bounding box center [420, 213] width 18 height 10
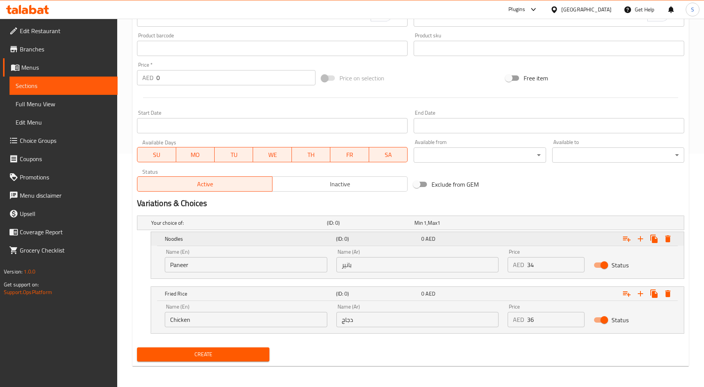
click at [668, 234] on icon "Expand" at bounding box center [667, 238] width 9 height 9
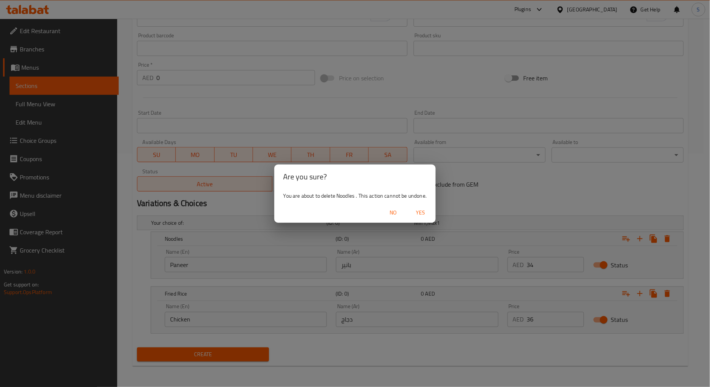
click at [429, 212] on span "Yes" at bounding box center [420, 213] width 18 height 10
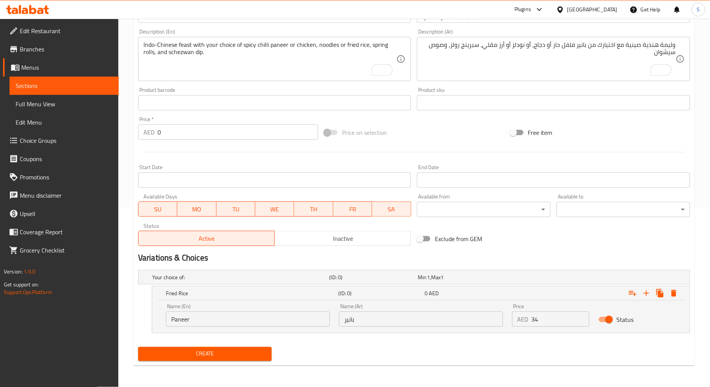
scroll to position [178, 0]
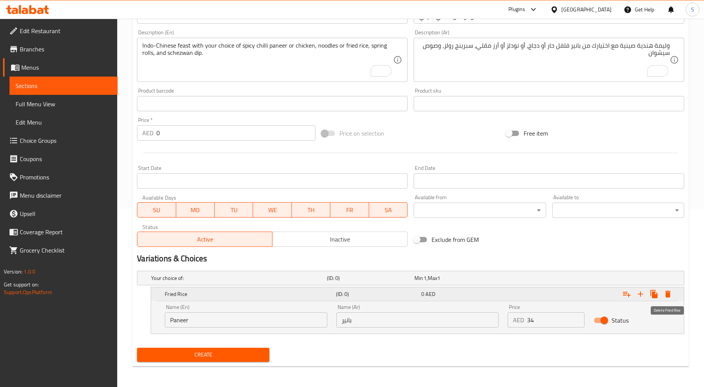
click at [668, 295] on icon "Expand" at bounding box center [667, 293] width 5 height 7
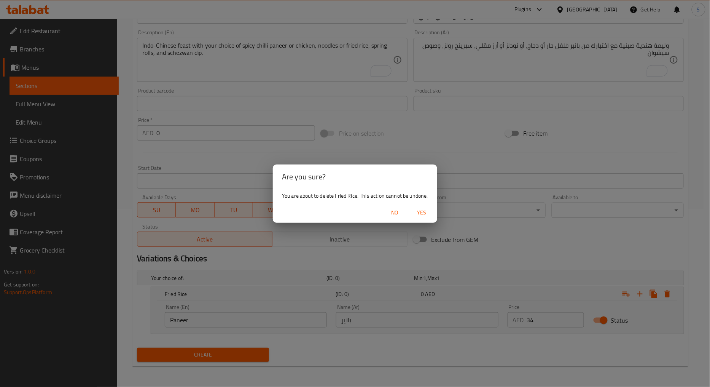
click at [425, 209] on span "Yes" at bounding box center [422, 213] width 18 height 10
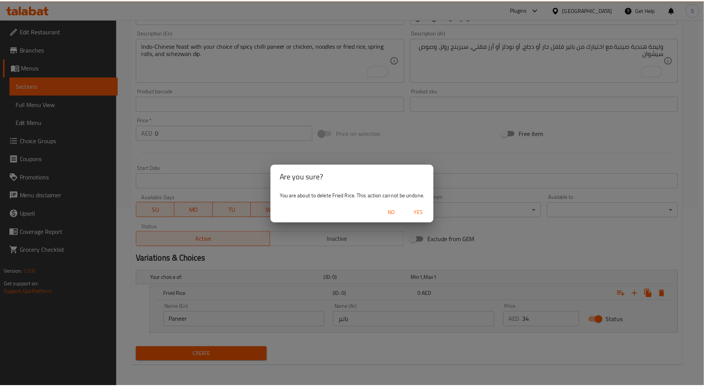
scroll to position [150, 0]
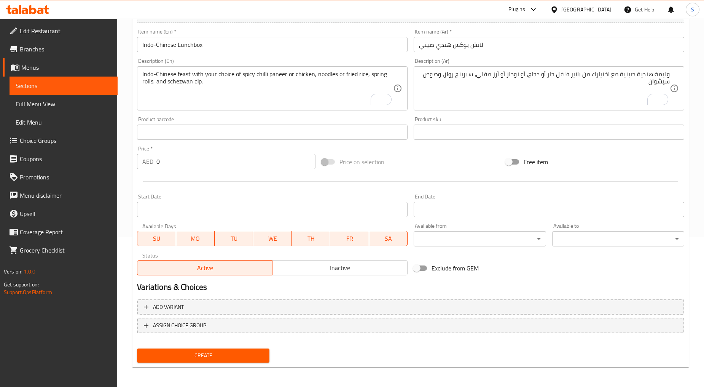
click at [203, 352] on span "Create" at bounding box center [203, 355] width 120 height 10
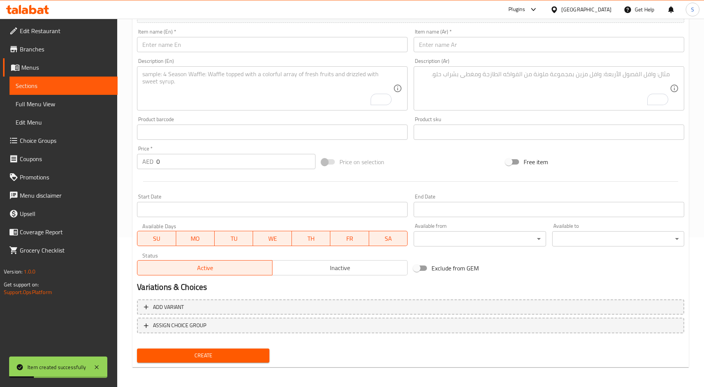
click at [43, 137] on span "Choice Groups" at bounding box center [66, 140] width 92 height 9
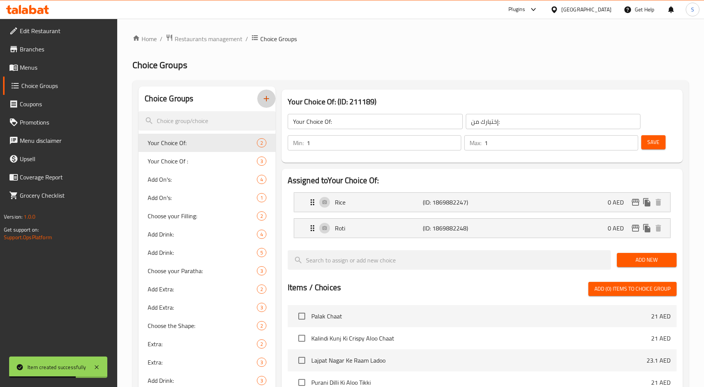
click at [268, 98] on icon "button" at bounding box center [266, 98] width 5 height 5
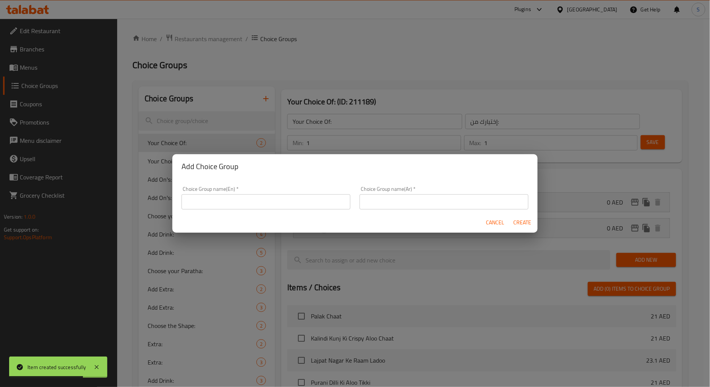
click at [216, 211] on div "Choice Group name(En)   * Choice Group name(En) *" at bounding box center [266, 198] width 178 height 32
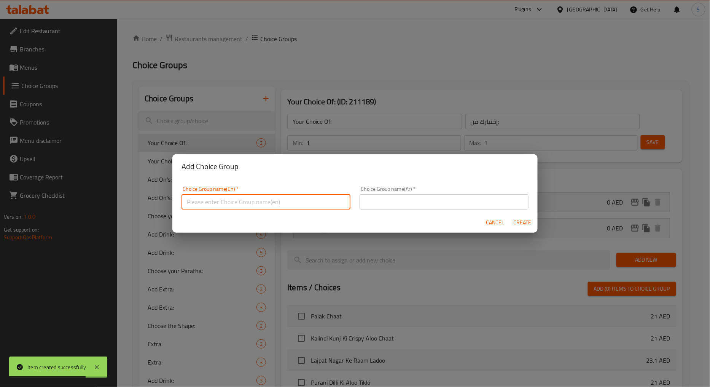
click at [216, 202] on input "text" at bounding box center [266, 201] width 169 height 15
click at [229, 204] on input "Your Choice Of Egg" at bounding box center [266, 201] width 169 height 15
type input "Your Choice Of::"
click at [436, 204] on input "text" at bounding box center [444, 201] width 169 height 15
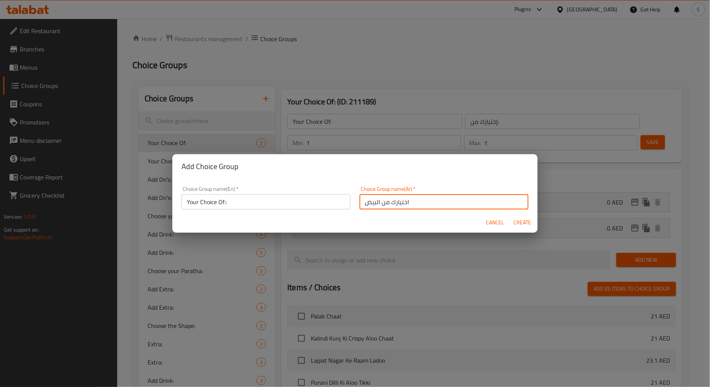
click at [371, 203] on input "اختيارك من البيض" at bounding box center [444, 201] width 169 height 15
type input "اختيارك من::"
click at [516, 221] on span "Create" at bounding box center [522, 223] width 18 height 10
type input "Your Choice Of::"
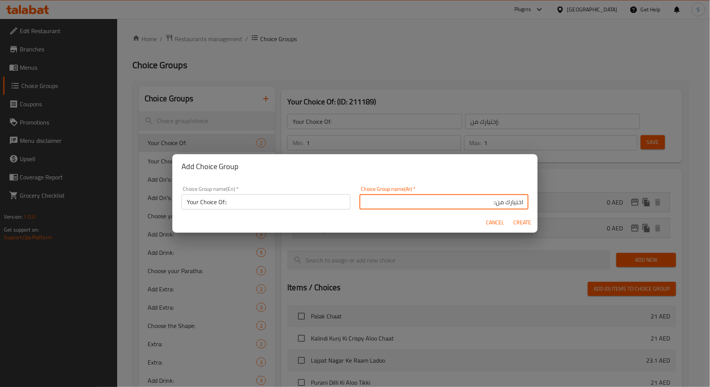
type input "اختيارك من::"
type input "0"
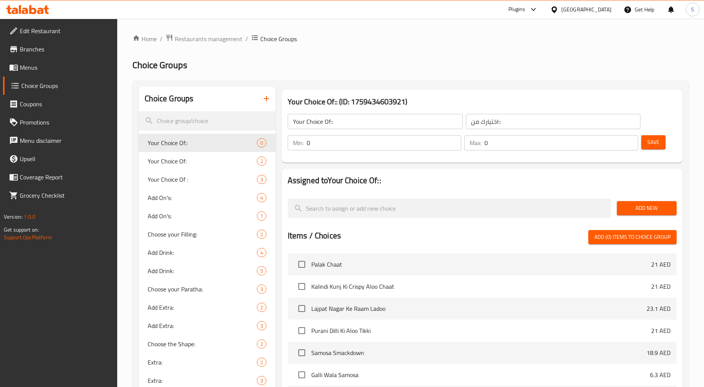
click at [339, 145] on input "0" at bounding box center [384, 142] width 155 height 15
type input "1"
click at [538, 139] on input "0" at bounding box center [561, 142] width 154 height 15
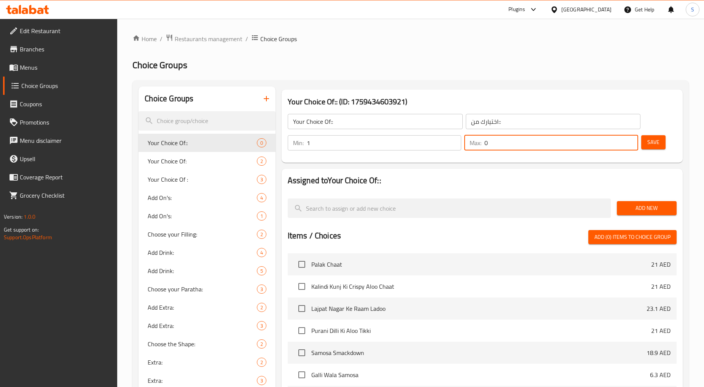
click at [538, 139] on input "0" at bounding box center [561, 142] width 154 height 15
type input "1"
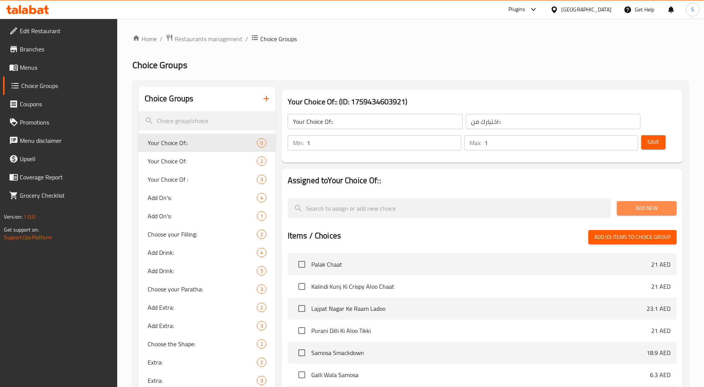
click at [648, 204] on span "Add New" at bounding box center [647, 208] width 48 height 10
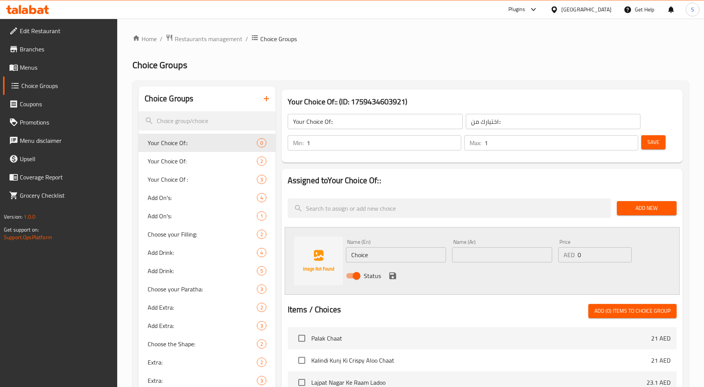
click at [381, 256] on input "Choice" at bounding box center [396, 254] width 100 height 15
paste input "Paneer"
type input "Paneer"
click at [495, 261] on input "text" at bounding box center [502, 254] width 100 height 15
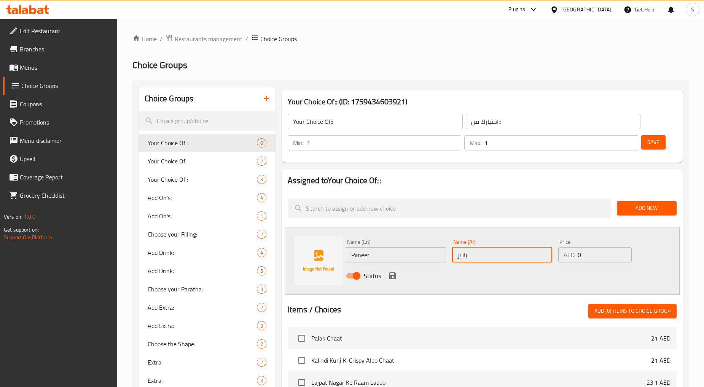
type input "بانير"
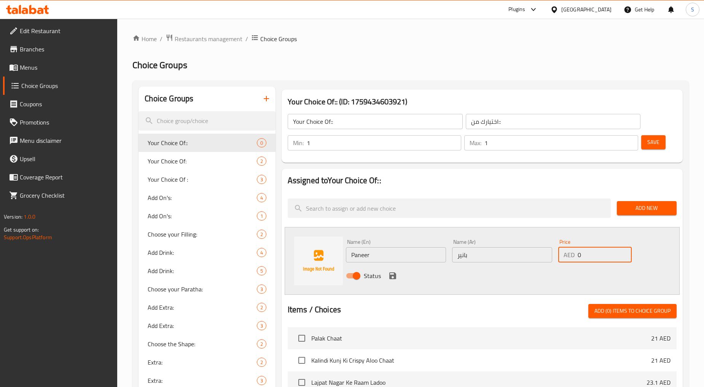
click at [581, 258] on input "0" at bounding box center [605, 254] width 54 height 15
type input "34"
click at [397, 276] on button "save" at bounding box center [392, 275] width 11 height 11
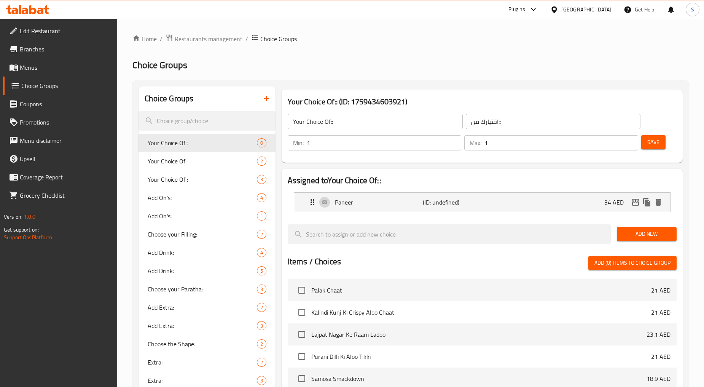
click at [621, 236] on button "Add New" at bounding box center [647, 234] width 60 height 14
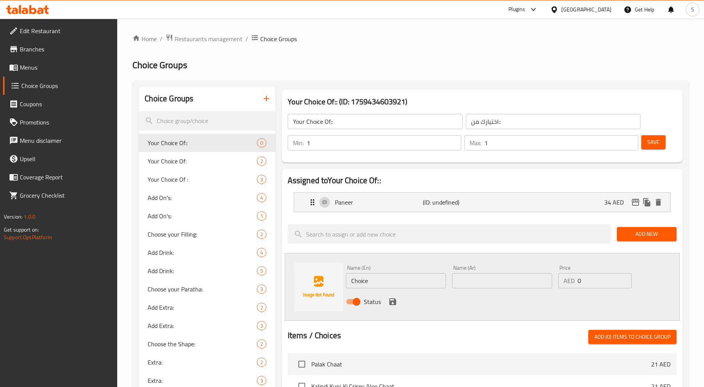
click at [398, 276] on input "Choice" at bounding box center [396, 280] width 100 height 15
paste input "icken"
type input "Chicken"
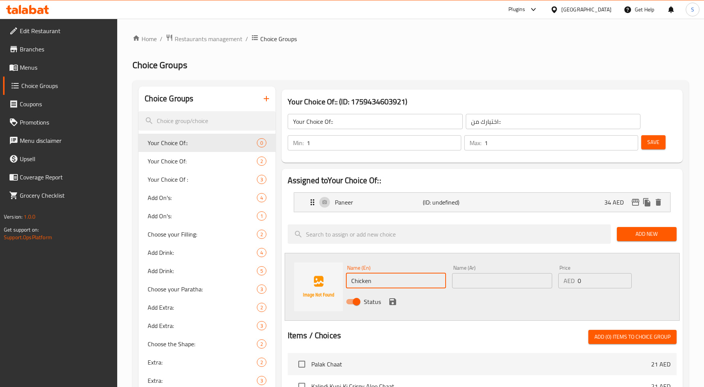
click at [485, 282] on input "text" at bounding box center [502, 280] width 100 height 15
type input "دجاج"
click at [582, 279] on input "0" at bounding box center [605, 280] width 54 height 15
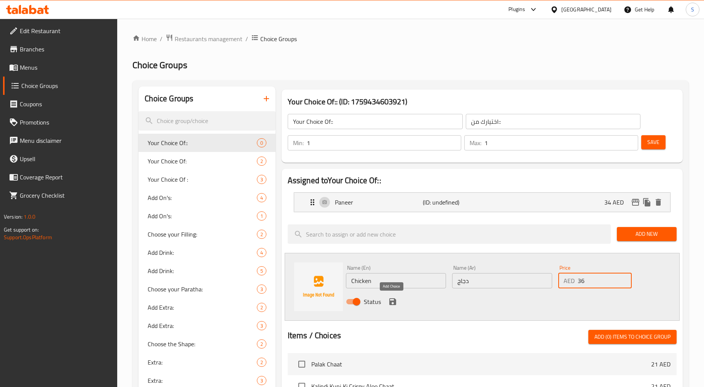
type input "36"
click at [393, 298] on icon "save" at bounding box center [392, 301] width 7 height 7
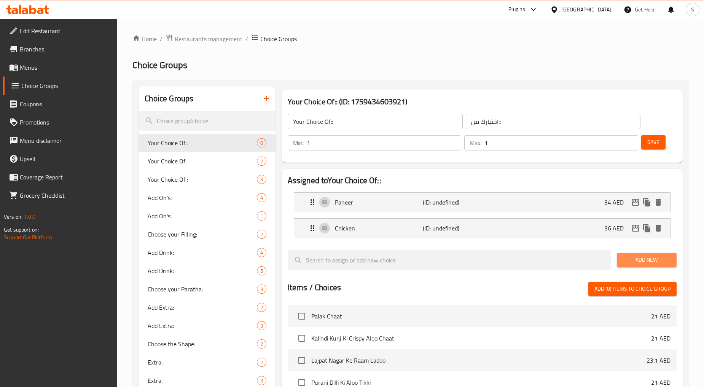
click at [651, 253] on button "Add New" at bounding box center [647, 260] width 60 height 14
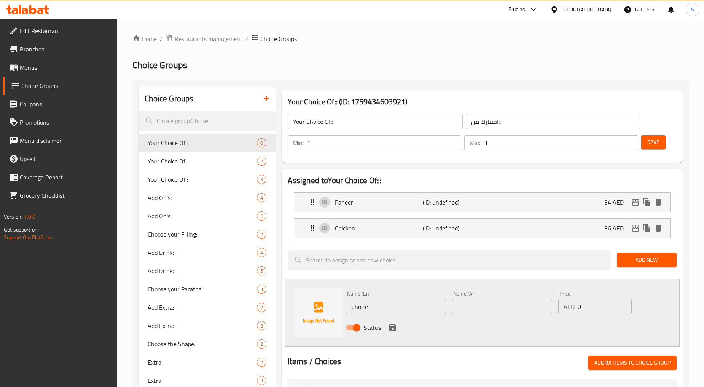
click at [372, 314] on div "Name (En) Choice Name (En)" at bounding box center [396, 302] width 106 height 29
click at [371, 309] on input "Choice" at bounding box center [396, 306] width 100 height 15
paste input "Noodles"
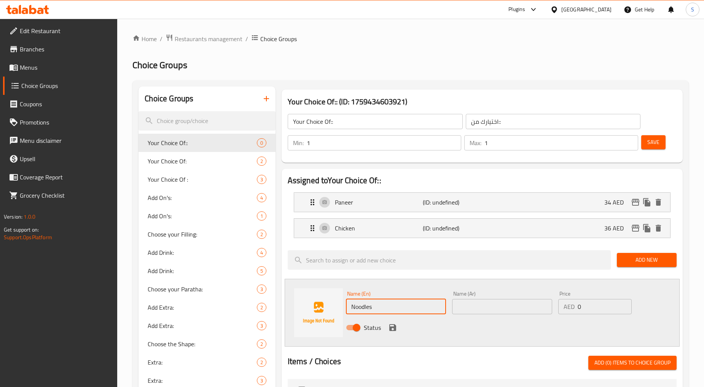
type input "Noodles"
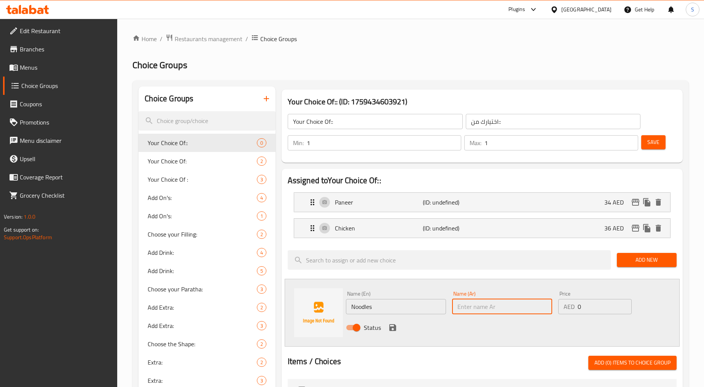
click at [500, 311] on input "text" at bounding box center [502, 306] width 100 height 15
type input "نودلز"
click at [396, 325] on icon "save" at bounding box center [392, 327] width 9 height 9
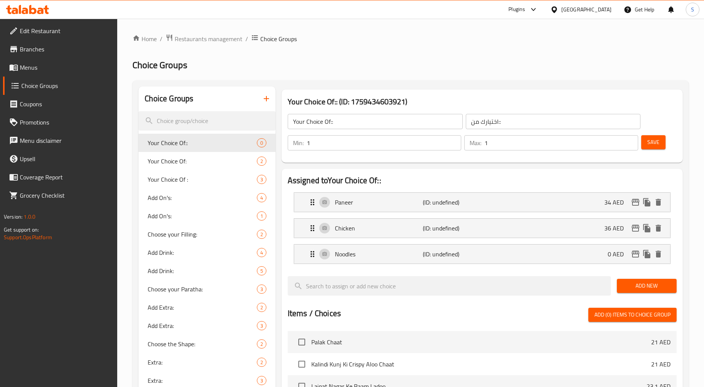
click at [648, 278] on div "Add New" at bounding box center [647, 285] width 66 height 25
click at [646, 285] on span "Add New" at bounding box center [647, 286] width 48 height 10
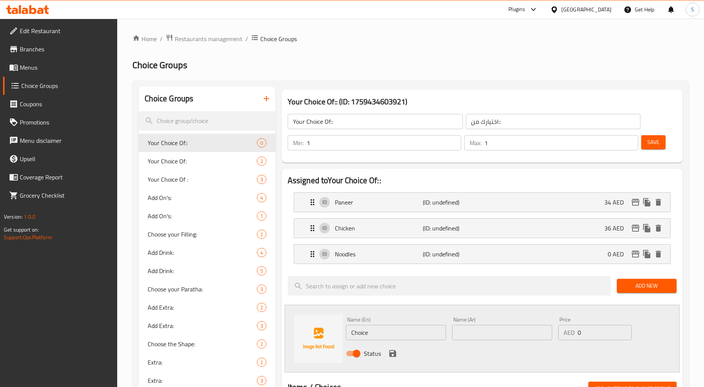
click at [398, 328] on input "Choice" at bounding box center [396, 332] width 100 height 15
paste input "Fried R"
type input "Fried Rice"
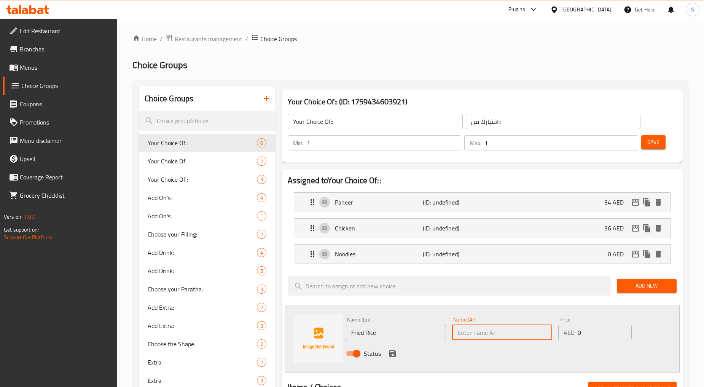
click at [505, 329] on input "text" at bounding box center [502, 332] width 100 height 15
paste input "أرز مقلي"
type input "أرز مقلي"
click at [392, 351] on icon "save" at bounding box center [392, 353] width 9 height 9
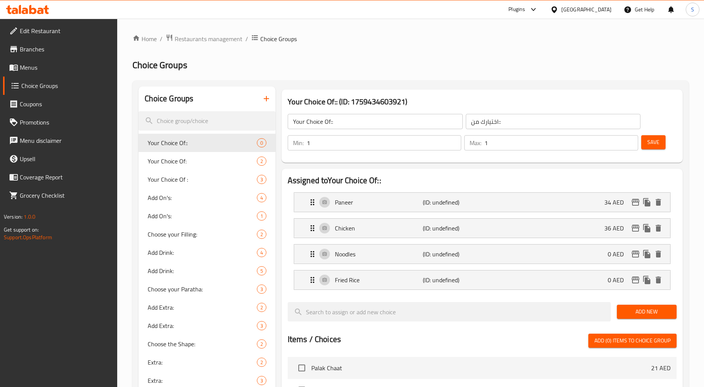
click at [655, 139] on span "Save" at bounding box center [653, 142] width 12 height 10
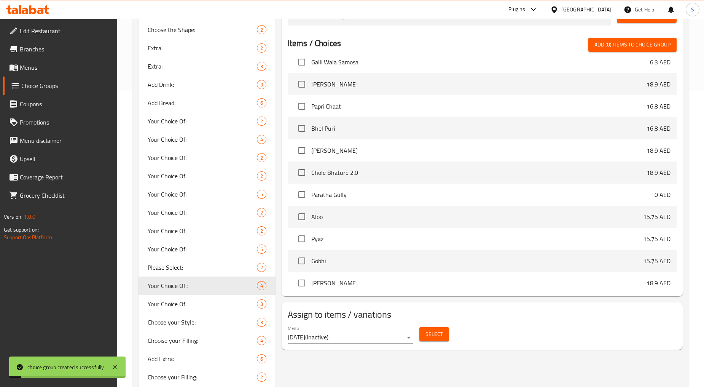
scroll to position [253, 0]
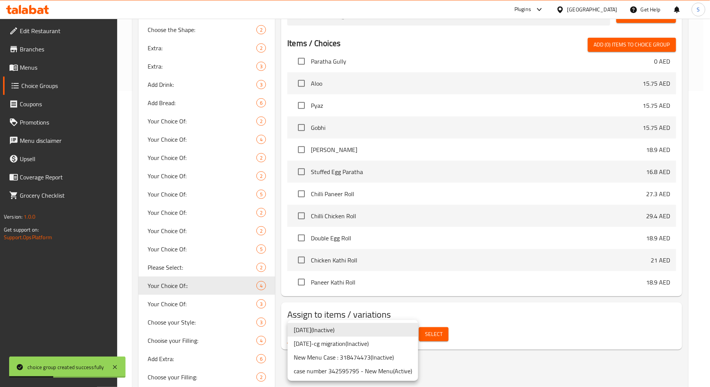
click at [409, 368] on li "case number 342595795 - New Menu ( Active )" at bounding box center [353, 371] width 131 height 14
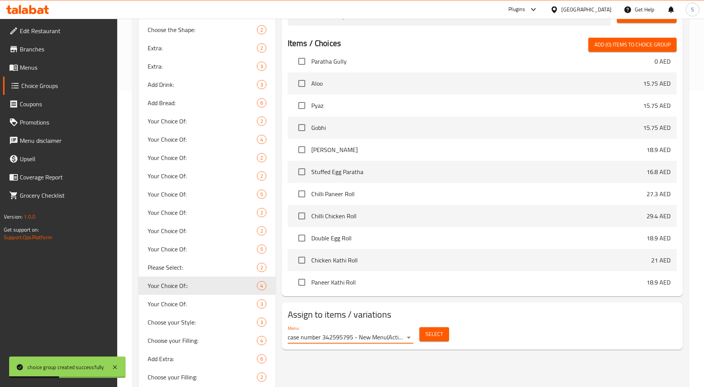
click at [429, 332] on span "Select" at bounding box center [434, 334] width 18 height 10
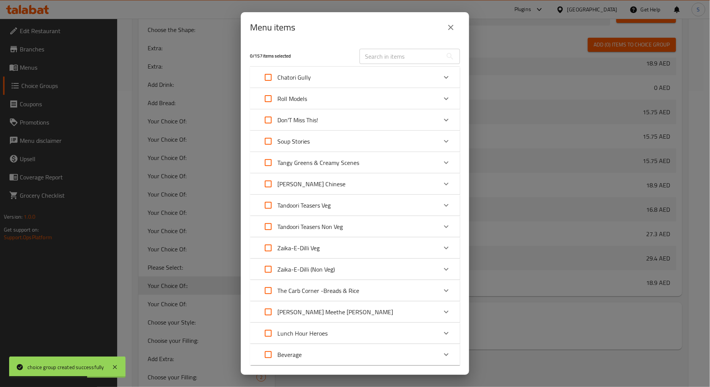
click at [383, 52] on input "text" at bounding box center [401, 56] width 83 height 15
paste input "Indo-Chinese Lunchbox"
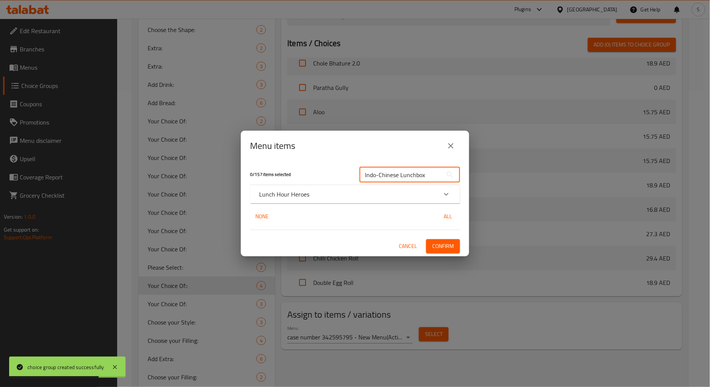
type input "Indo-Chinese Lunchbox"
click at [420, 193] on div "Lunch Hour Heroes" at bounding box center [348, 193] width 178 height 9
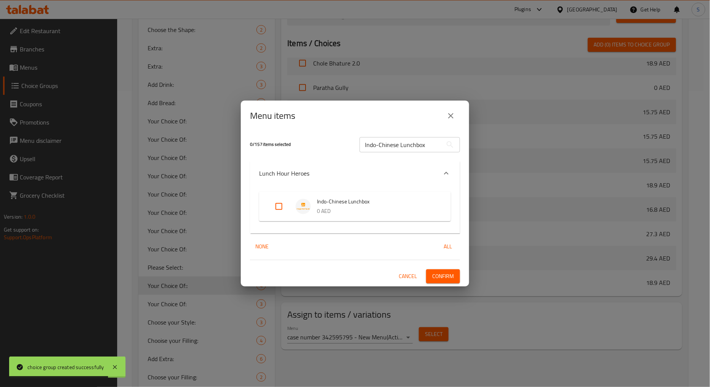
click at [282, 208] on input "Expand" at bounding box center [279, 206] width 18 height 18
checkbox input "true"
click at [459, 270] on button "Confirm" at bounding box center [443, 276] width 34 height 14
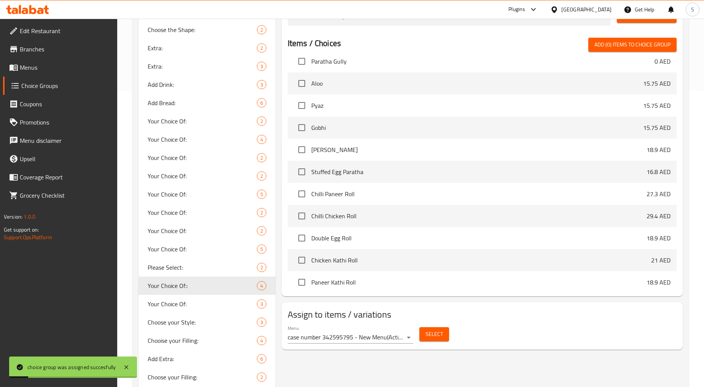
click at [14, 68] on icon at bounding box center [13, 67] width 9 height 9
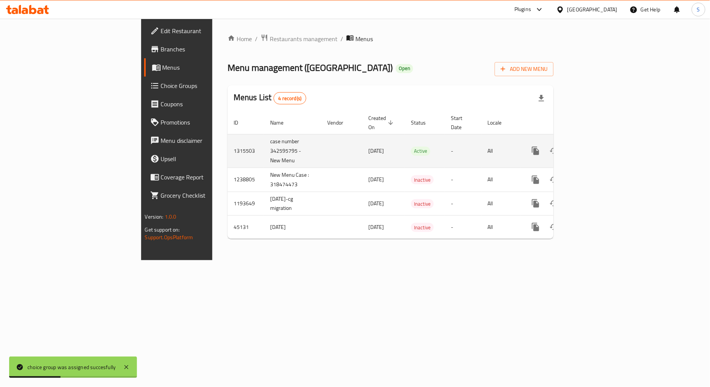
click at [595, 146] on icon "enhanced table" at bounding box center [590, 150] width 9 height 9
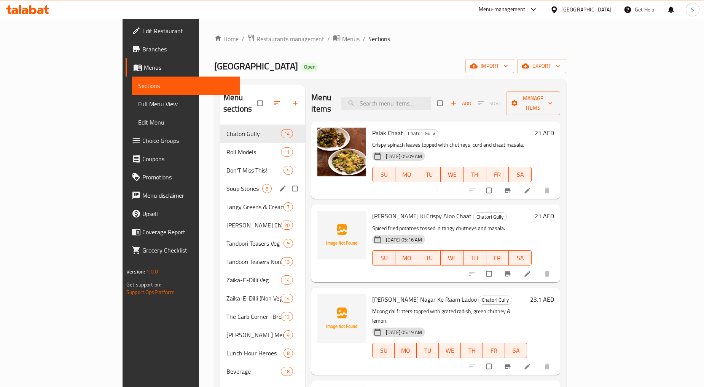
click at [220, 183] on div "Soup Stories 8" at bounding box center [262, 188] width 85 height 18
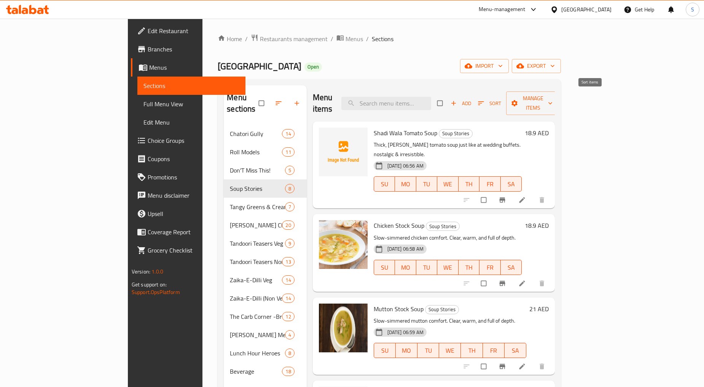
click at [501, 99] on span "Sort" at bounding box center [489, 103] width 23 height 9
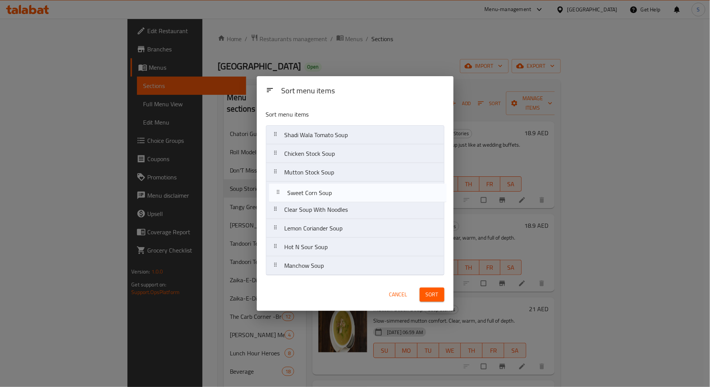
drag, startPoint x: 274, startPoint y: 233, endPoint x: 277, endPoint y: 194, distance: 38.9
click at [277, 194] on nav "Shadi Wala Tomato Soup Chicken Stock Soup Mutton Stock Soup Clear Soup With Noo…" at bounding box center [355, 200] width 178 height 150
drag, startPoint x: 272, startPoint y: 251, endPoint x: 275, endPoint y: 210, distance: 41.5
click at [275, 210] on nav "Shadi Wala Tomato Soup Chicken Stock Soup Mutton Stock Soup Sweet Corn Soup Cle…" at bounding box center [355, 200] width 178 height 150
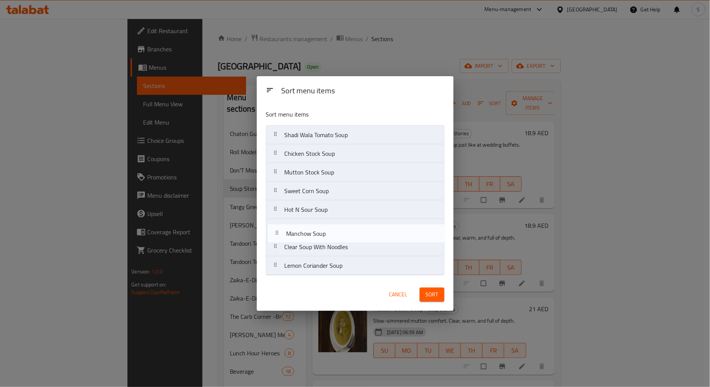
drag, startPoint x: 274, startPoint y: 269, endPoint x: 277, endPoint y: 227, distance: 42.7
click at [277, 227] on nav "Shadi Wala Tomato Soup Chicken Stock Soup Mutton Stock Soup Sweet Corn Soup Hot…" at bounding box center [355, 200] width 178 height 150
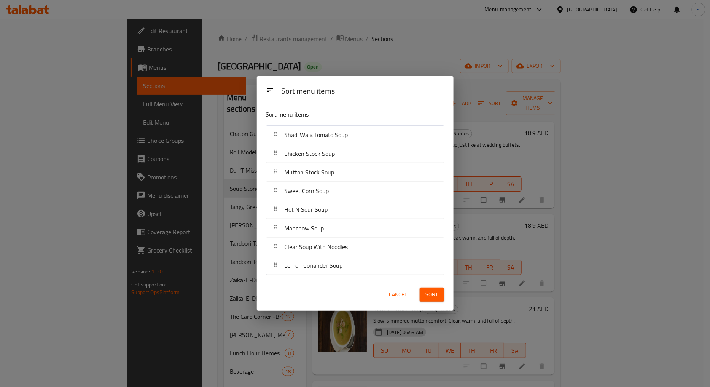
click at [428, 291] on span "Sort" at bounding box center [432, 295] width 13 height 10
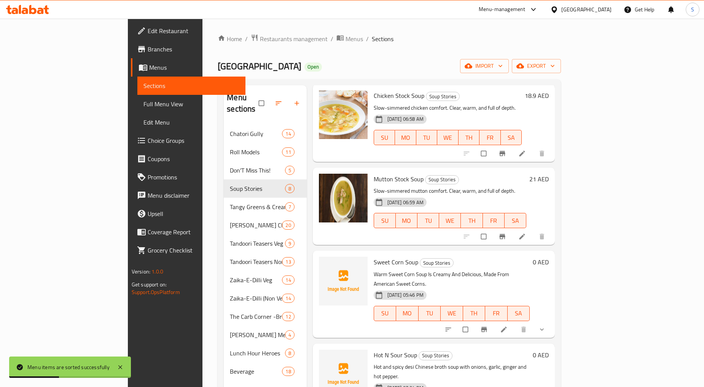
scroll to position [169, 0]
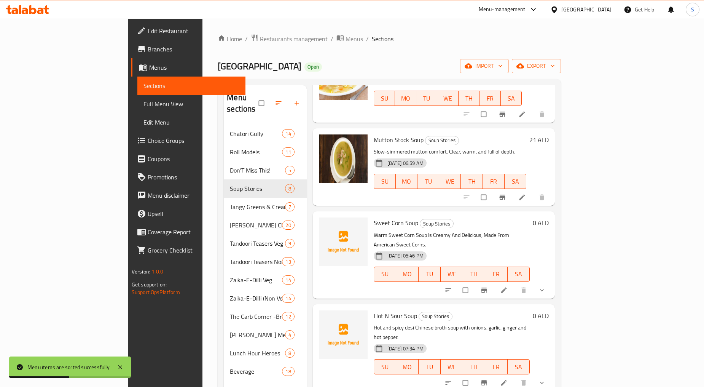
click at [546, 286] on icon "show more" at bounding box center [542, 290] width 8 height 8
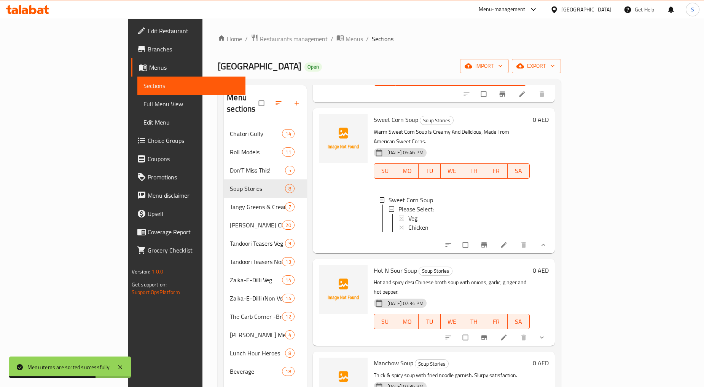
scroll to position [296, 0]
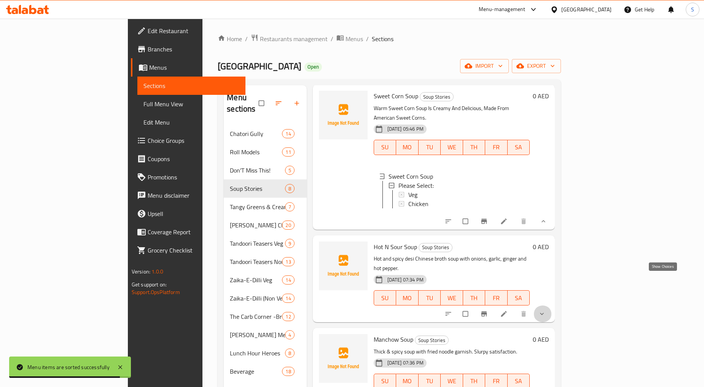
click at [546, 310] on icon "show more" at bounding box center [542, 314] width 8 height 8
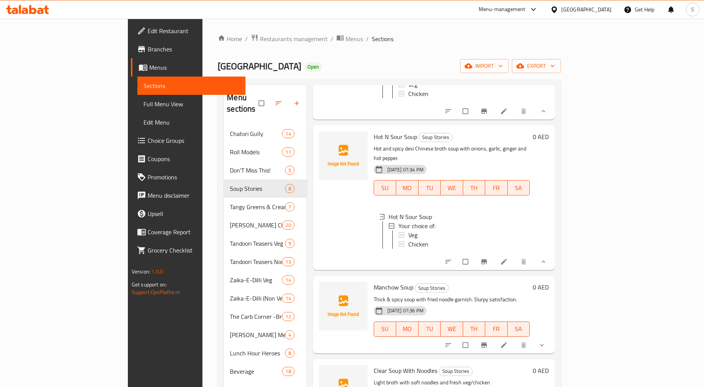
scroll to position [423, 0]
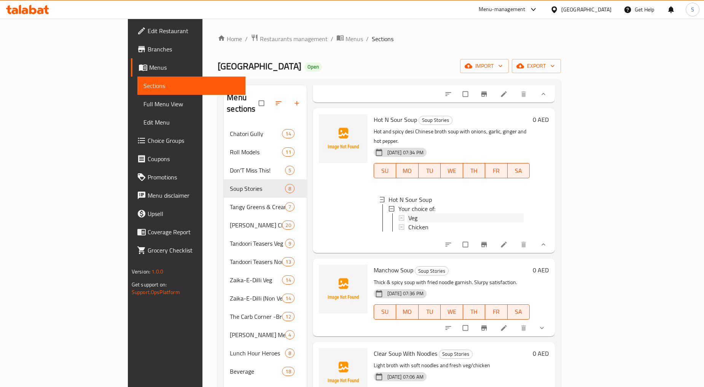
click at [408, 213] on div "Veg" at bounding box center [465, 217] width 115 height 9
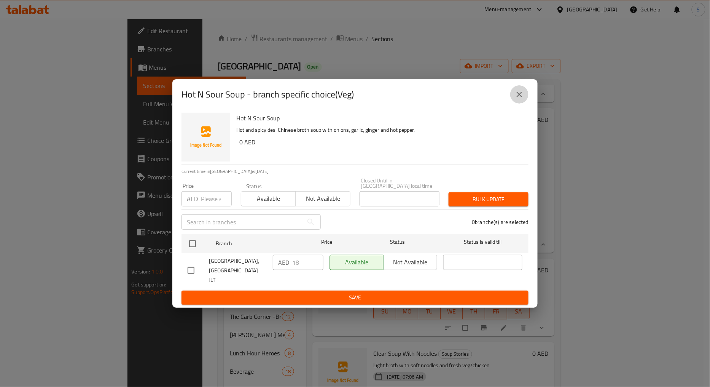
click at [517, 96] on icon "close" at bounding box center [519, 94] width 5 height 5
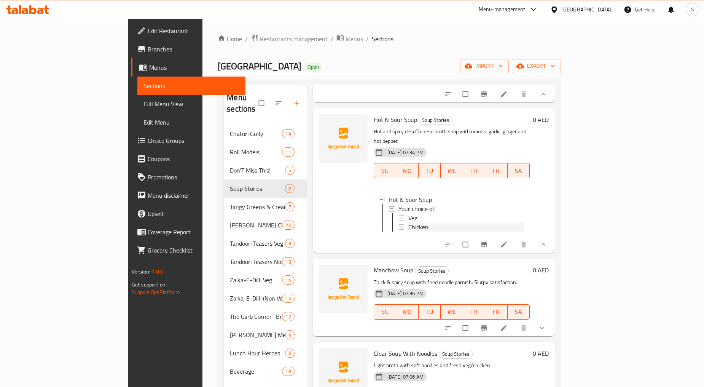
click at [418, 222] on div "Chicken" at bounding box center [465, 226] width 115 height 9
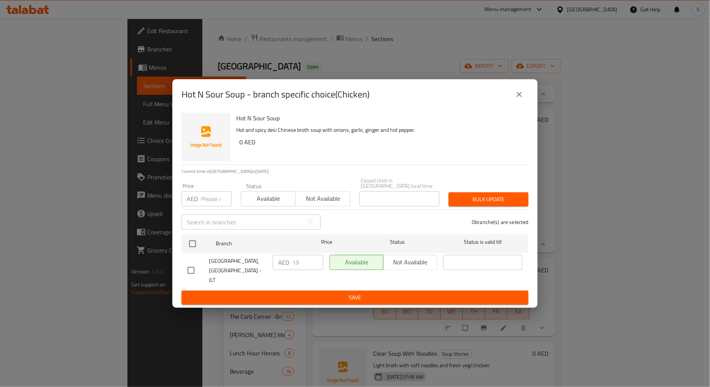
click at [512, 98] on button "close" at bounding box center [519, 94] width 18 height 18
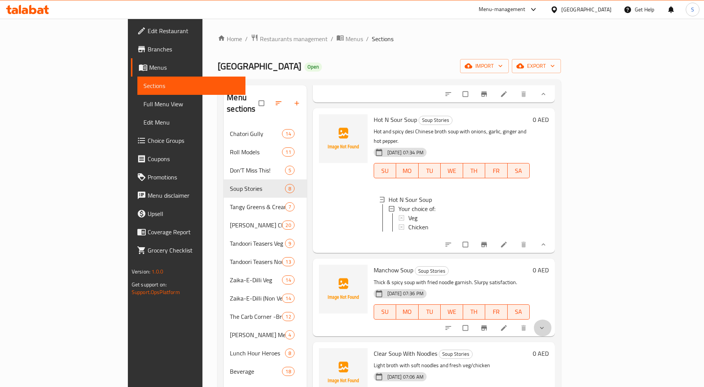
click at [552, 319] on button "show more" at bounding box center [542, 327] width 18 height 17
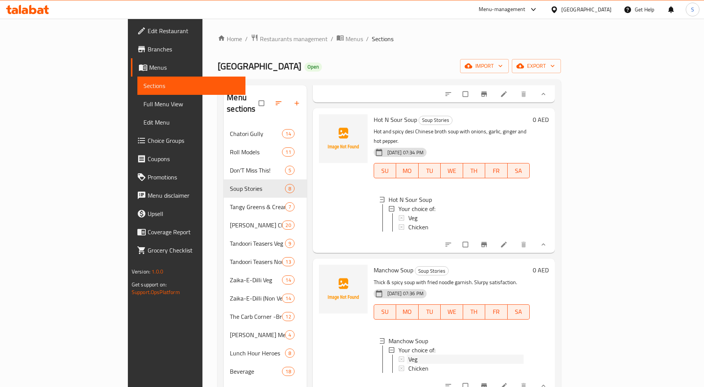
click at [408, 354] on span "Veg" at bounding box center [412, 358] width 9 height 9
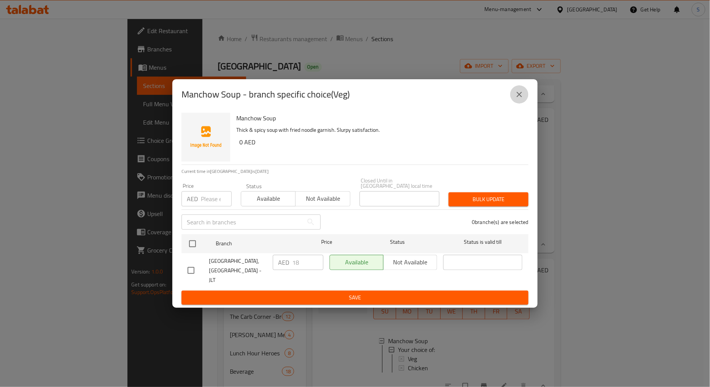
click at [516, 98] on icon "close" at bounding box center [519, 94] width 9 height 9
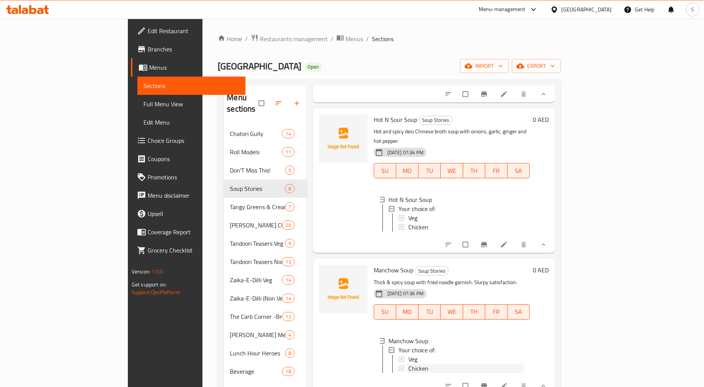
click at [408, 363] on span "Chicken" at bounding box center [418, 367] width 20 height 9
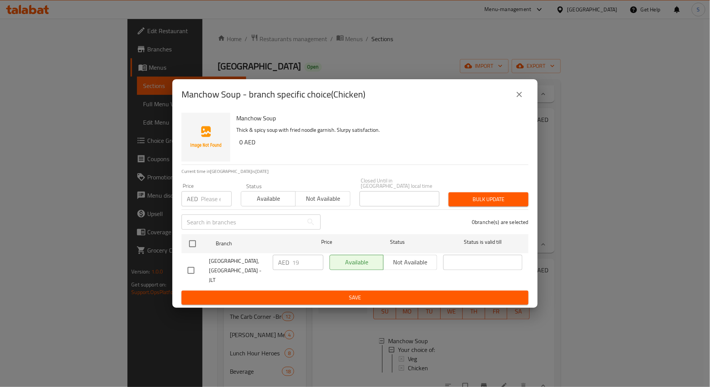
click at [516, 92] on icon "close" at bounding box center [519, 94] width 9 height 9
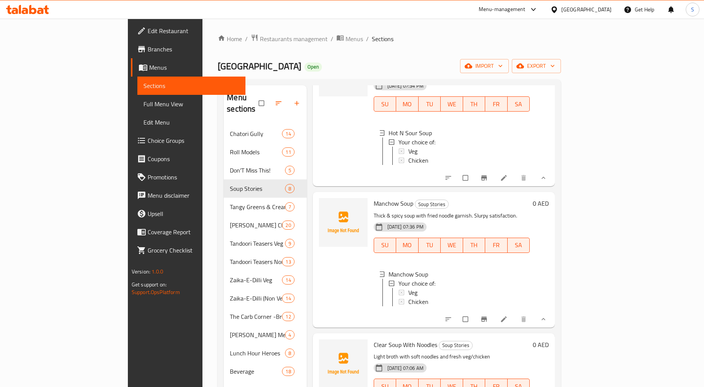
scroll to position [107, 0]
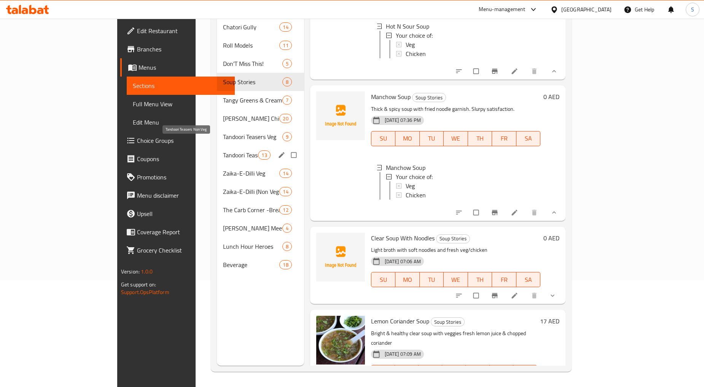
click at [223, 150] on span "Tandoori Teasers Non Veg" at bounding box center [240, 154] width 35 height 9
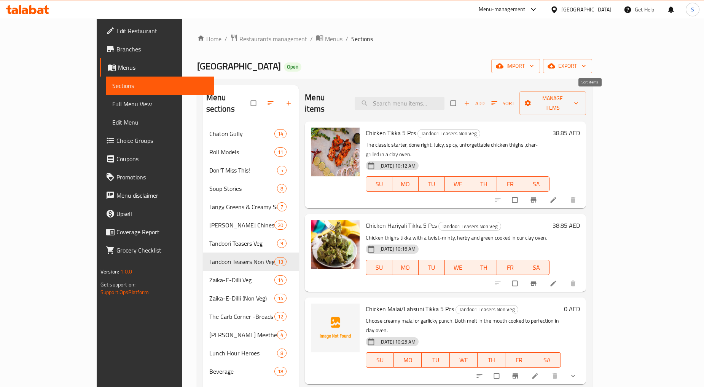
click at [498, 99] on icon "button" at bounding box center [494, 103] width 8 height 8
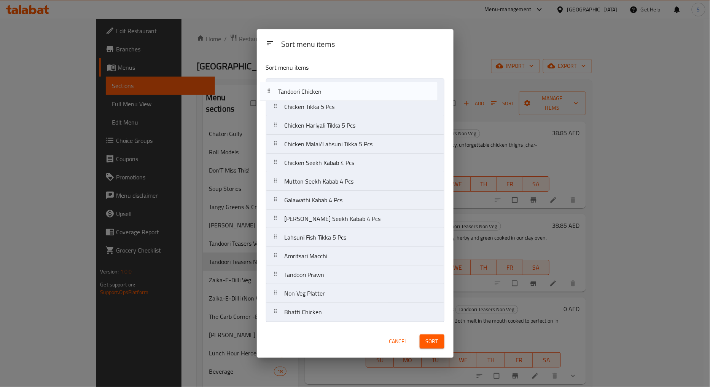
drag, startPoint x: 275, startPoint y: 297, endPoint x: 269, endPoint y: 93, distance: 204.4
click at [269, 93] on nav "Chicken Tikka 5 Pcs Chicken Hariyali Tikka 5 Pcs Chicken Malai/Lahsuni Tikka 5 …" at bounding box center [355, 199] width 178 height 243
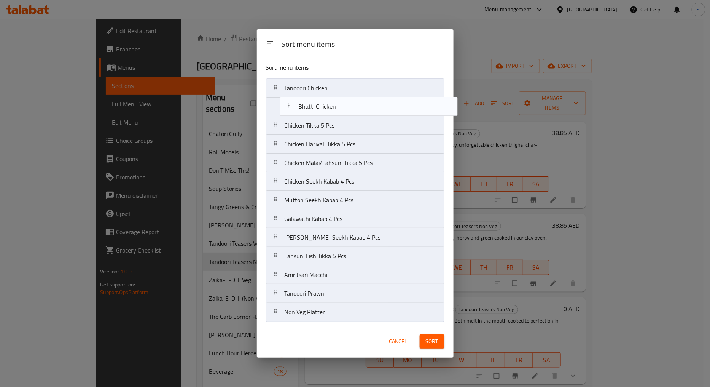
drag, startPoint x: 272, startPoint y: 316, endPoint x: 287, endPoint y: 97, distance: 220.1
click at [287, 97] on nav "Tandoori Chicken Chicken Tikka 5 Pcs Chicken Hariyali Tikka 5 Pcs Chicken Malai…" at bounding box center [355, 199] width 178 height 243
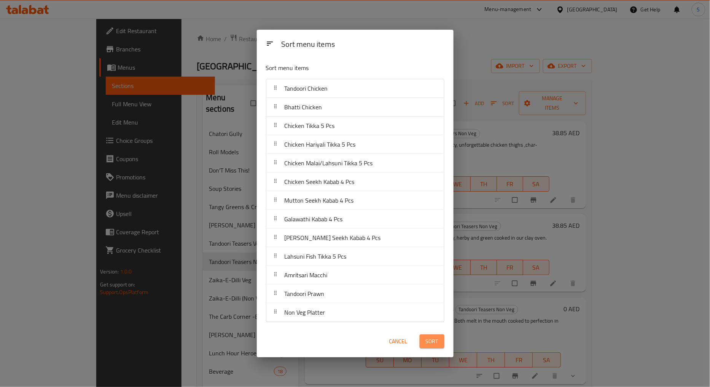
click at [428, 343] on span "Sort" at bounding box center [432, 341] width 13 height 10
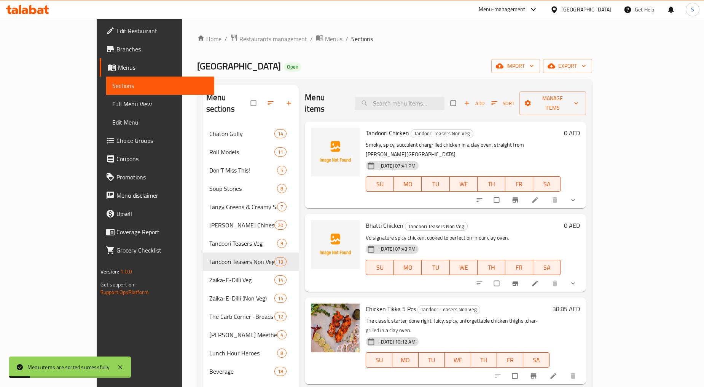
click at [577, 196] on icon "show more" at bounding box center [573, 200] width 8 height 8
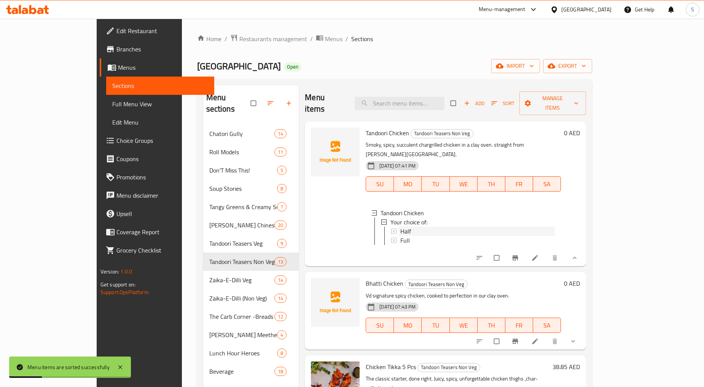
click at [400, 226] on div "Half" at bounding box center [477, 230] width 154 height 9
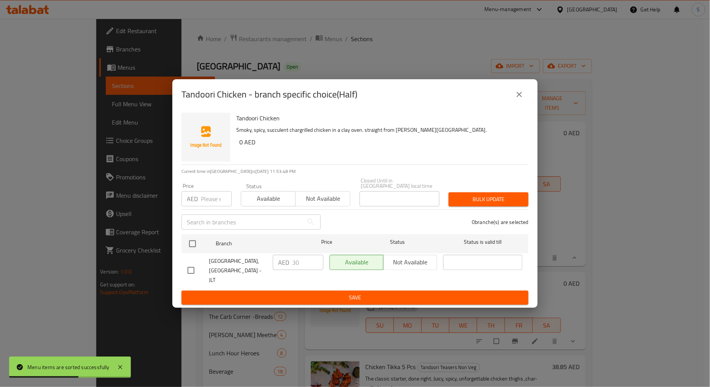
click at [522, 92] on icon "close" at bounding box center [519, 94] width 5 height 5
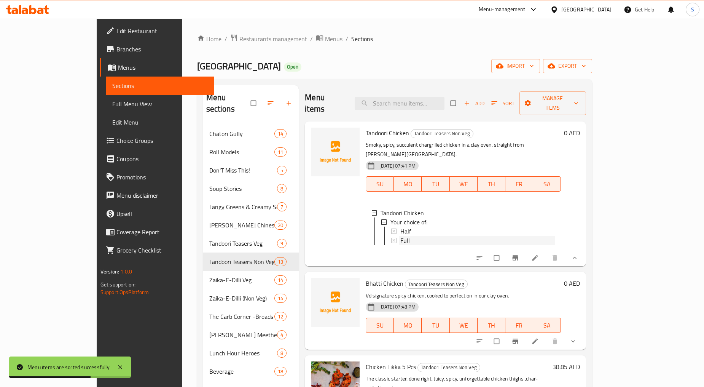
click at [399, 236] on div "Full" at bounding box center [477, 240] width 156 height 9
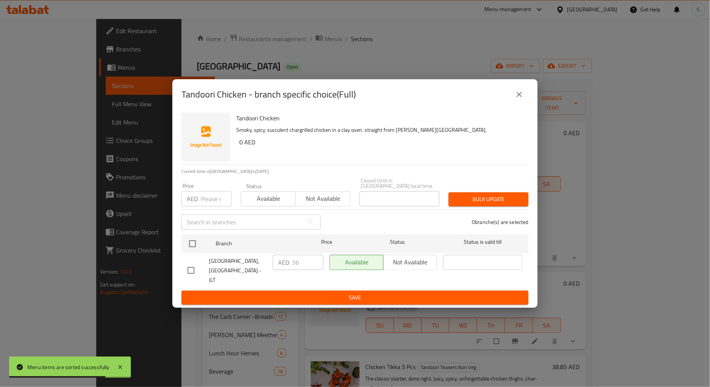
click at [524, 98] on button "close" at bounding box center [519, 94] width 18 height 18
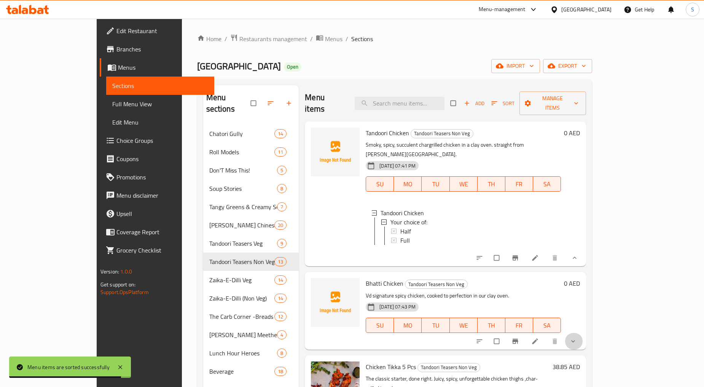
drag, startPoint x: 657, startPoint y: 328, endPoint x: 652, endPoint y: 328, distance: 4.9
click at [583, 333] on button "show more" at bounding box center [574, 341] width 18 height 17
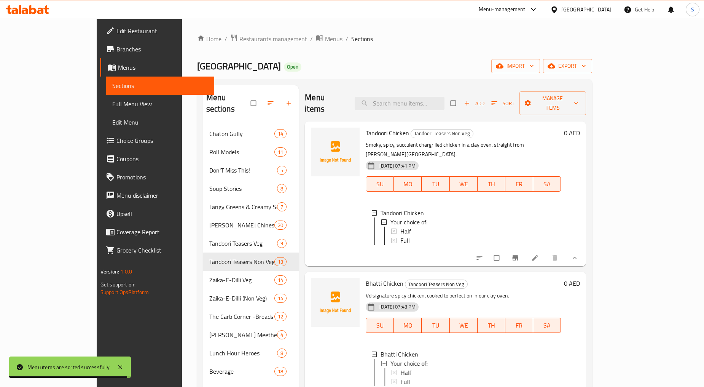
scroll to position [84, 0]
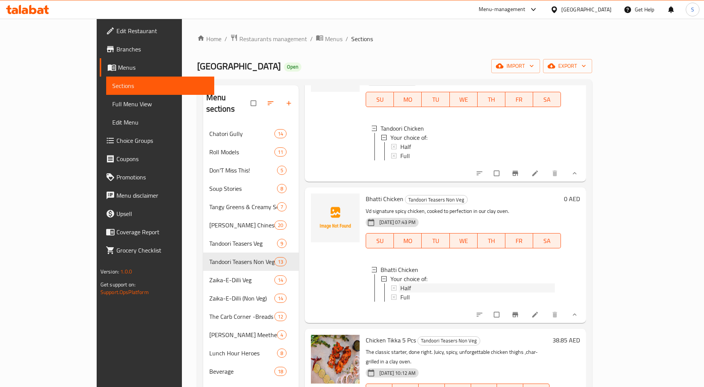
click at [400, 283] on span "Half" at bounding box center [405, 287] width 11 height 9
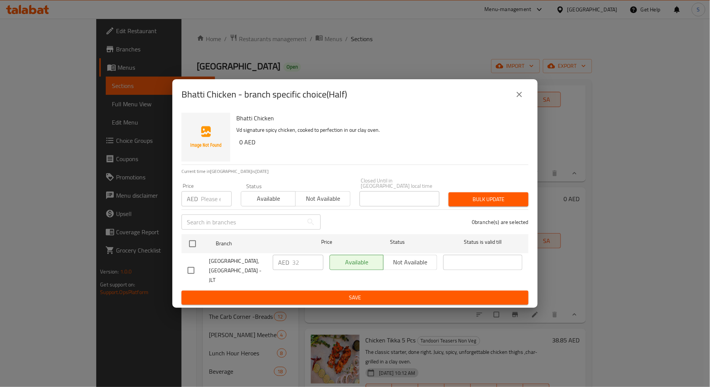
click at [518, 94] on icon "close" at bounding box center [519, 94] width 9 height 9
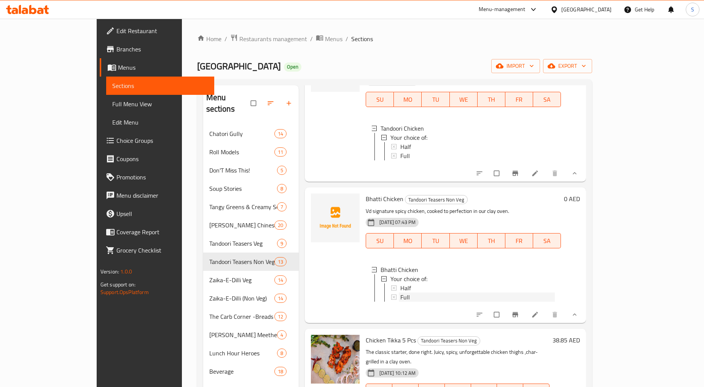
click at [400, 292] on span "Full" at bounding box center [405, 296] width 10 height 9
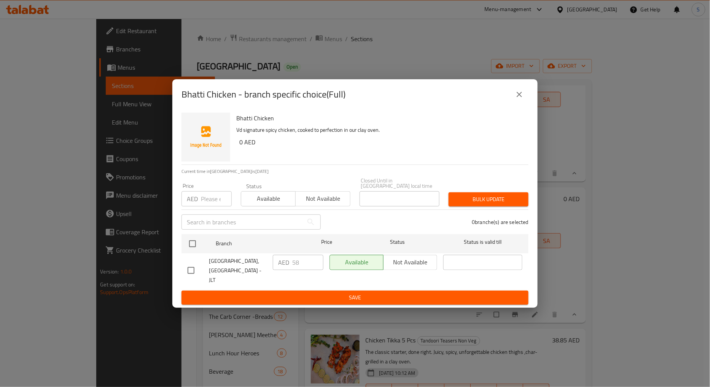
click at [521, 96] on icon "close" at bounding box center [519, 94] width 5 height 5
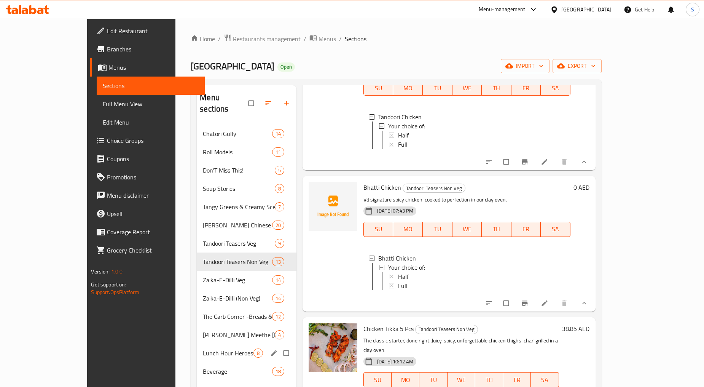
click at [197, 344] on div "Lunch Hour Heroes 8" at bounding box center [247, 353] width 100 height 18
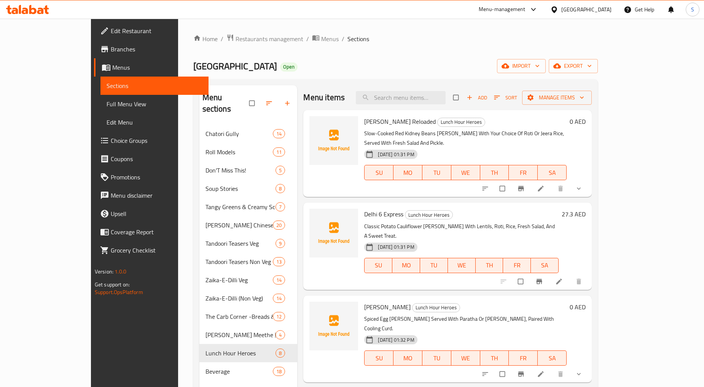
click at [501, 100] on icon "button" at bounding box center [497, 98] width 8 height 8
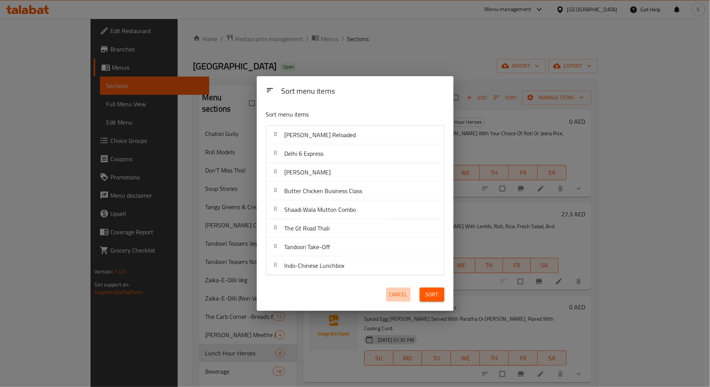
click at [397, 298] on span "Cancel" at bounding box center [398, 295] width 18 height 10
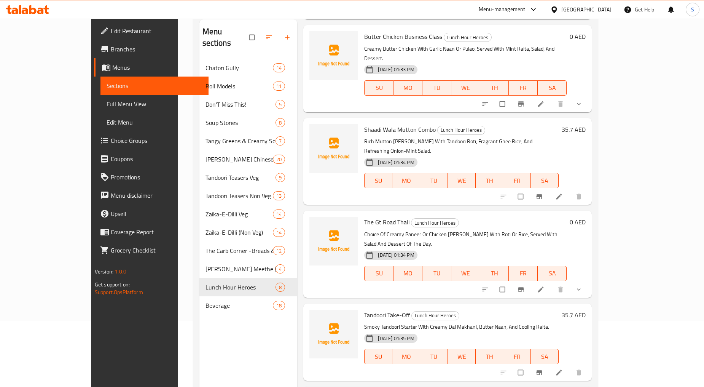
scroll to position [107, 0]
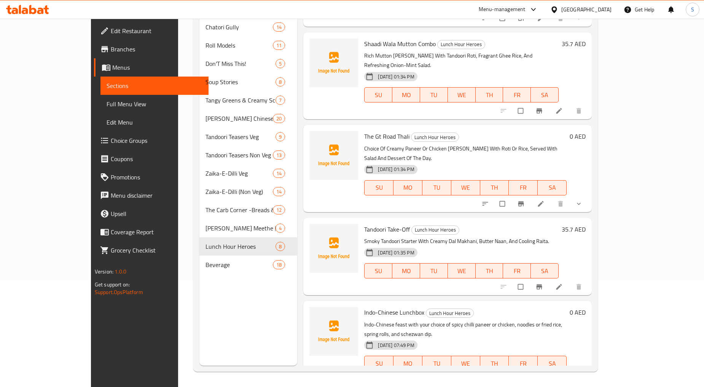
scroll to position [379, 0]
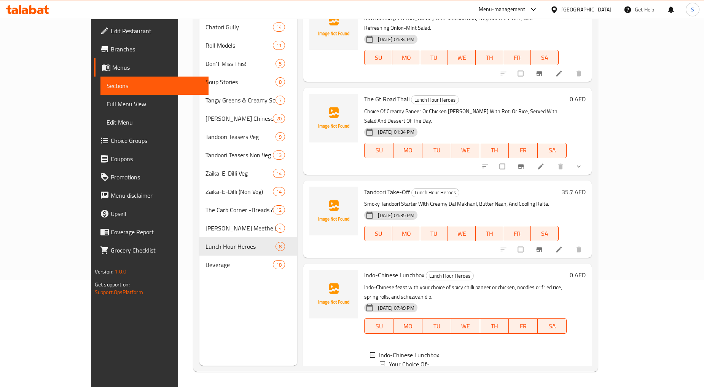
click at [404, 368] on div "Paneer" at bounding box center [480, 372] width 162 height 9
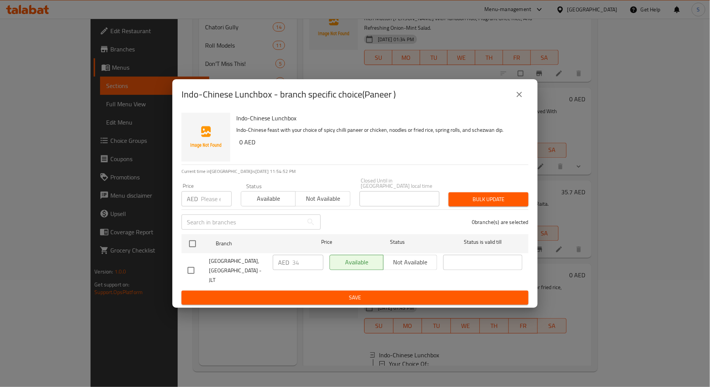
click at [516, 98] on icon "close" at bounding box center [519, 94] width 9 height 9
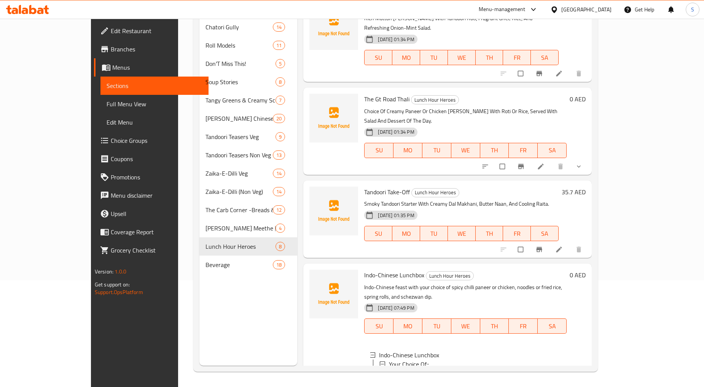
click at [399, 377] on span "Chicken" at bounding box center [409, 381] width 20 height 9
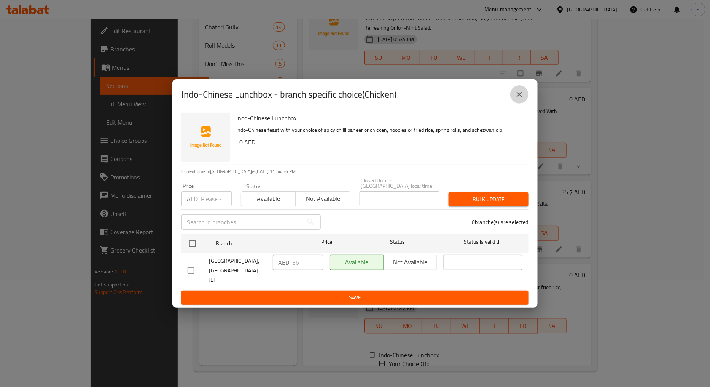
click at [519, 96] on icon "close" at bounding box center [519, 94] width 5 height 5
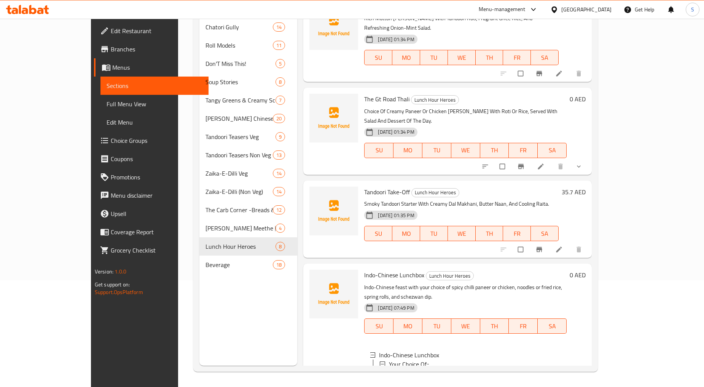
click at [399, 386] on span "Noodles" at bounding box center [409, 391] width 21 height 9
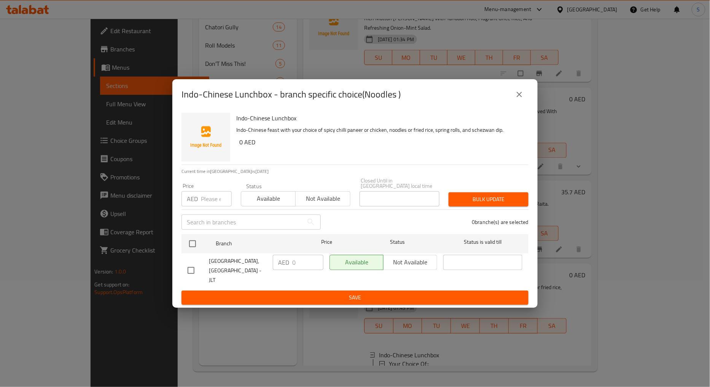
click at [523, 84] on div "Indo-Chinese Lunchbox - branch specific choice(Noodles )" at bounding box center [354, 94] width 365 height 30
click at [522, 92] on icon "close" at bounding box center [519, 94] width 9 height 9
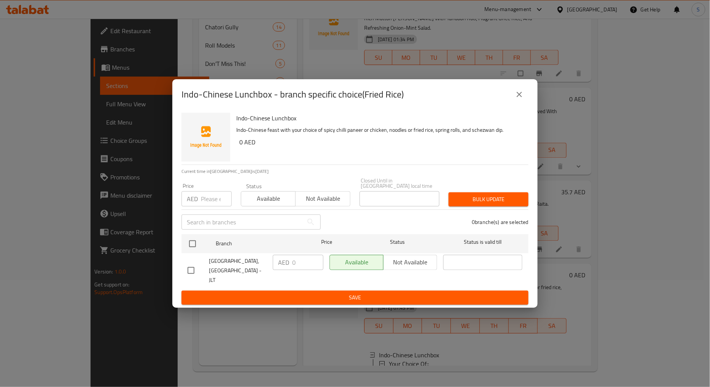
click at [515, 98] on icon "close" at bounding box center [519, 94] width 9 height 9
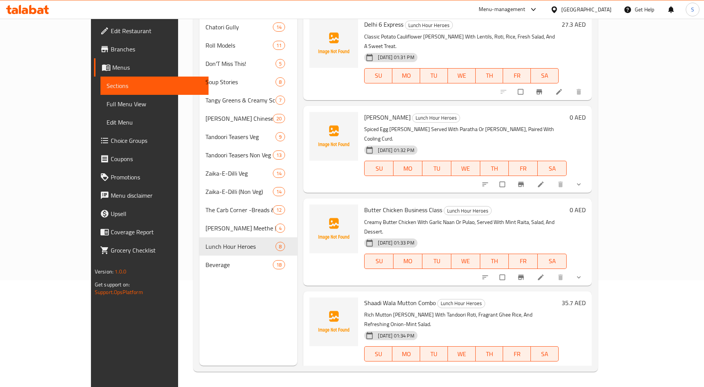
scroll to position [0, 0]
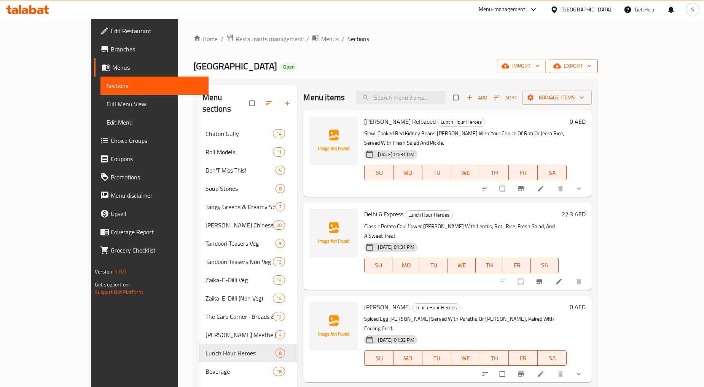
click at [593, 65] on icon "button" at bounding box center [590, 66] width 8 height 8
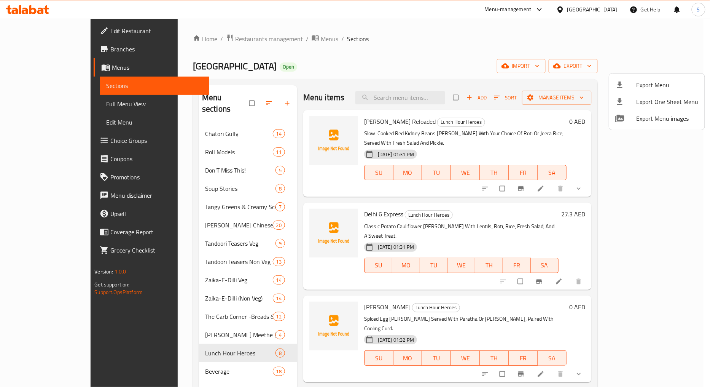
click at [675, 78] on li "Export Menu" at bounding box center [657, 84] width 96 height 17
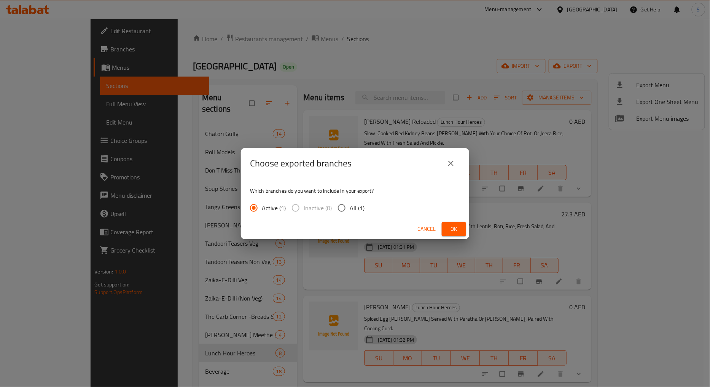
click at [354, 206] on span "All (1)" at bounding box center [357, 207] width 15 height 9
click at [350, 206] on input "All (1)" at bounding box center [342, 208] width 16 height 16
radio input "true"
click at [459, 226] on span "Ok" at bounding box center [454, 229] width 12 height 10
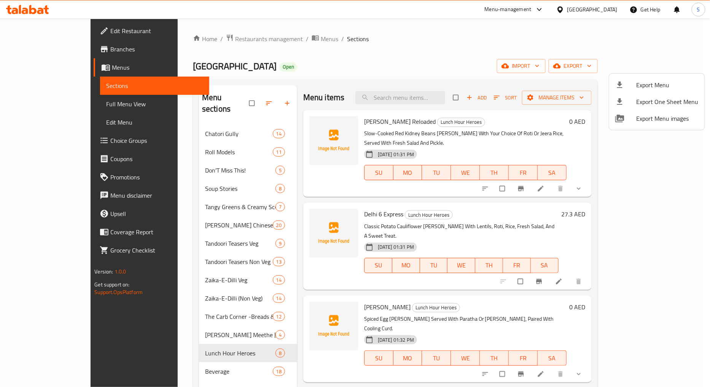
click at [519, 58] on div at bounding box center [355, 193] width 710 height 387
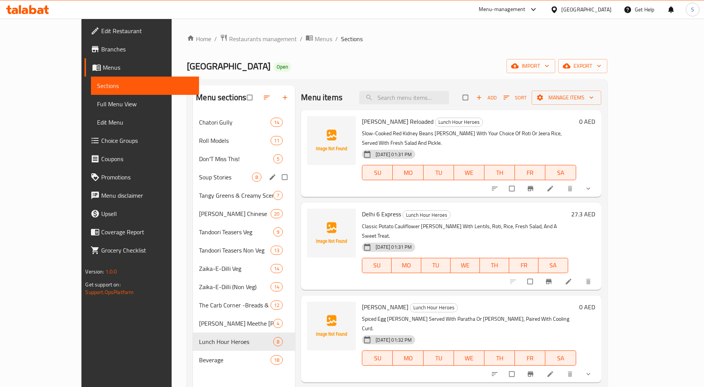
click at [199, 176] on span "Soup Stories" at bounding box center [225, 176] width 53 height 9
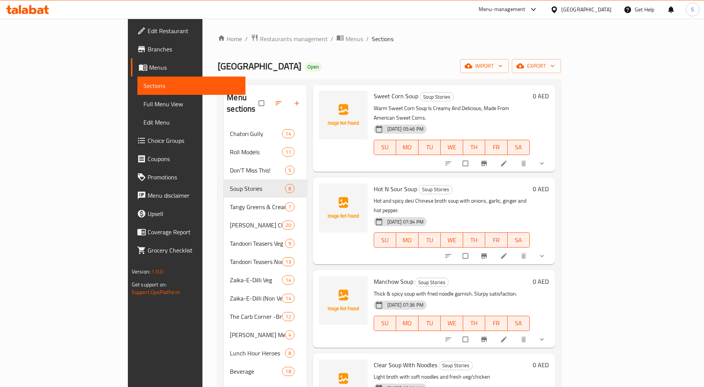
scroll to position [253, 0]
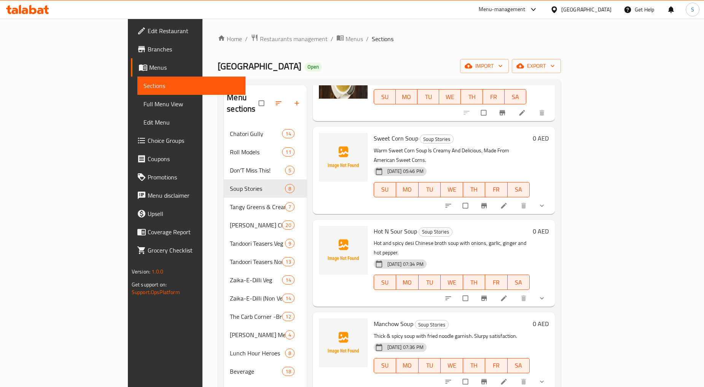
click at [552, 197] on button "show more" at bounding box center [542, 205] width 18 height 17
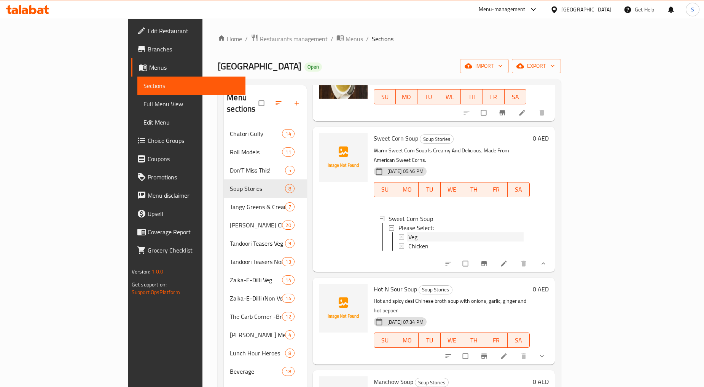
click at [408, 232] on div "Veg" at bounding box center [465, 236] width 115 height 9
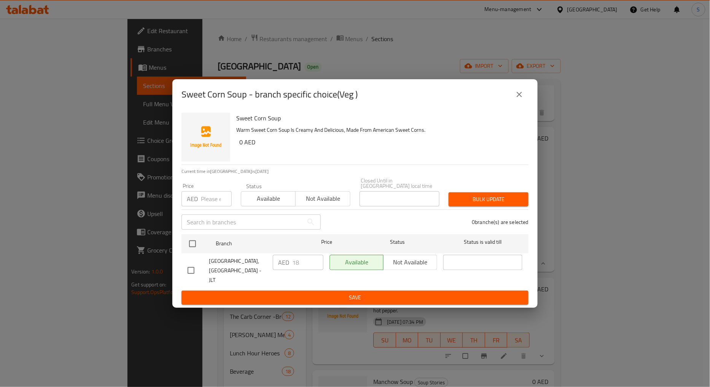
click at [520, 92] on icon "close" at bounding box center [519, 94] width 9 height 9
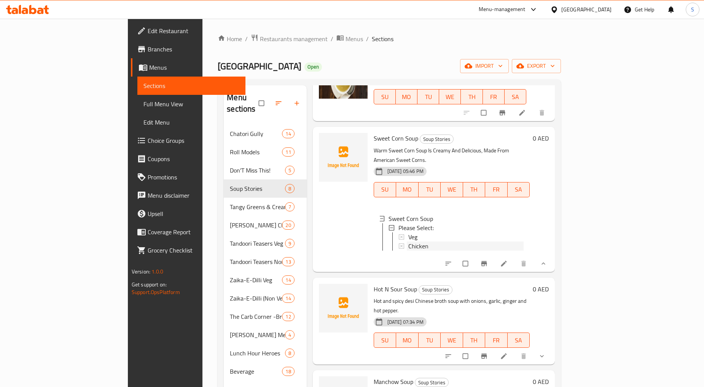
click at [408, 241] on span "Chicken" at bounding box center [418, 245] width 20 height 9
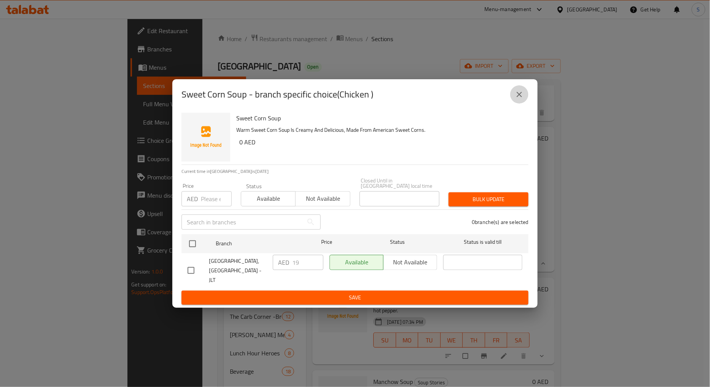
click at [523, 96] on icon "close" at bounding box center [519, 94] width 9 height 9
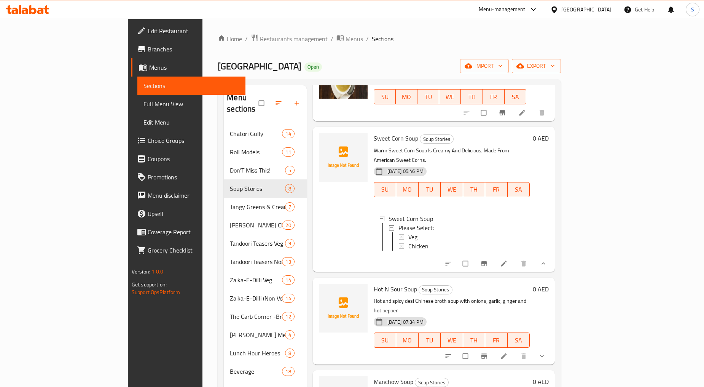
scroll to position [0, 0]
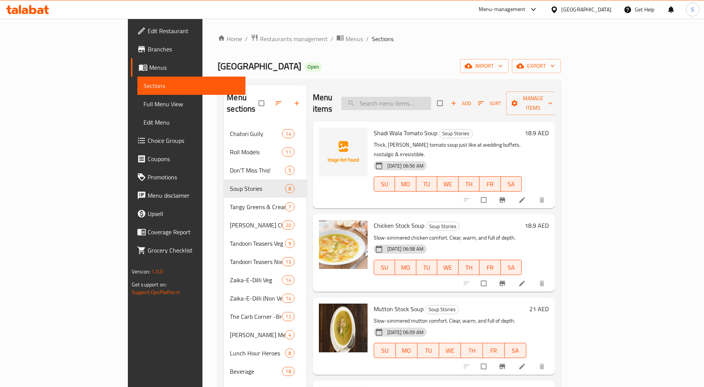
click at [431, 98] on input "search" at bounding box center [386, 103] width 90 height 13
paste input "Chole Combo"
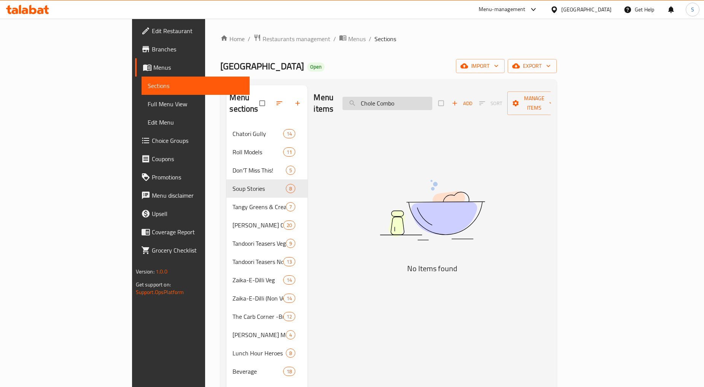
click at [428, 103] on input "Chole Combo" at bounding box center [387, 103] width 90 height 13
paste input "Vegetable Jalfrezi"
type input "Vegetable Jalfrezi"
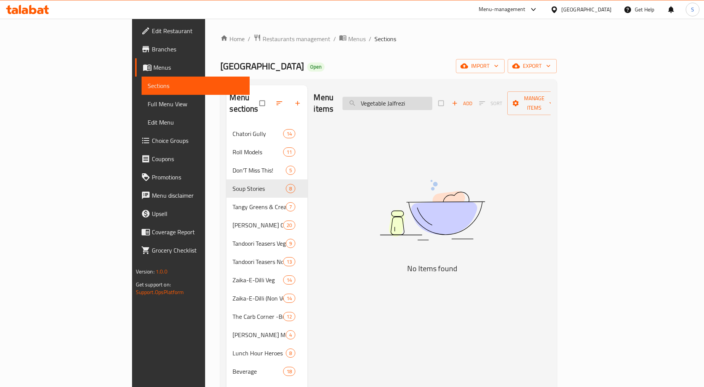
click at [429, 99] on input "Vegetable Jalfrezi" at bounding box center [387, 103] width 90 height 13
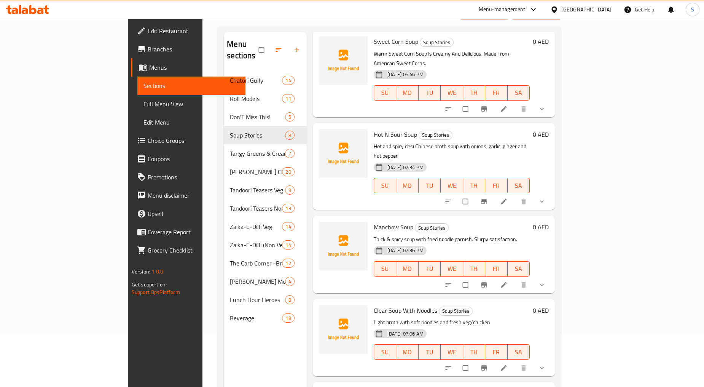
scroll to position [107, 0]
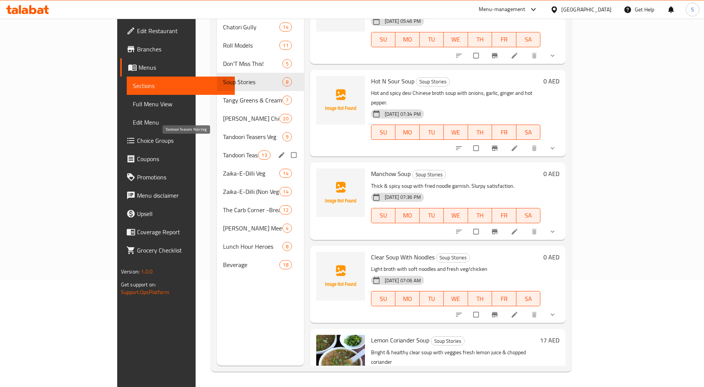
click at [223, 150] on span "Tandoori Teasers Non Veg" at bounding box center [240, 154] width 35 height 9
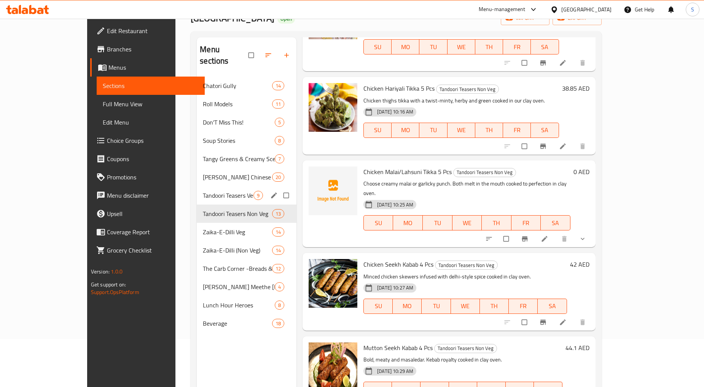
scroll to position [107, 0]
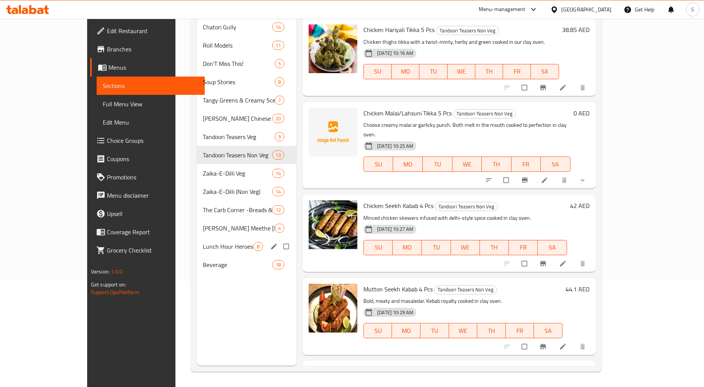
click at [203, 242] on span "Lunch Hour Heroes" at bounding box center [228, 246] width 51 height 9
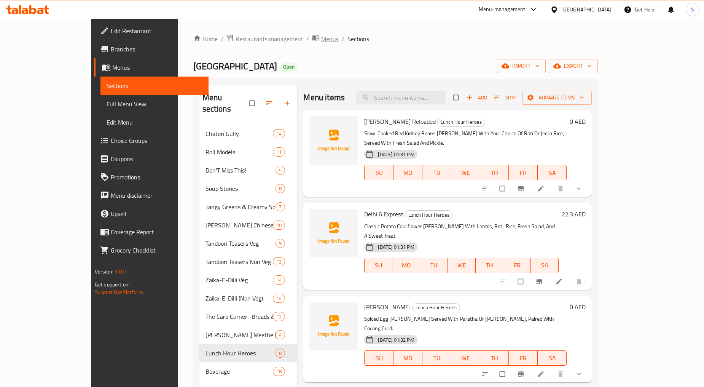
click at [321, 37] on span "Menus" at bounding box center [330, 38] width 18 height 9
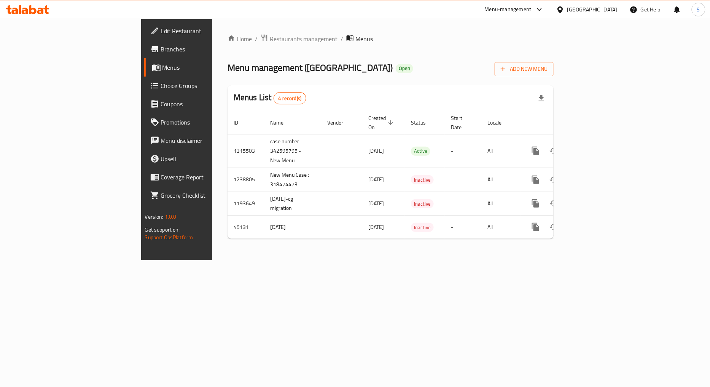
click at [161, 47] on span "Branches" at bounding box center [207, 49] width 93 height 9
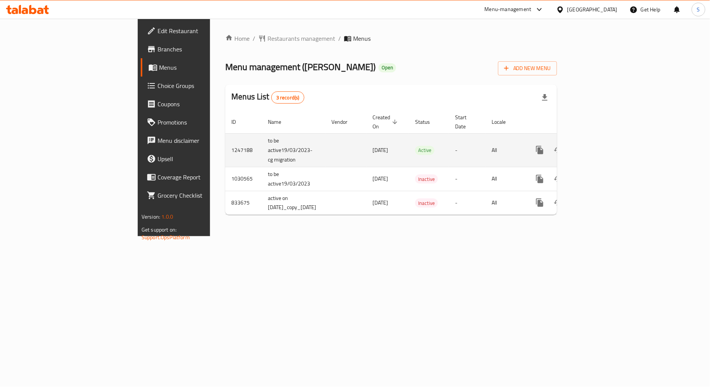
click at [598, 146] on icon "enhanced table" at bounding box center [594, 149] width 7 height 7
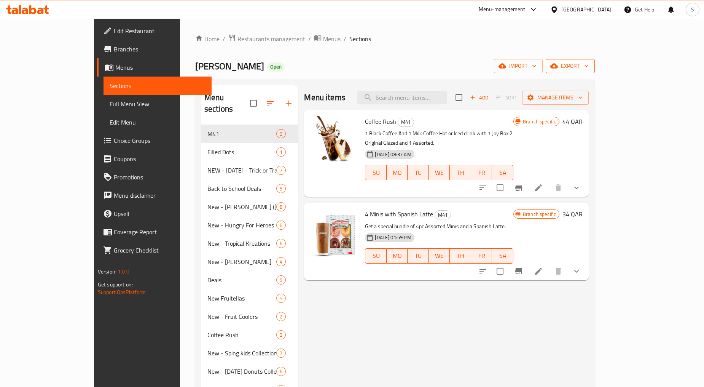
click at [589, 63] on span "export" at bounding box center [570, 66] width 37 height 10
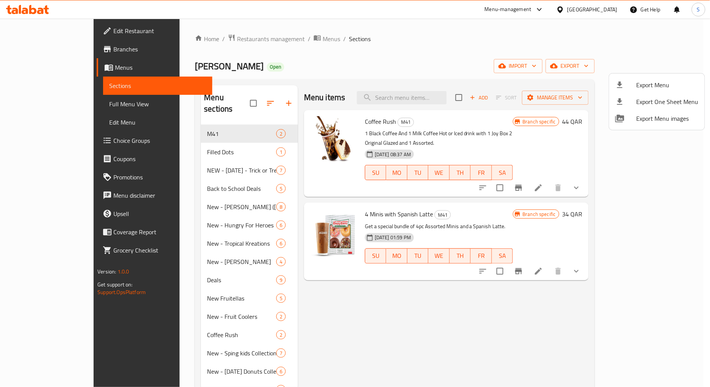
click at [651, 78] on li "Export Menu" at bounding box center [657, 84] width 96 height 17
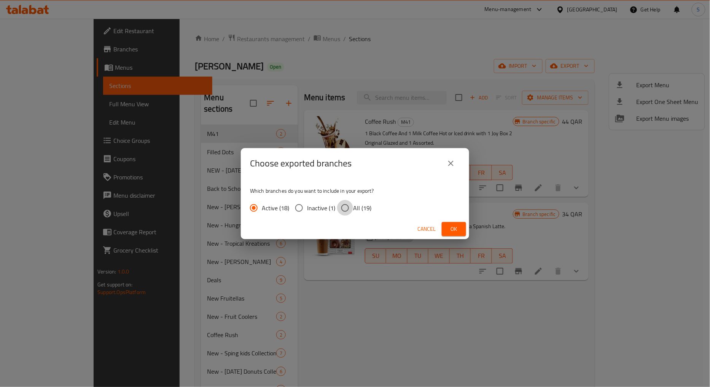
click at [348, 203] on input "All (19)" at bounding box center [345, 208] width 16 height 16
radio input "true"
click at [443, 228] on button "Ok" at bounding box center [454, 229] width 24 height 14
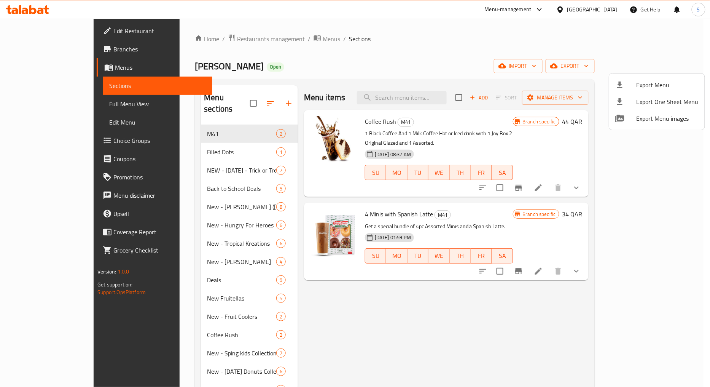
click at [184, 159] on div at bounding box center [355, 193] width 710 height 387
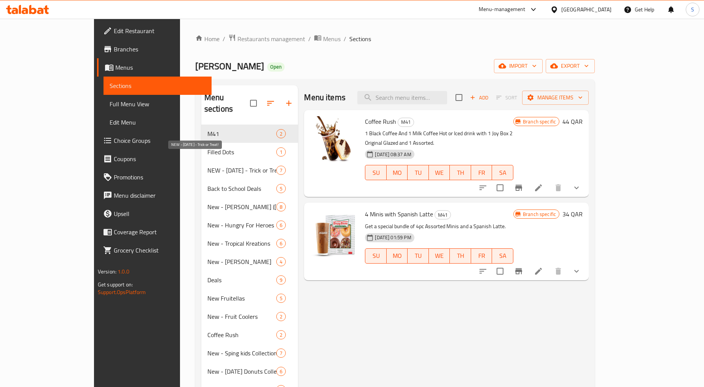
click at [207, 166] on span "NEW - [DATE] - Trick or Treat!" at bounding box center [241, 170] width 69 height 9
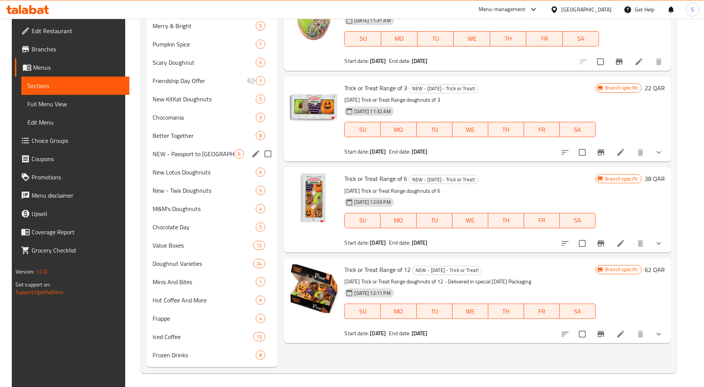
scroll to position [425, 0]
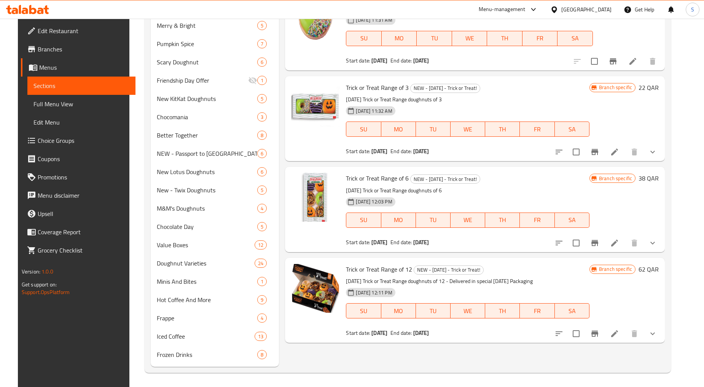
click at [662, 336] on button "show more" at bounding box center [652, 333] width 18 height 18
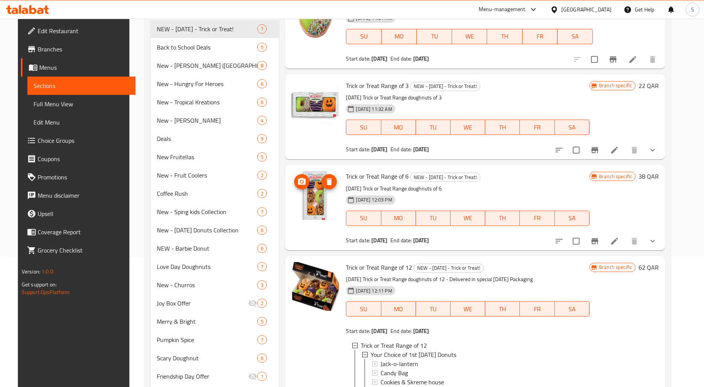
scroll to position [320, 0]
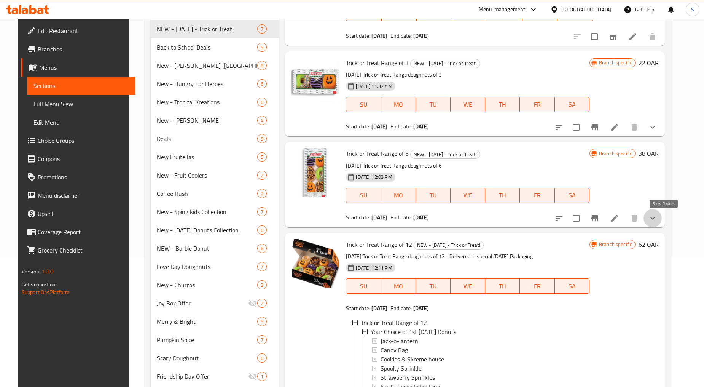
click at [657, 215] on icon "show more" at bounding box center [652, 217] width 9 height 9
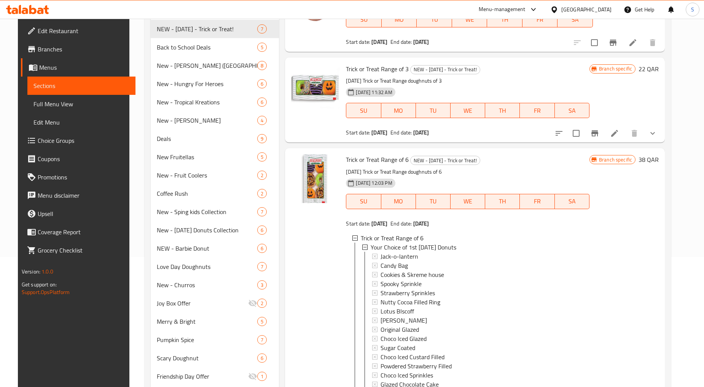
scroll to position [236, 0]
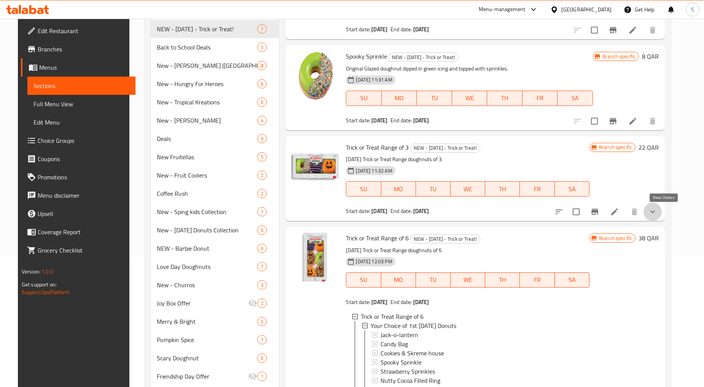
click at [657, 211] on icon "show more" at bounding box center [652, 211] width 9 height 9
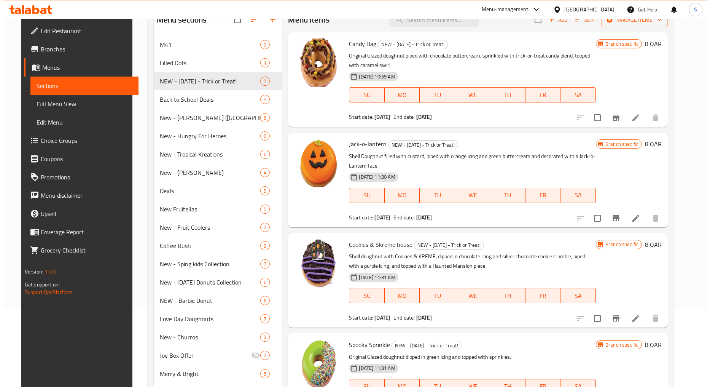
scroll to position [0, 0]
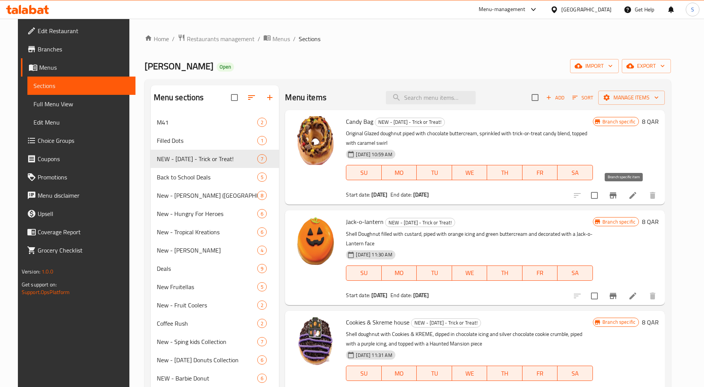
click at [618, 192] on icon "Branch-specific-item" at bounding box center [612, 195] width 9 height 9
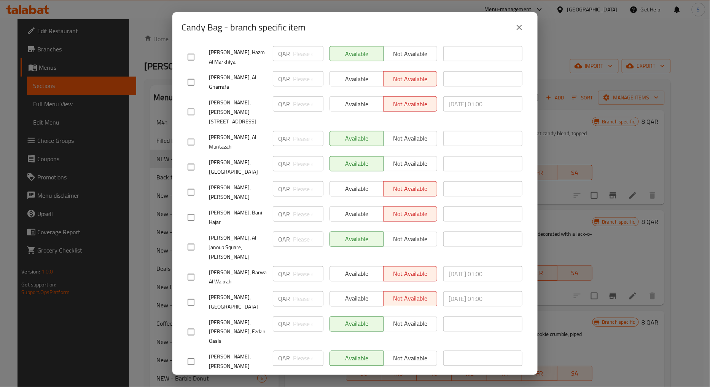
scroll to position [297, 0]
drag, startPoint x: 521, startPoint y: 22, endPoint x: 601, endPoint y: 170, distance: 168.6
click at [521, 23] on icon "close" at bounding box center [519, 27] width 9 height 9
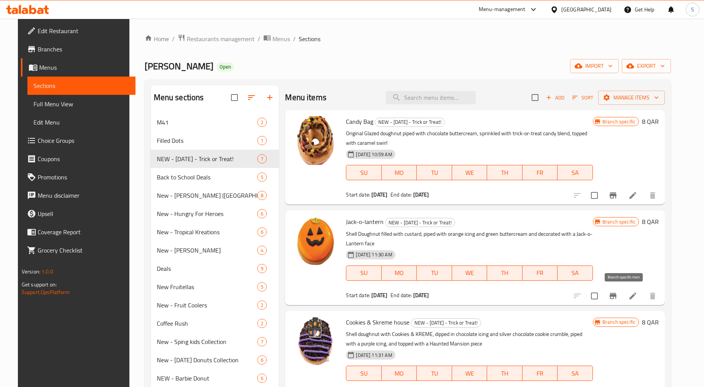
click at [619, 298] on button "Branch-specific-item" at bounding box center [613, 296] width 18 height 18
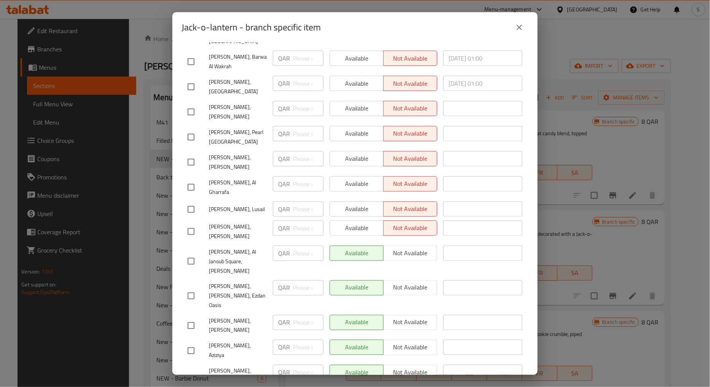
click at [522, 29] on icon "close" at bounding box center [519, 27] width 9 height 9
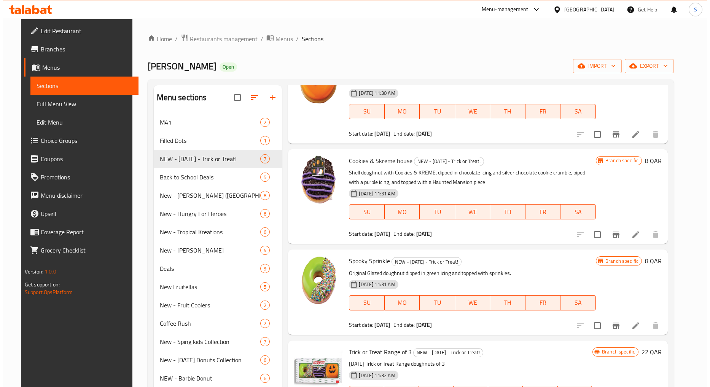
scroll to position [169, 0]
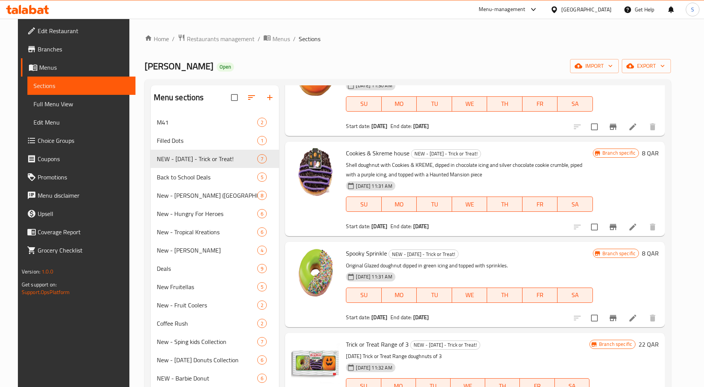
click at [616, 227] on icon "Branch-specific-item" at bounding box center [613, 227] width 7 height 6
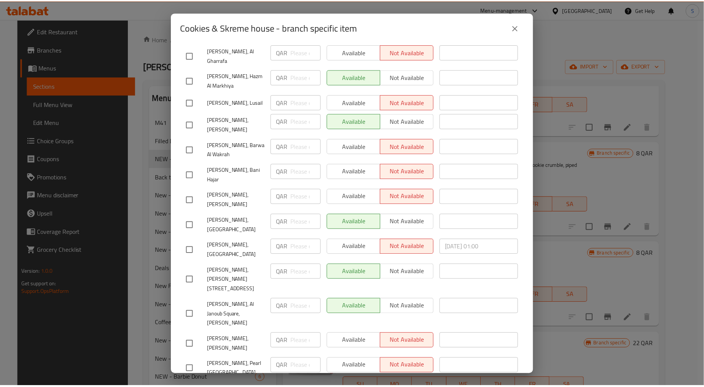
scroll to position [297, 0]
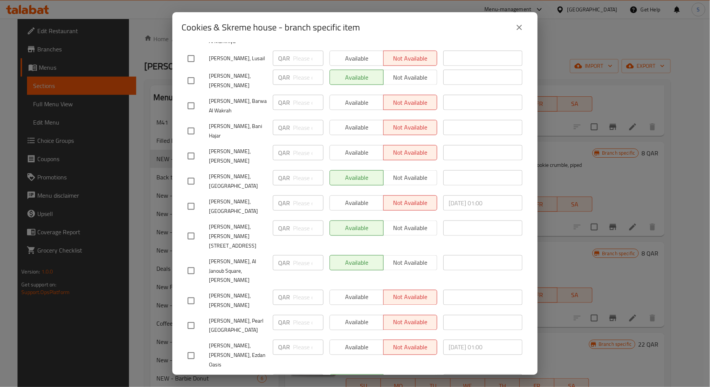
click at [516, 31] on icon "close" at bounding box center [519, 27] width 9 height 9
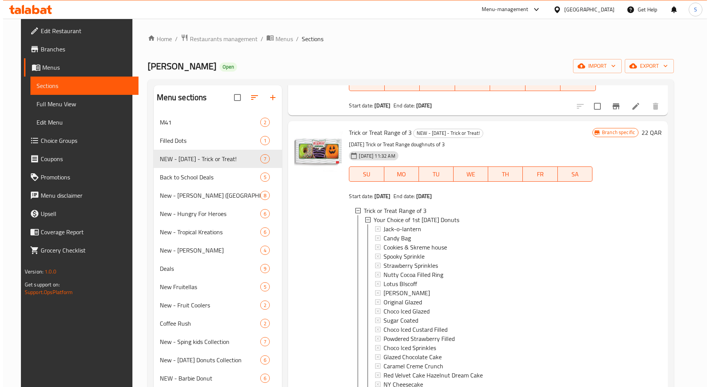
scroll to position [253, 0]
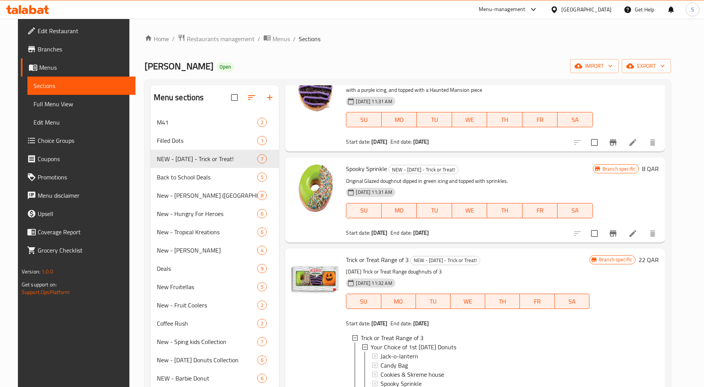
click at [616, 232] on icon "Branch-specific-item" at bounding box center [613, 233] width 7 height 6
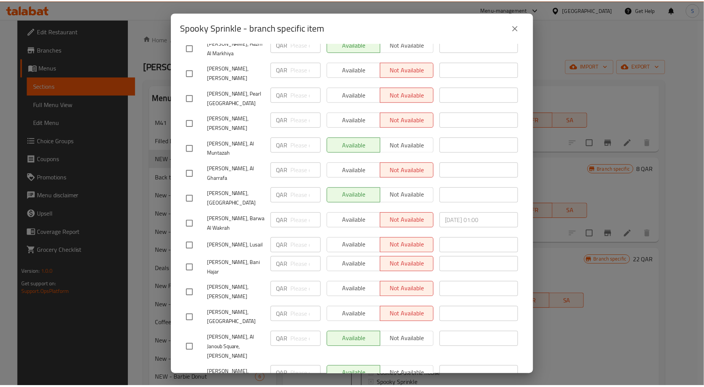
scroll to position [211, 0]
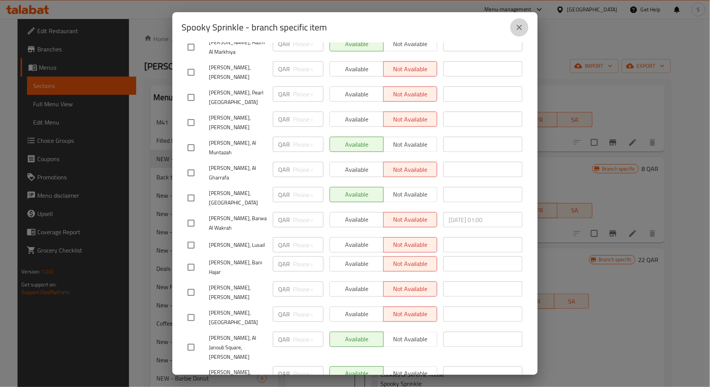
click at [517, 35] on button "close" at bounding box center [519, 27] width 18 height 18
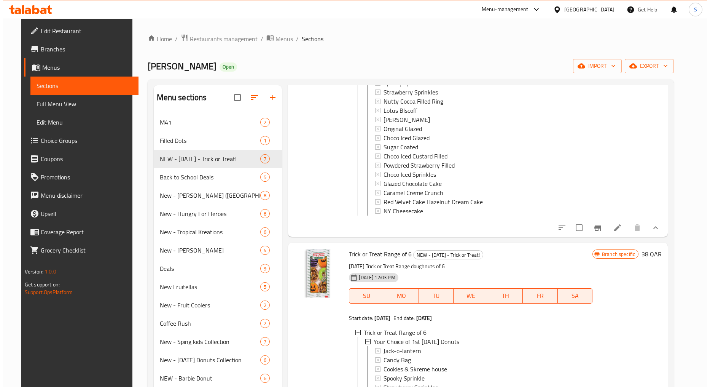
scroll to position [972, 0]
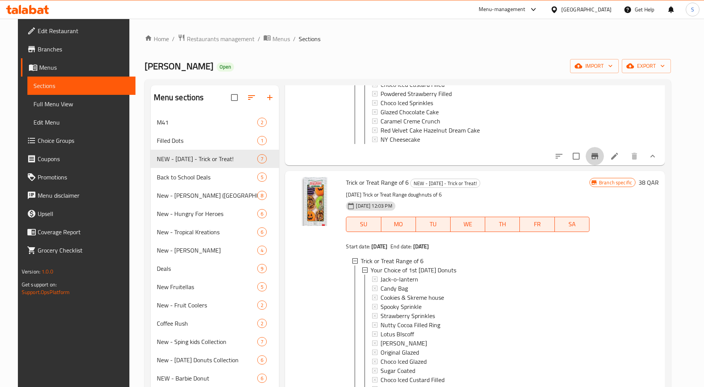
click at [604, 164] on button "Branch-specific-item" at bounding box center [595, 156] width 18 height 18
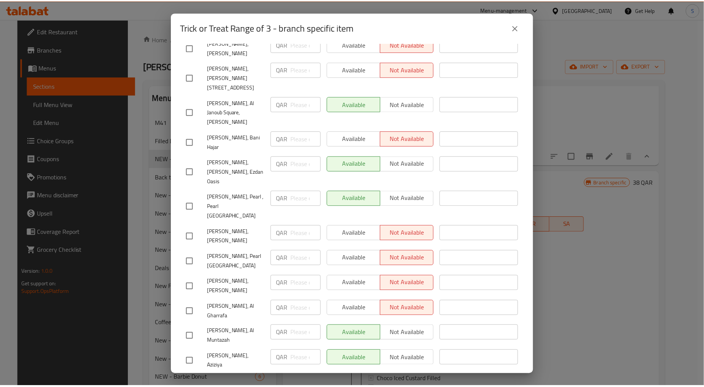
scroll to position [297, 0]
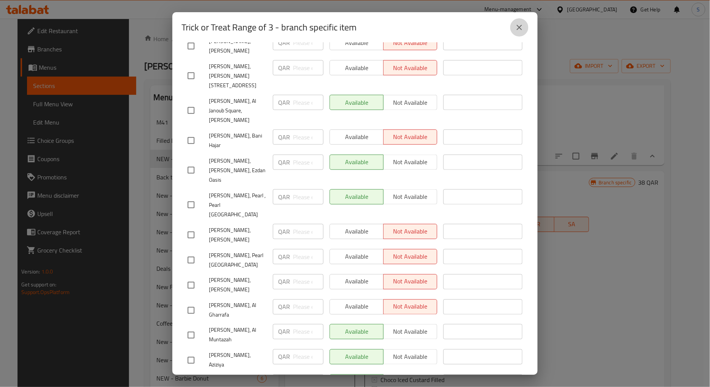
click at [524, 24] on button "close" at bounding box center [519, 27] width 18 height 18
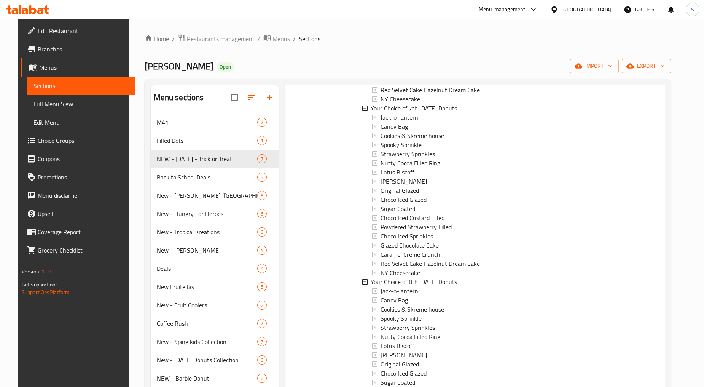
scroll to position [3425, 0]
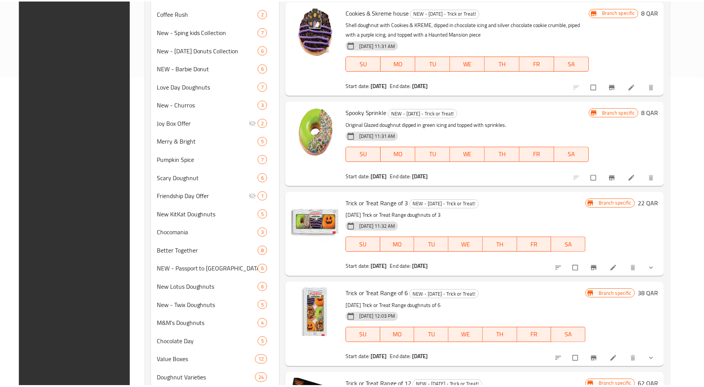
scroll to position [425, 0]
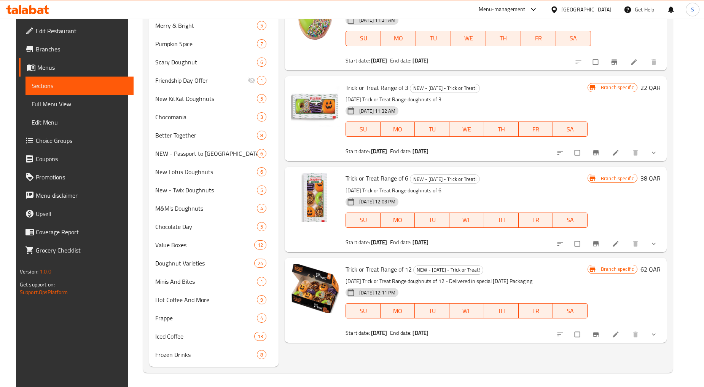
click at [490, 353] on div "Menu items Add Sort Manage items Candy Bag NEW - [DATE] - Trick or Treat! Origi…" at bounding box center [473, 13] width 388 height 707
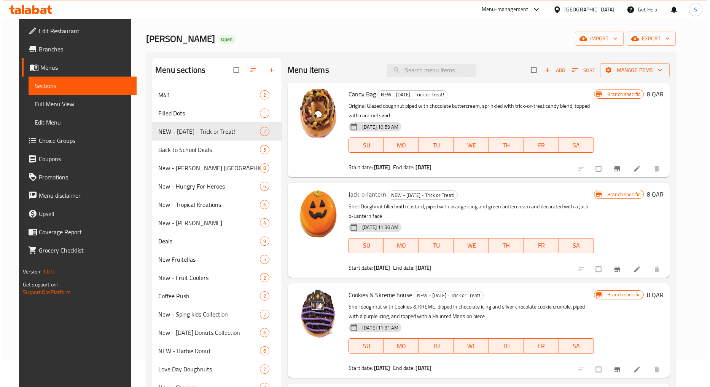
scroll to position [42, 0]
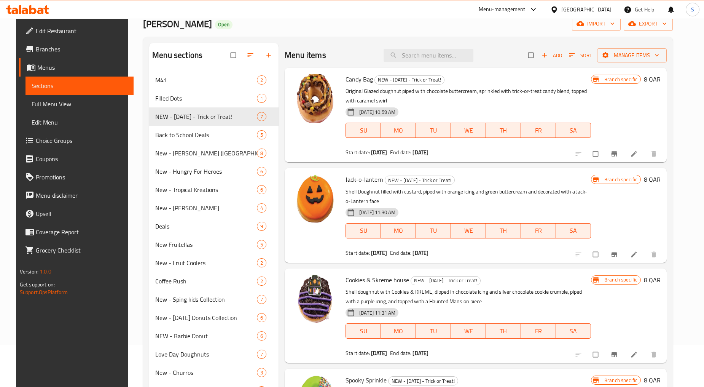
click at [618, 157] on icon "Branch-specific-item" at bounding box center [614, 154] width 8 height 8
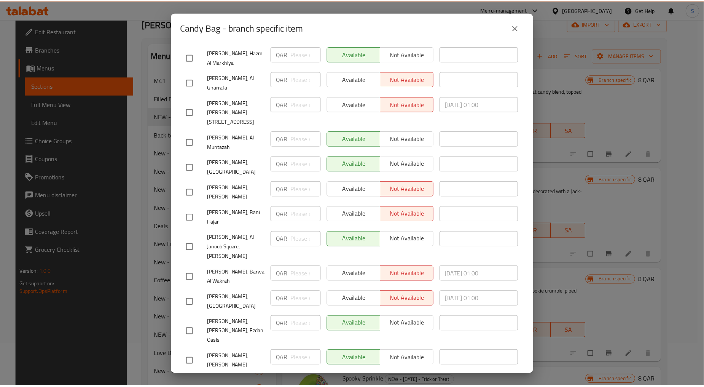
scroll to position [297, 0]
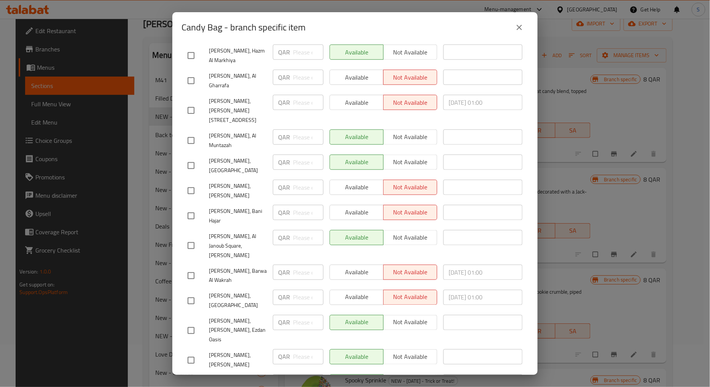
click at [530, 32] on div "Candy Bag - branch specific item" at bounding box center [354, 27] width 365 height 30
click at [522, 27] on icon "close" at bounding box center [519, 27] width 9 height 9
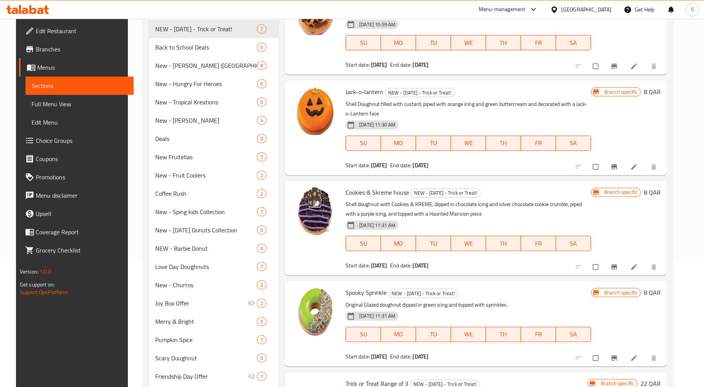
scroll to position [0, 0]
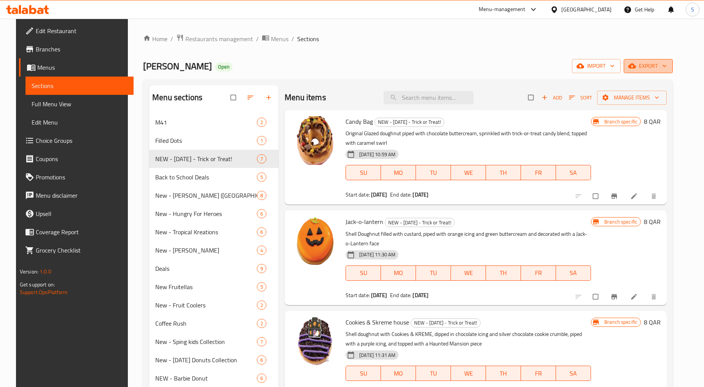
click at [667, 61] on span "export" at bounding box center [648, 66] width 37 height 10
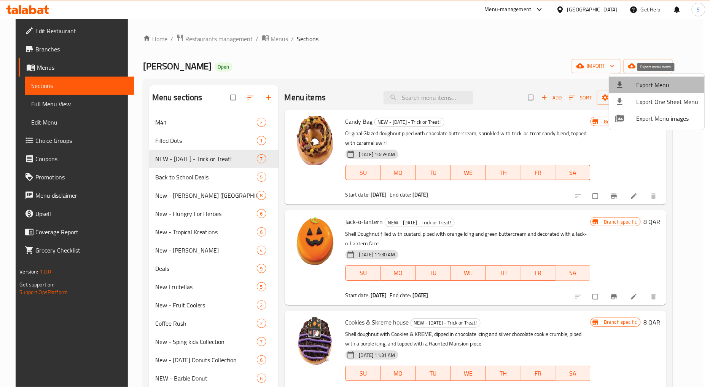
click at [660, 80] on span "Export Menu" at bounding box center [668, 84] width 62 height 9
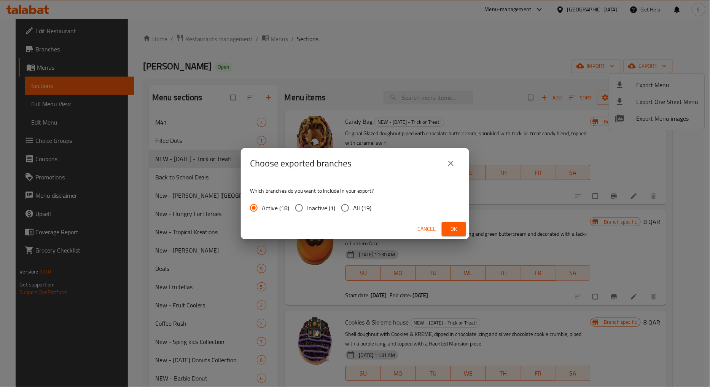
click at [354, 205] on span "All (19)" at bounding box center [362, 207] width 18 height 9
click at [353, 205] on input "All (19)" at bounding box center [345, 208] width 16 height 16
radio input "true"
click at [454, 231] on span "Ok" at bounding box center [454, 229] width 12 height 10
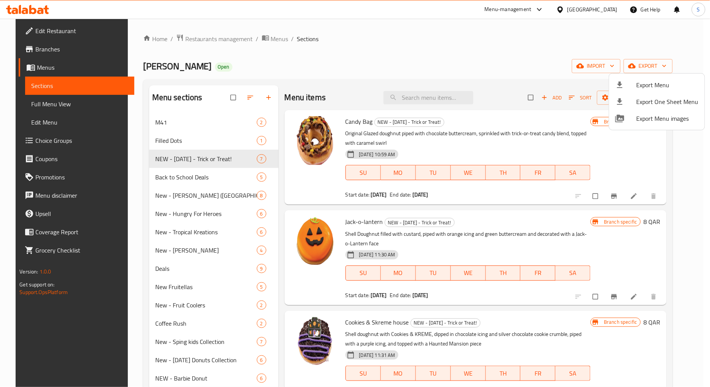
click at [42, 48] on div at bounding box center [355, 193] width 710 height 387
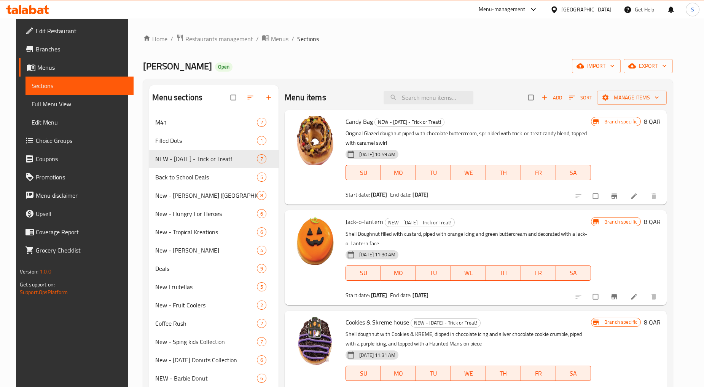
click at [42, 48] on span "Branches" at bounding box center [82, 49] width 92 height 9
